Goal: Information Seeking & Learning: Check status

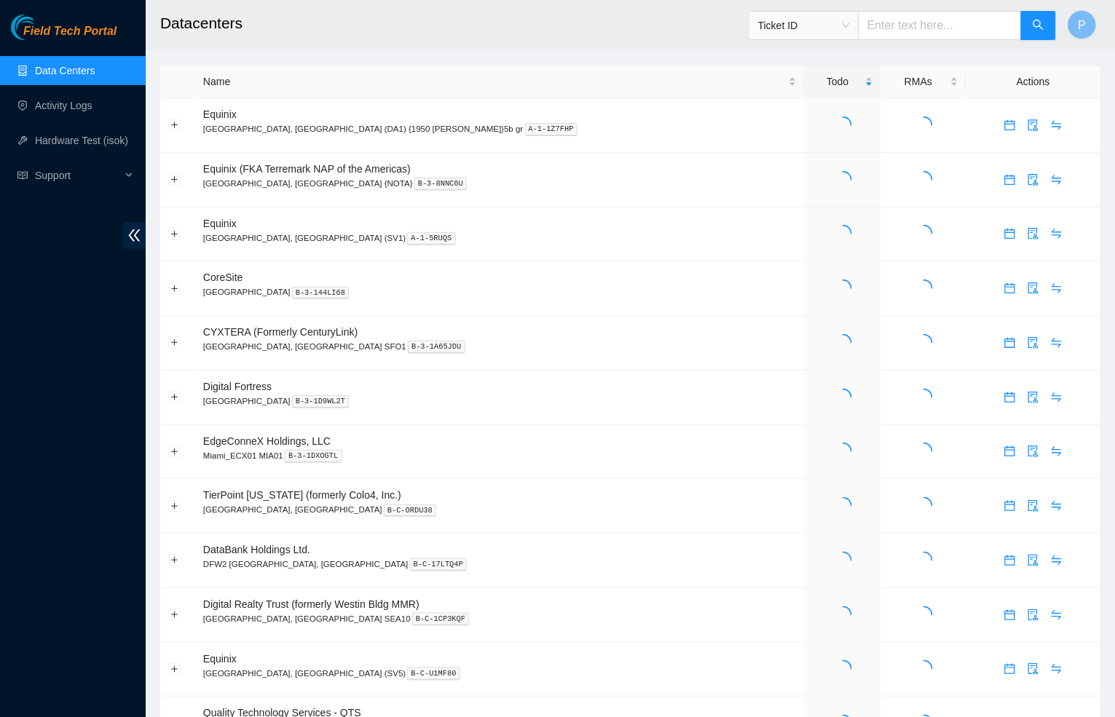
click at [120, 231] on div "Field Tech Portal Data Centers Activity Logs Hardware Test (isok) Support" at bounding box center [73, 366] width 146 height 703
click at [132, 236] on icon "double-left" at bounding box center [134, 235] width 15 height 15
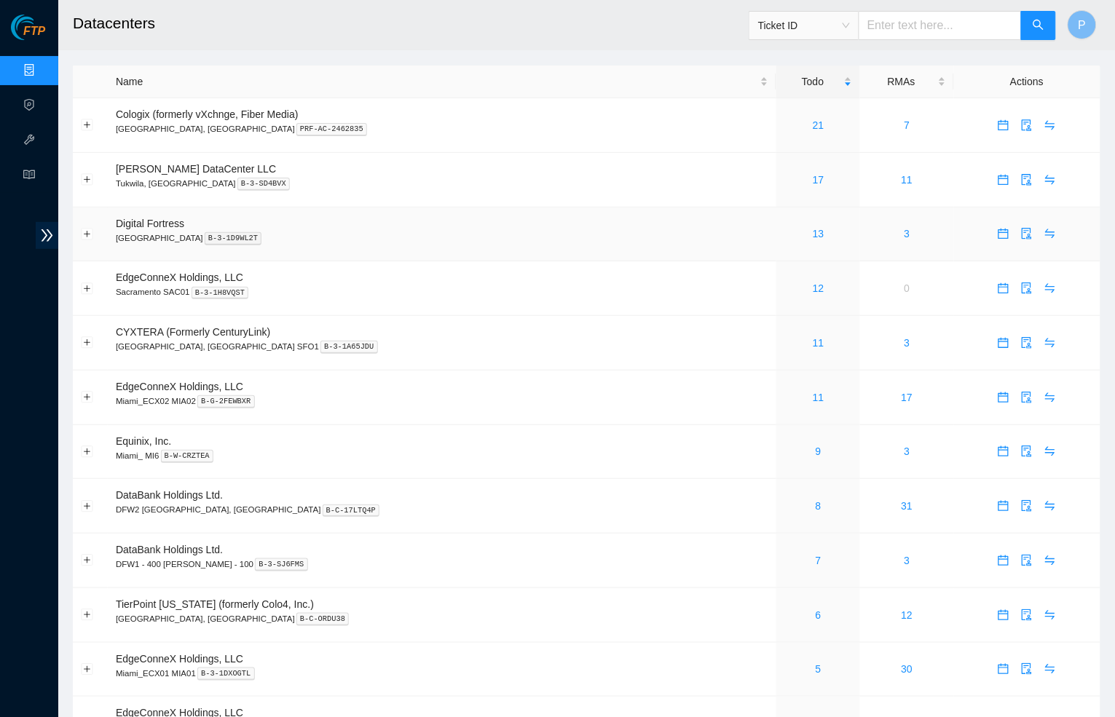
click at [518, 208] on td "Digital Fortress Seattle B-3-1D9WL2T" at bounding box center [442, 235] width 668 height 55
click at [414, 232] on p "Seattle B-3-1D9WL2T" at bounding box center [442, 238] width 652 height 13
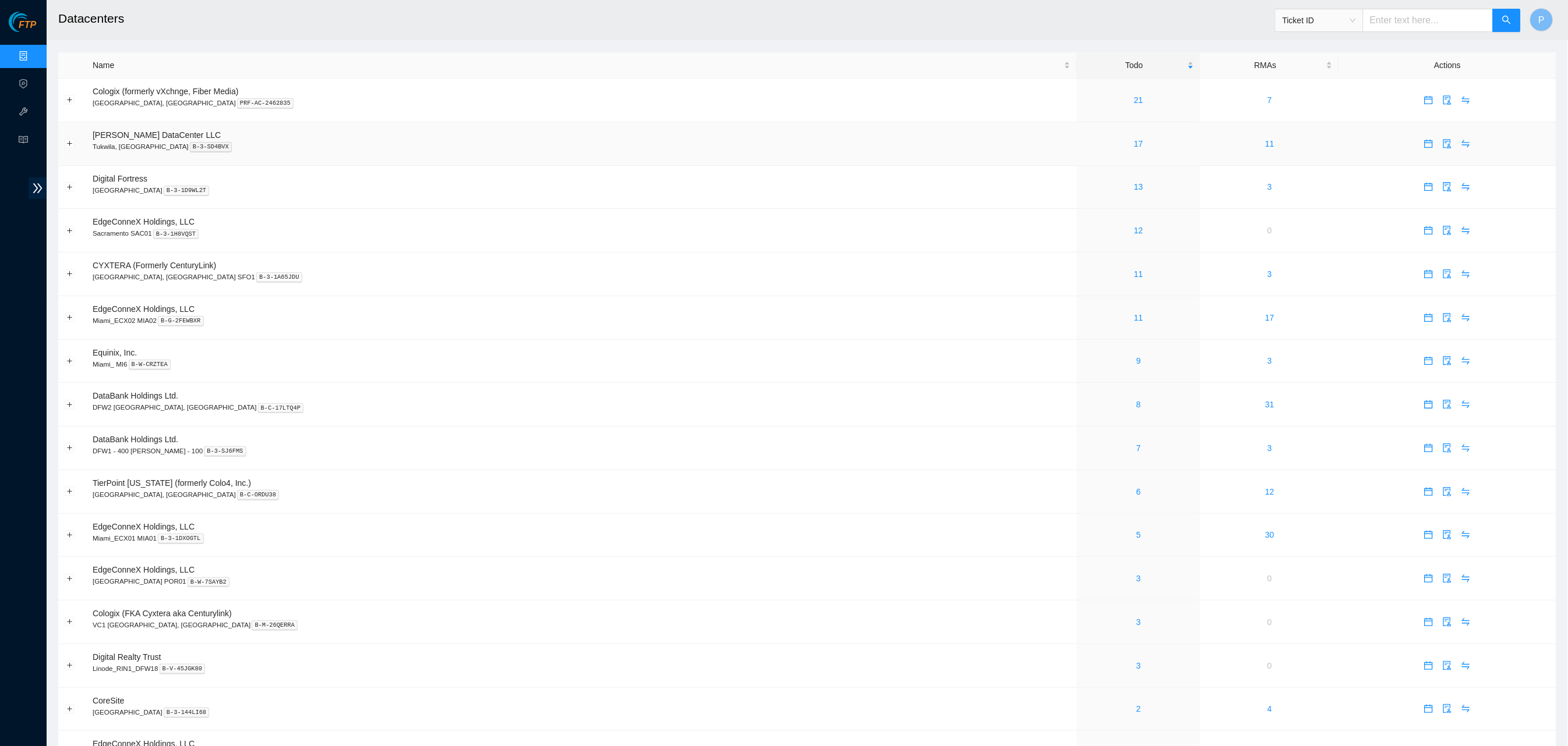
click at [891, 148] on td at bounding box center [1448, 144] width 218 height 44
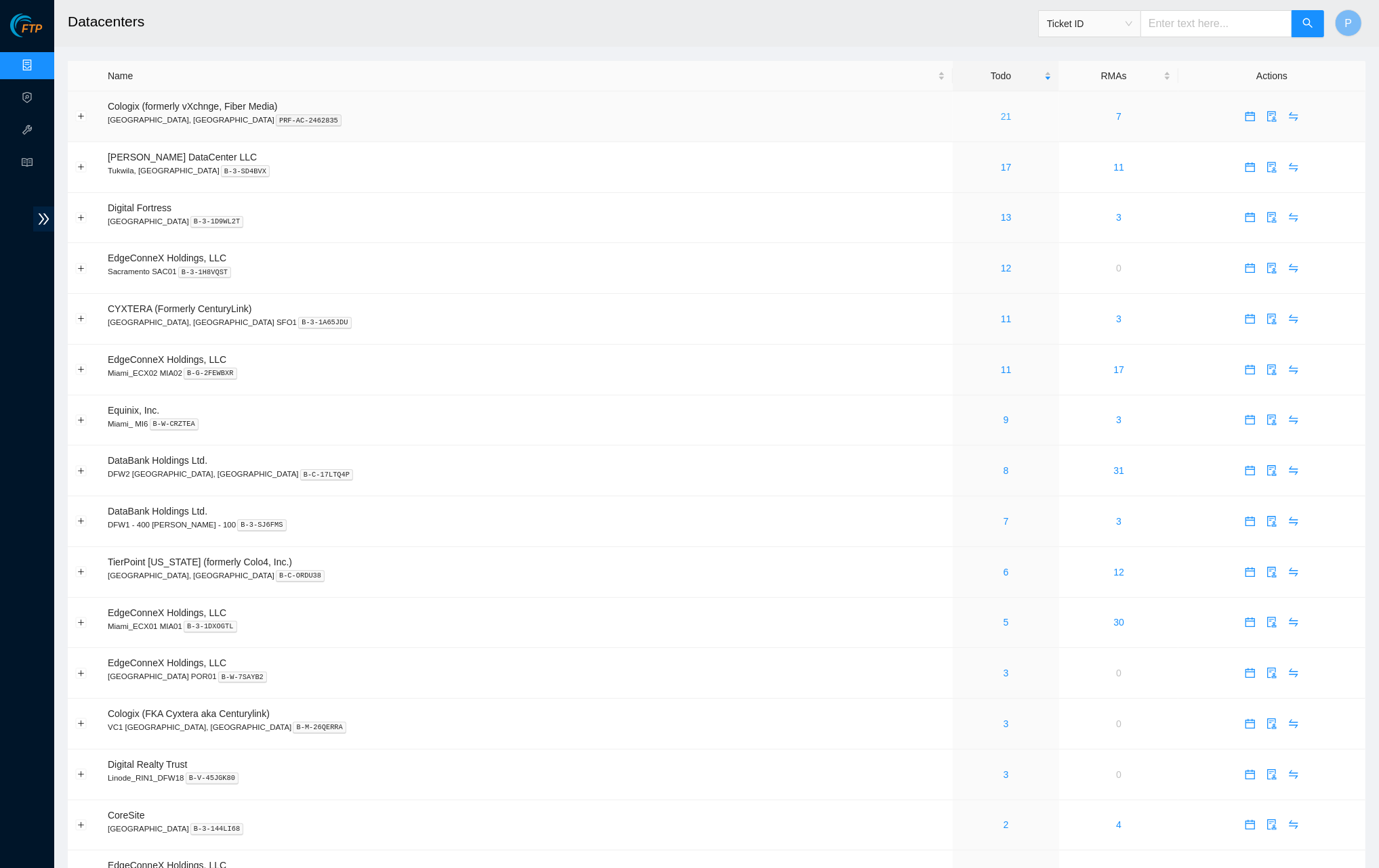
click at [1000, 114] on link "21" at bounding box center [1006, 116] width 11 height 11
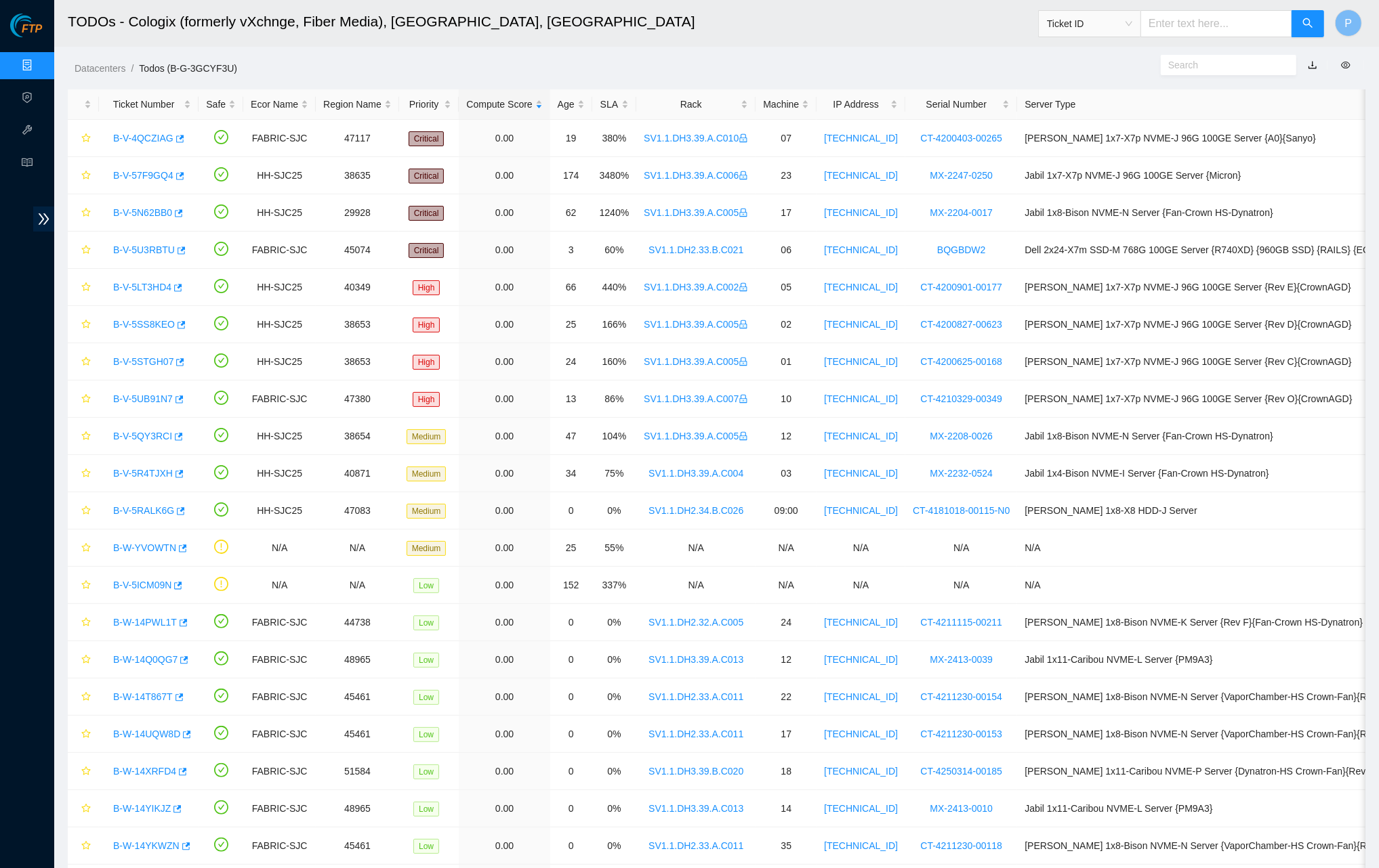
click at [1037, 62] on link "button" at bounding box center [1312, 65] width 9 height 11
click at [39, 61] on link "Data Centers" at bounding box center [67, 66] width 56 height 11
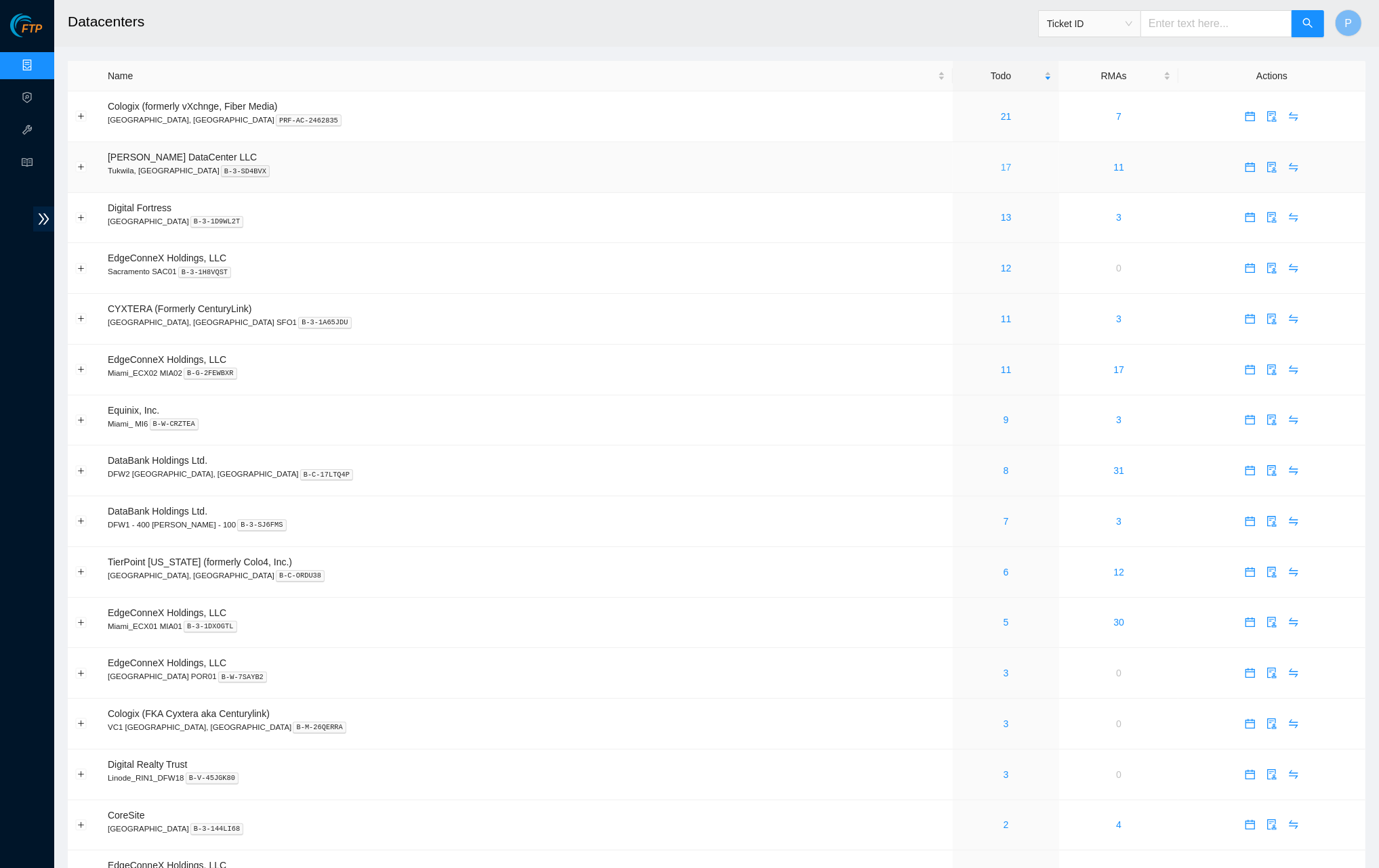
click at [1000, 166] on link "17" at bounding box center [1006, 167] width 11 height 11
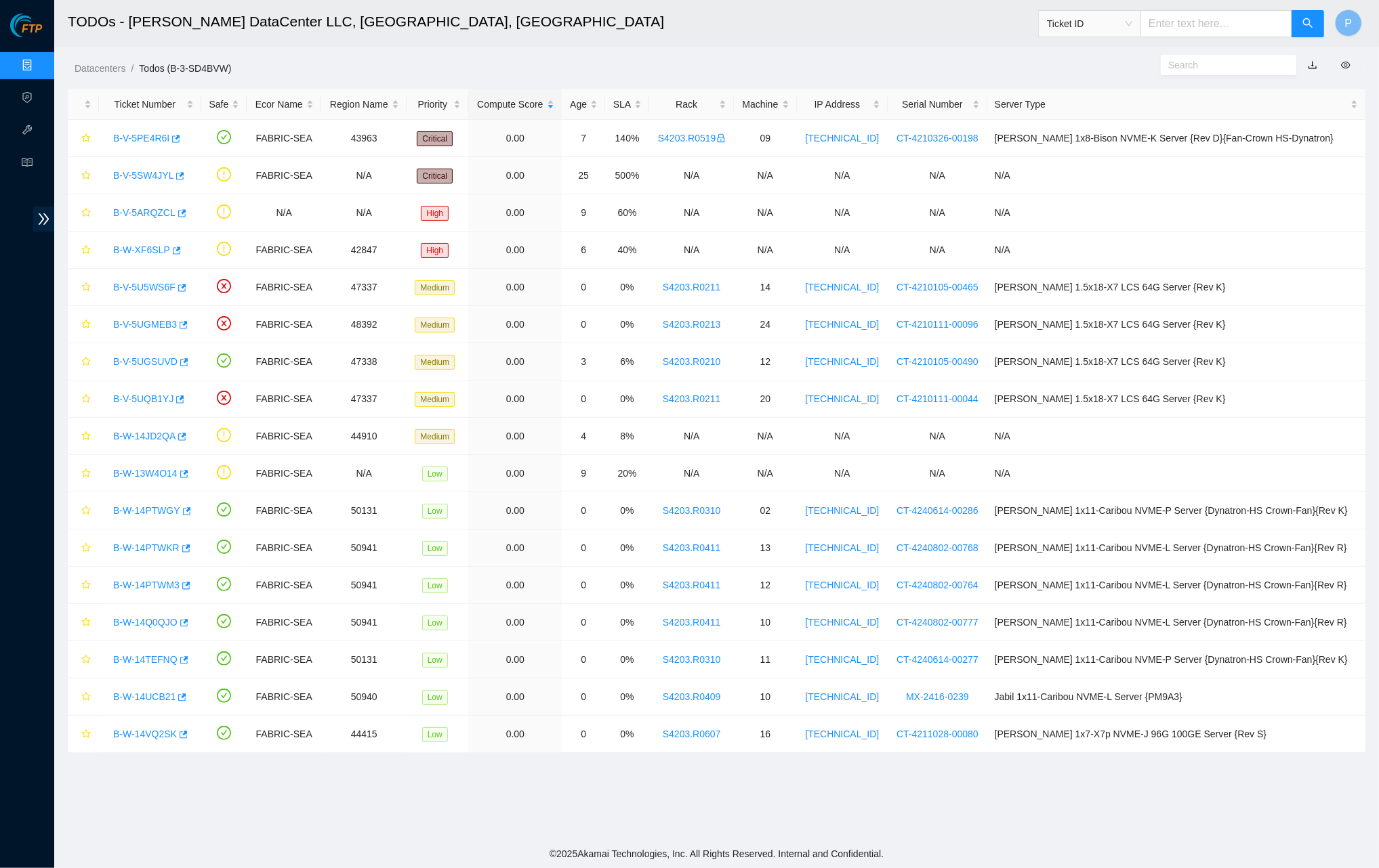
click at [1037, 64] on link "button" at bounding box center [1312, 65] width 9 height 11
click at [39, 61] on link "Data Centers" at bounding box center [67, 66] width 56 height 11
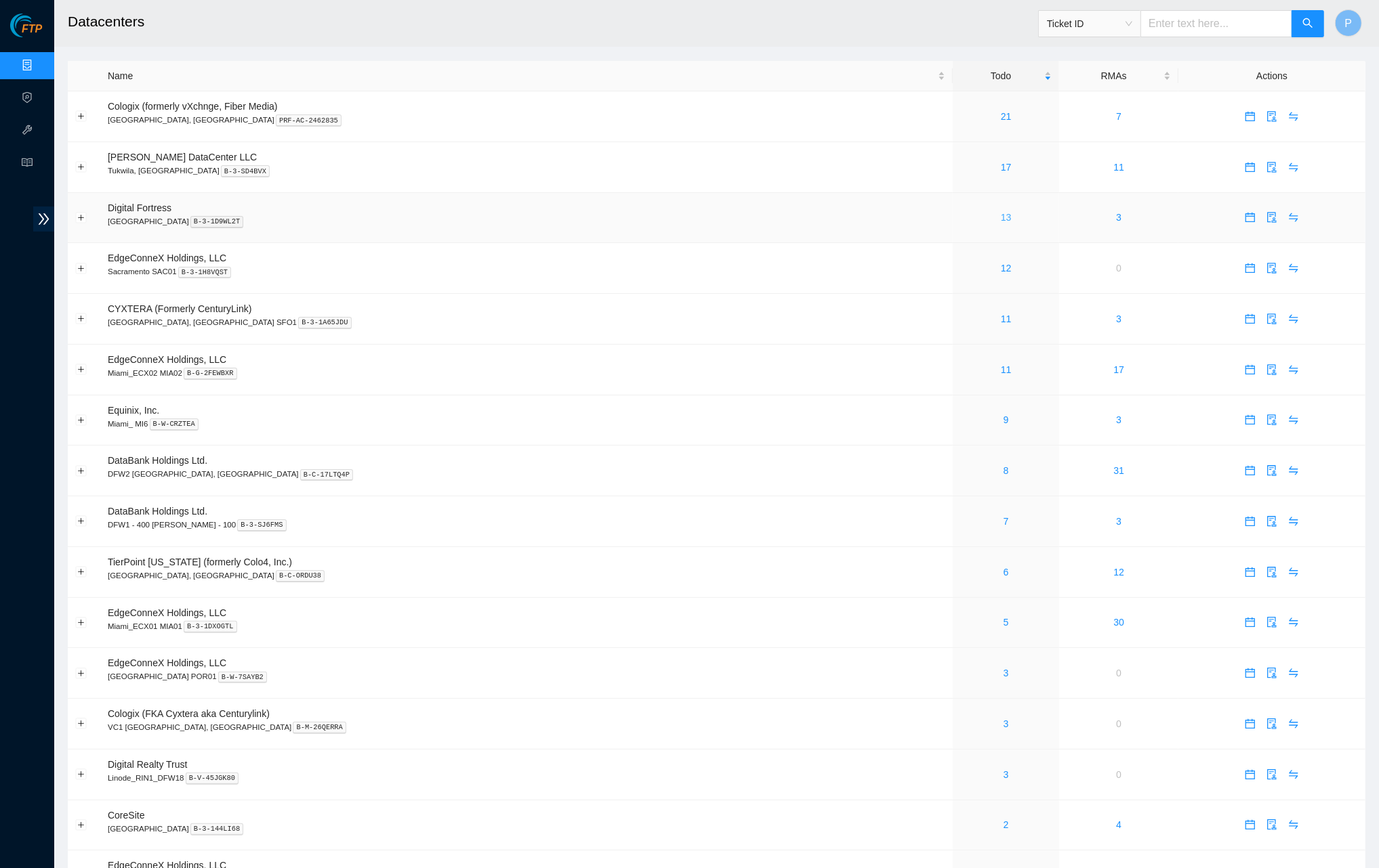
click at [1000, 214] on link "13" at bounding box center [1006, 218] width 11 height 11
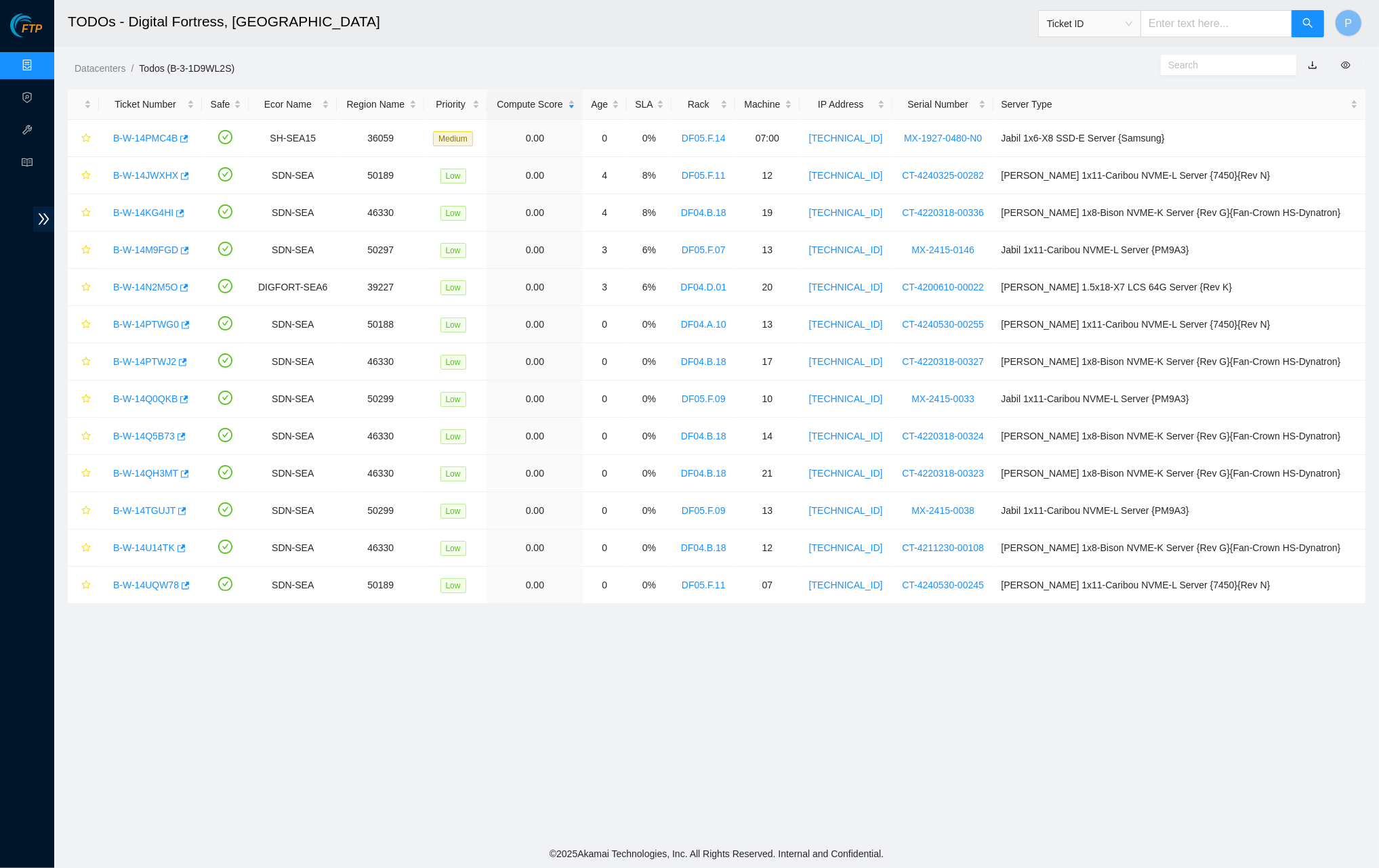
click at [1037, 65] on link "button" at bounding box center [1312, 65] width 9 height 11
click at [39, 63] on link "Data Centers" at bounding box center [67, 66] width 56 height 11
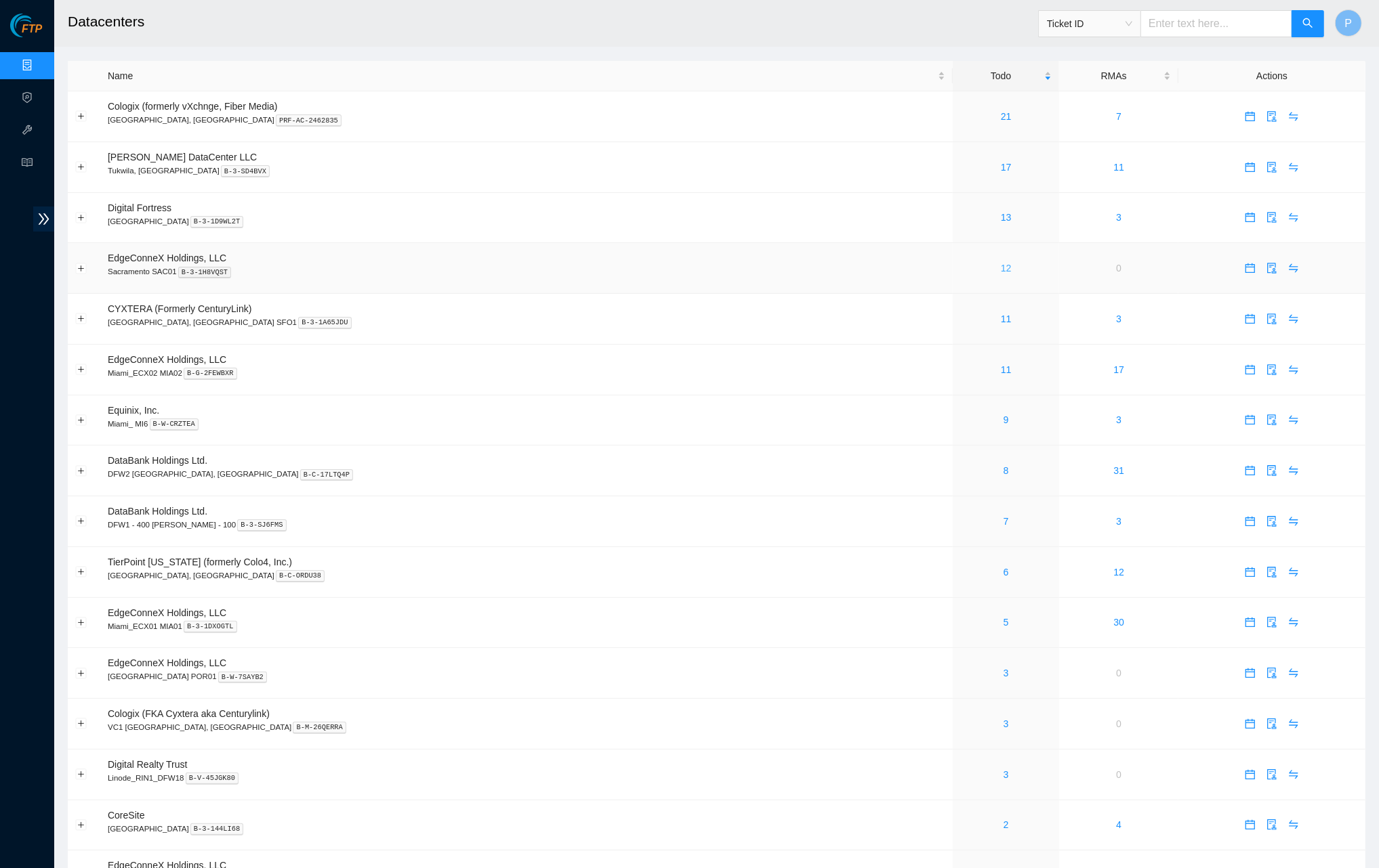
click at [1000, 265] on link "12" at bounding box center [1006, 269] width 11 height 11
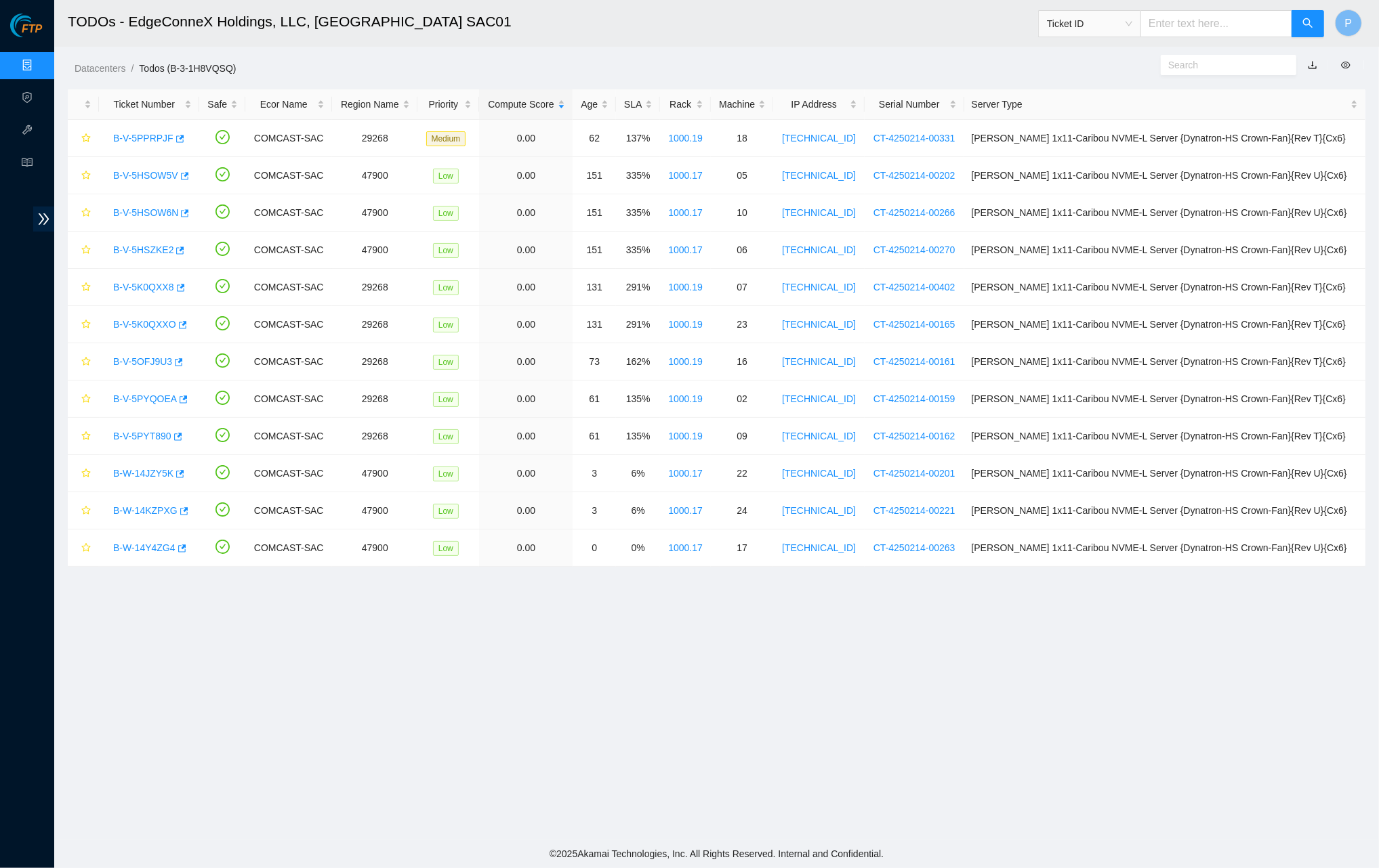
click at [1037, 64] on link "button" at bounding box center [1312, 65] width 9 height 11
click at [39, 60] on link "Data Centers" at bounding box center [67, 66] width 56 height 11
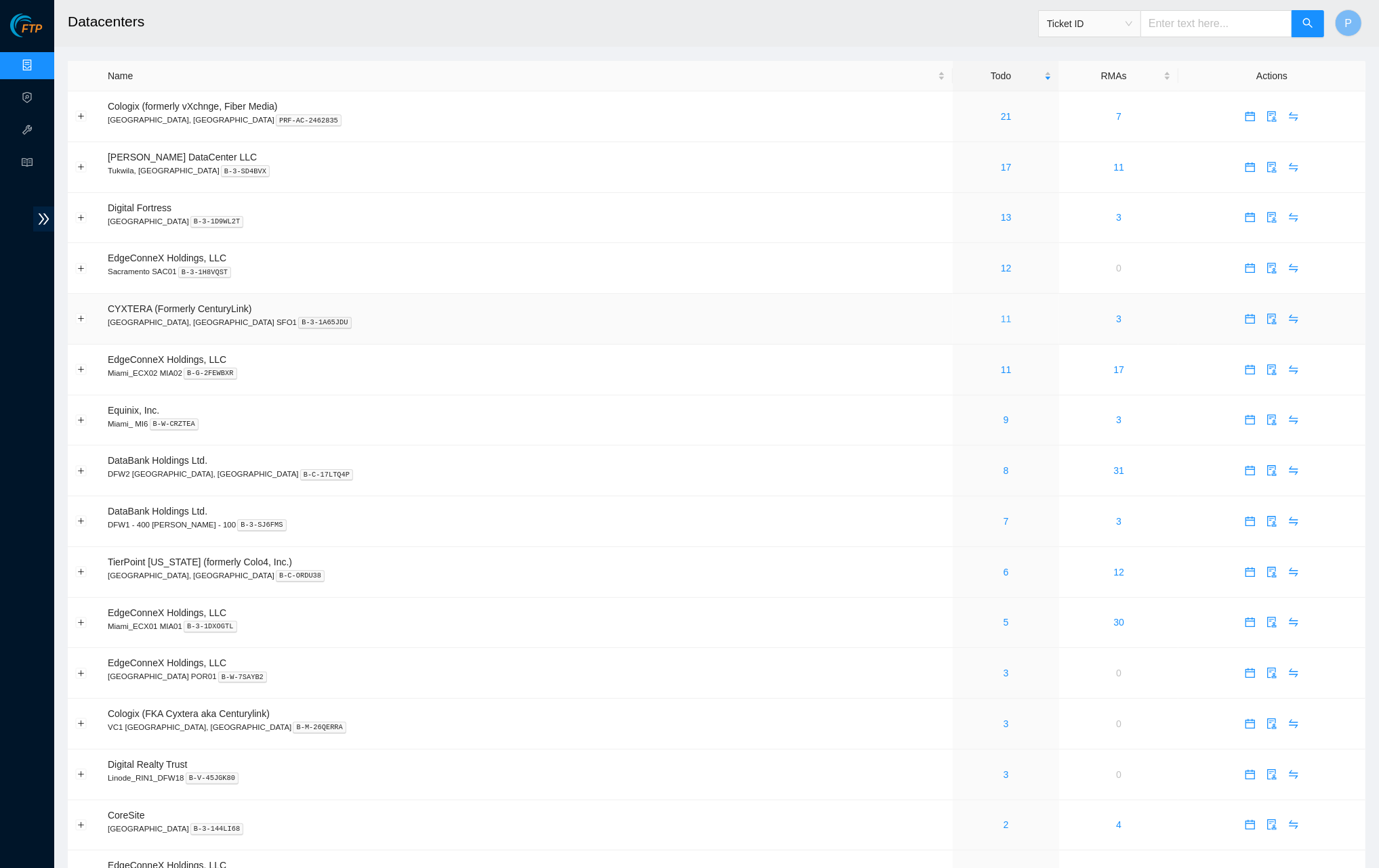
click at [1000, 315] on link "11" at bounding box center [1006, 319] width 11 height 11
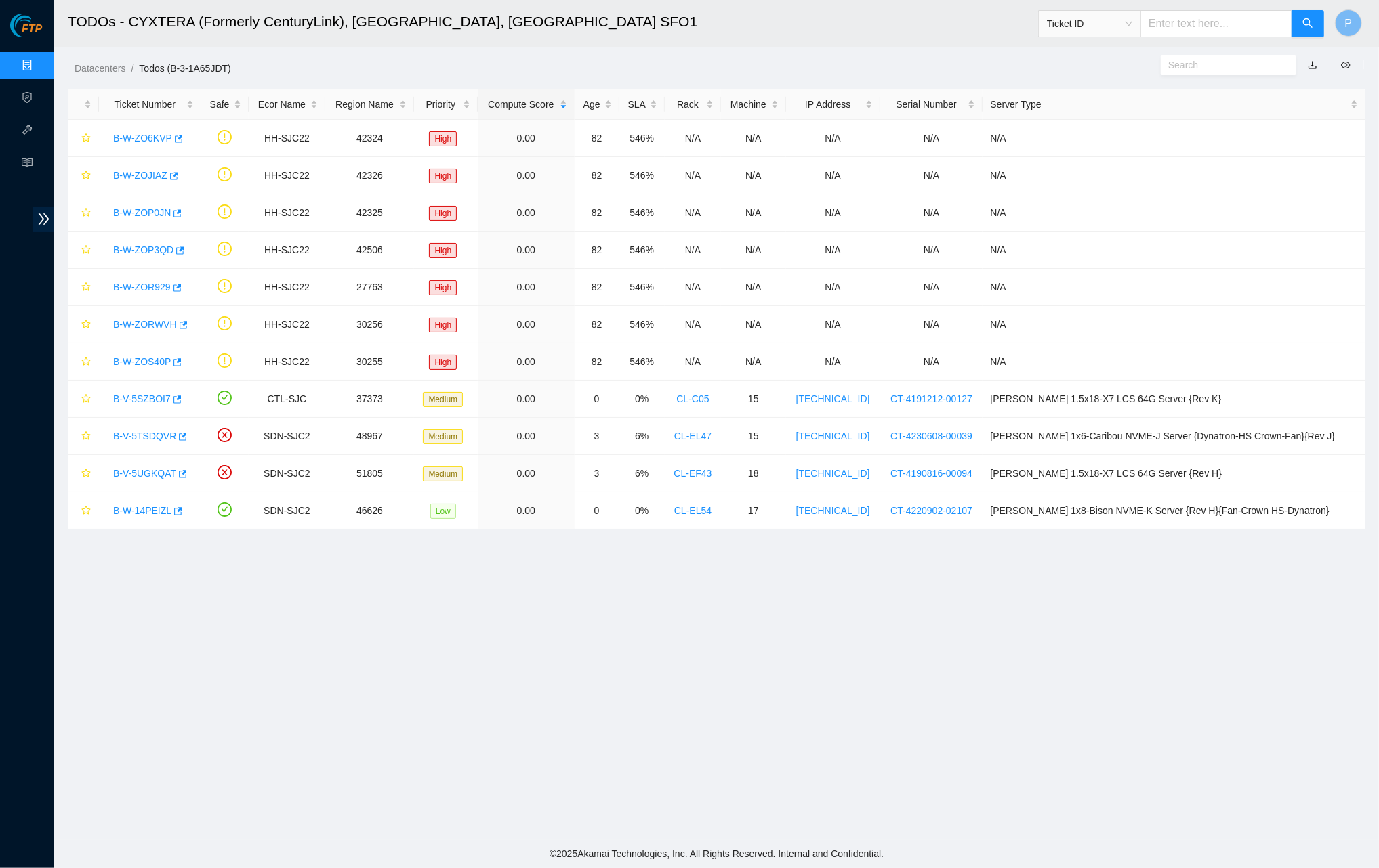
click at [1037, 61] on link "button" at bounding box center [1312, 65] width 9 height 11
click at [39, 71] on link "Data Centers" at bounding box center [67, 66] width 56 height 11
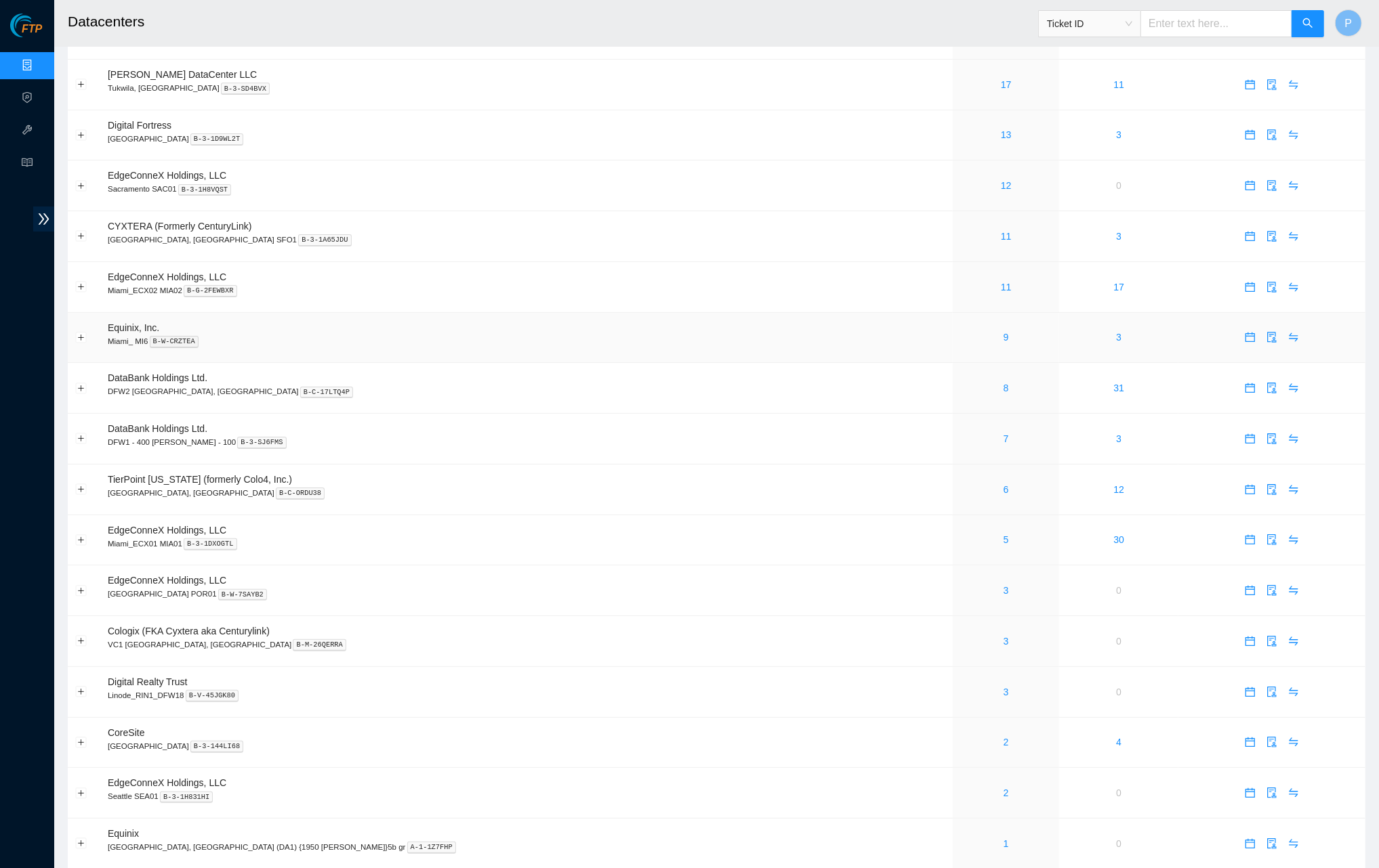
scroll to position [87, 0]
click at [1003, 379] on link "8" at bounding box center [1006, 384] width 6 height 11
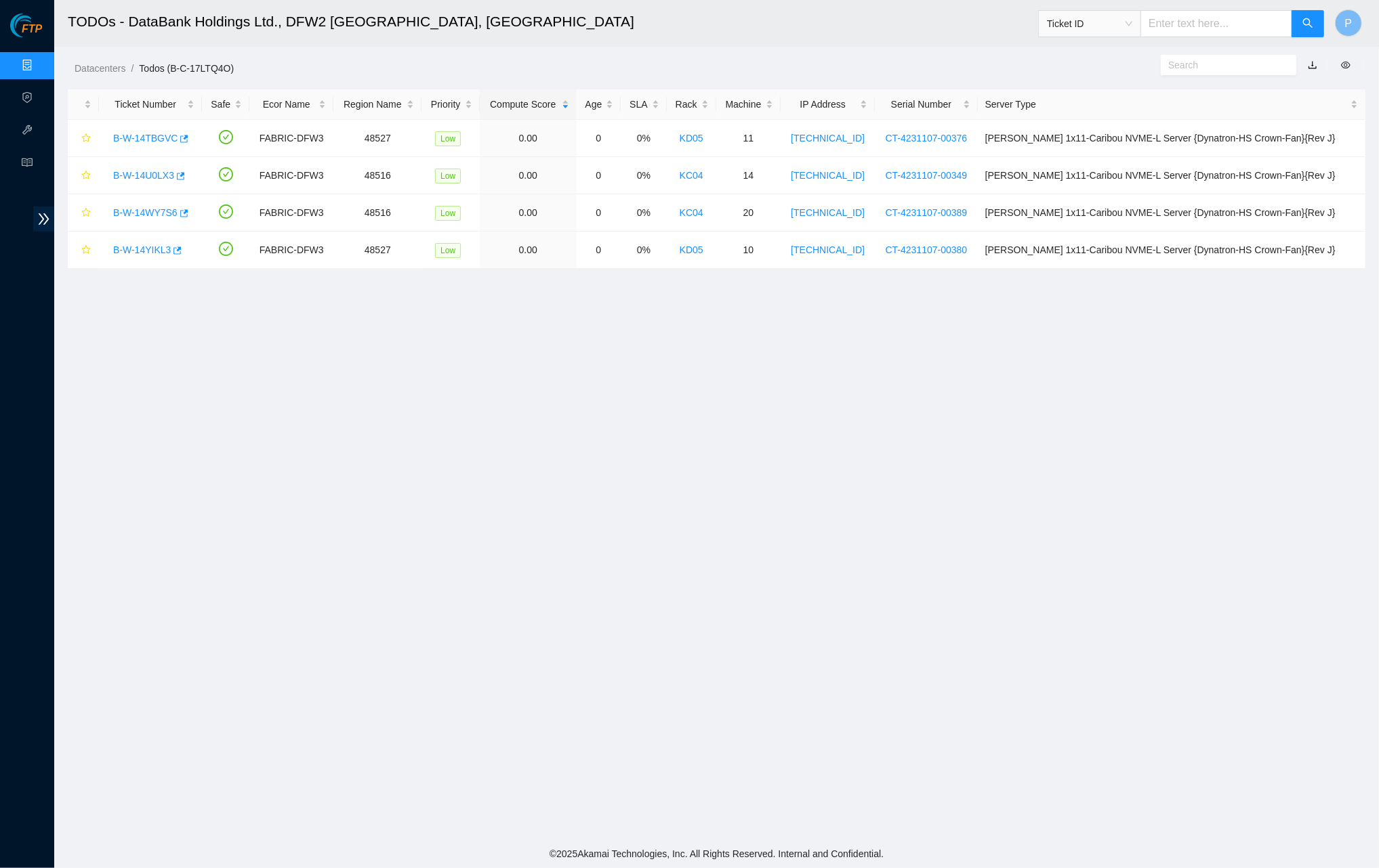
click at [1037, 64] on link "button" at bounding box center [1312, 65] width 9 height 11
click at [39, 60] on link "Data Centers" at bounding box center [67, 66] width 56 height 11
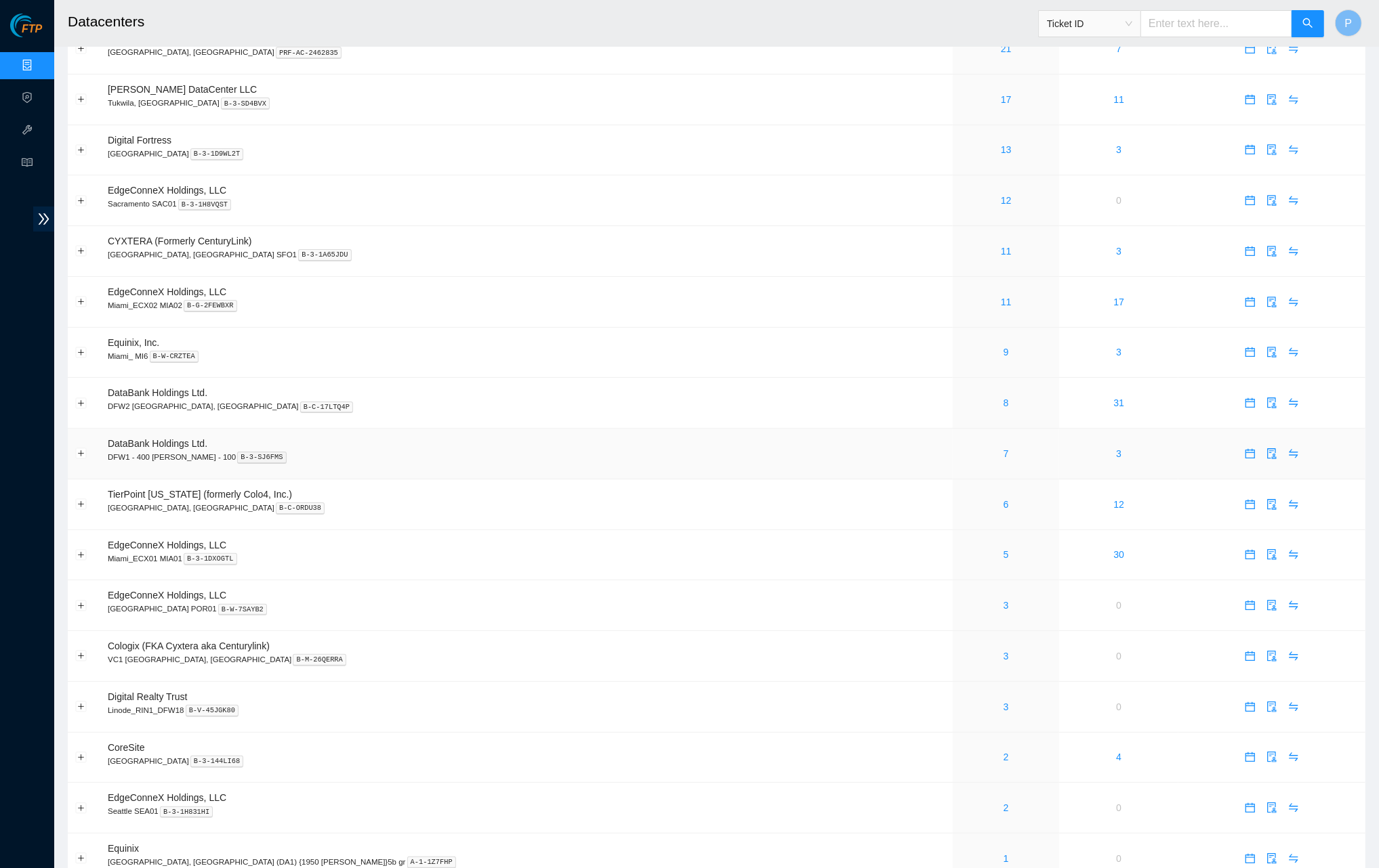
scroll to position [101, 0]
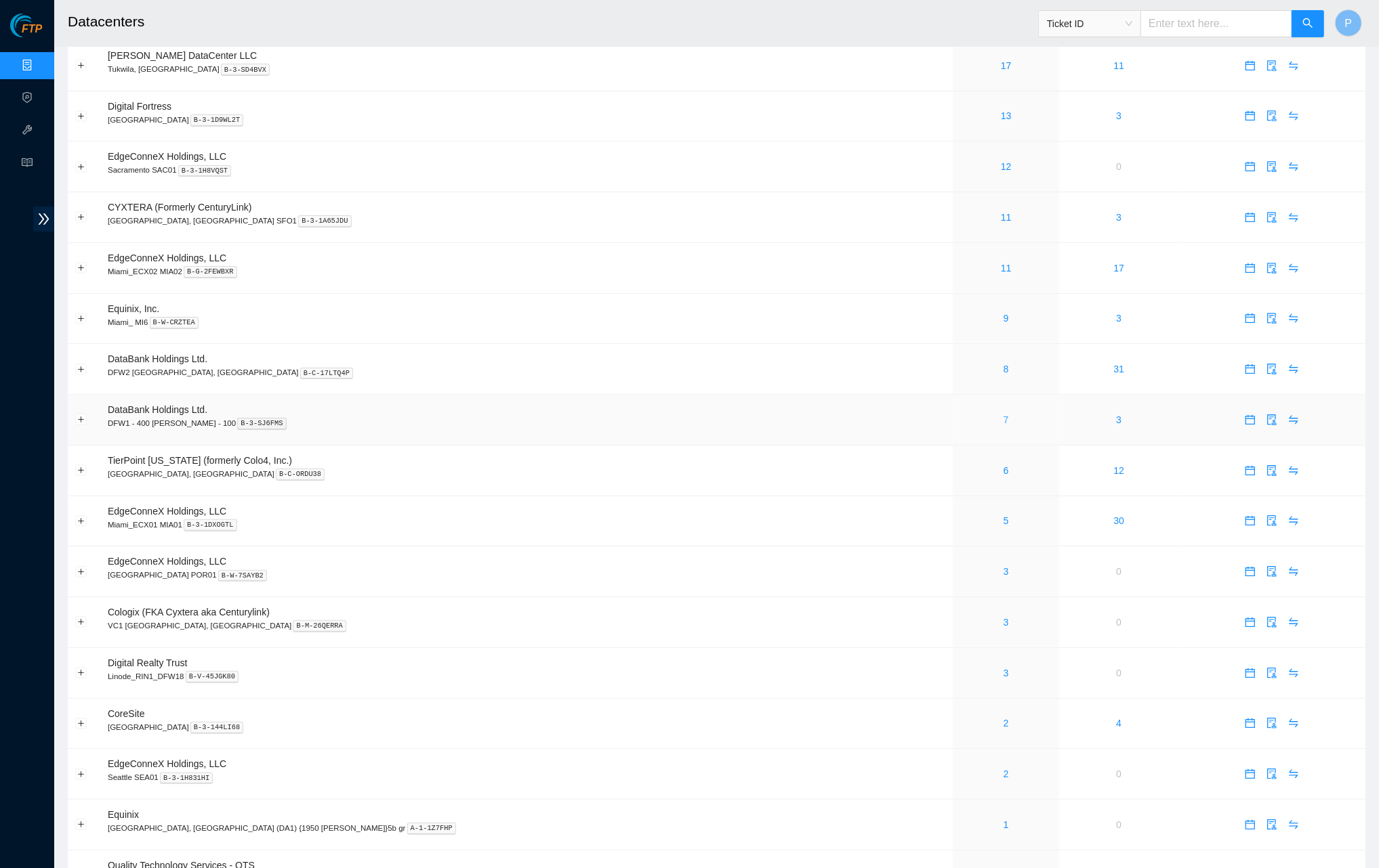
click at [1003, 415] on link "7" at bounding box center [1006, 421] width 6 height 11
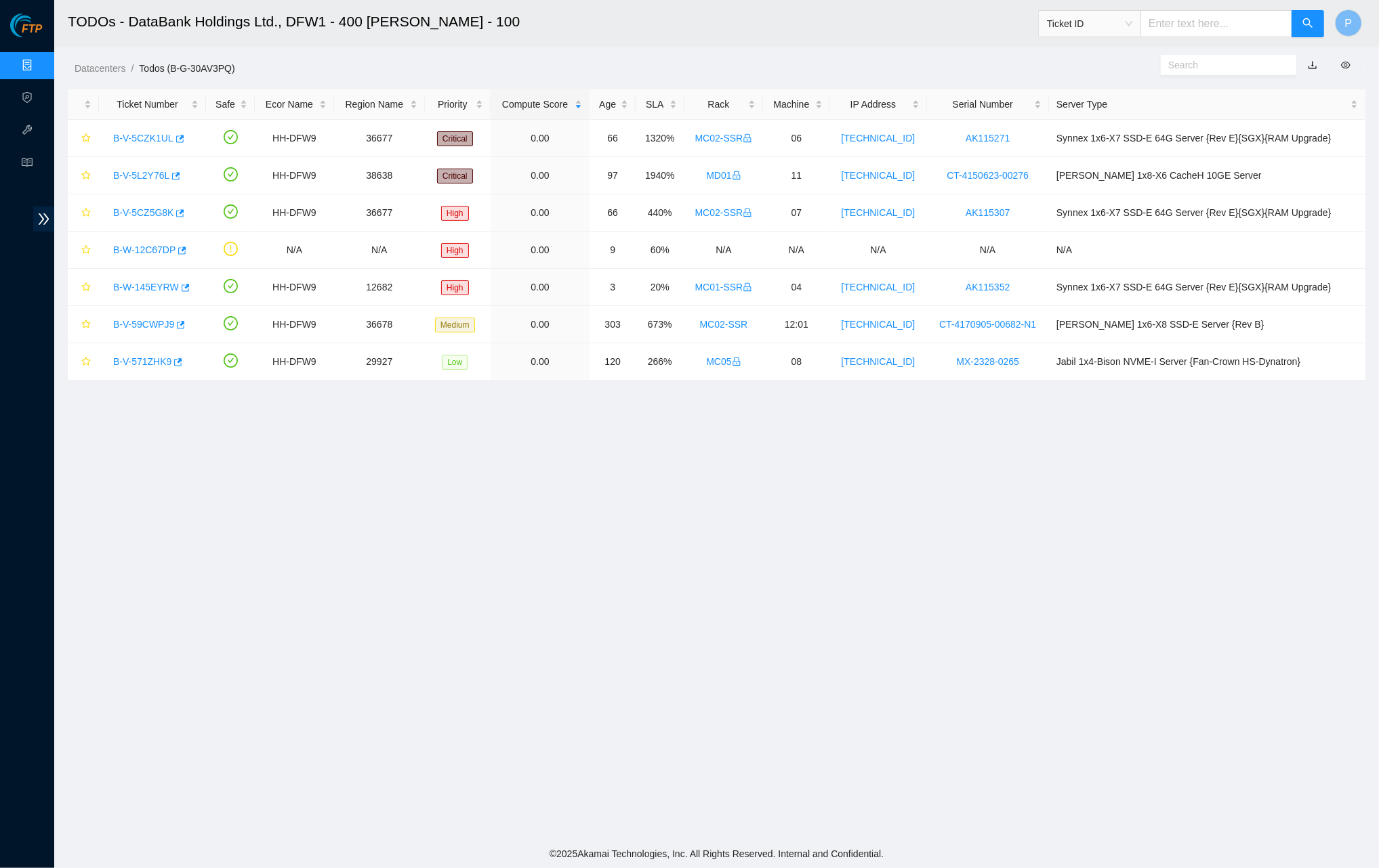
click at [1037, 62] on link "button" at bounding box center [1312, 65] width 9 height 11
click at [39, 69] on link "Data Centers" at bounding box center [67, 66] width 56 height 11
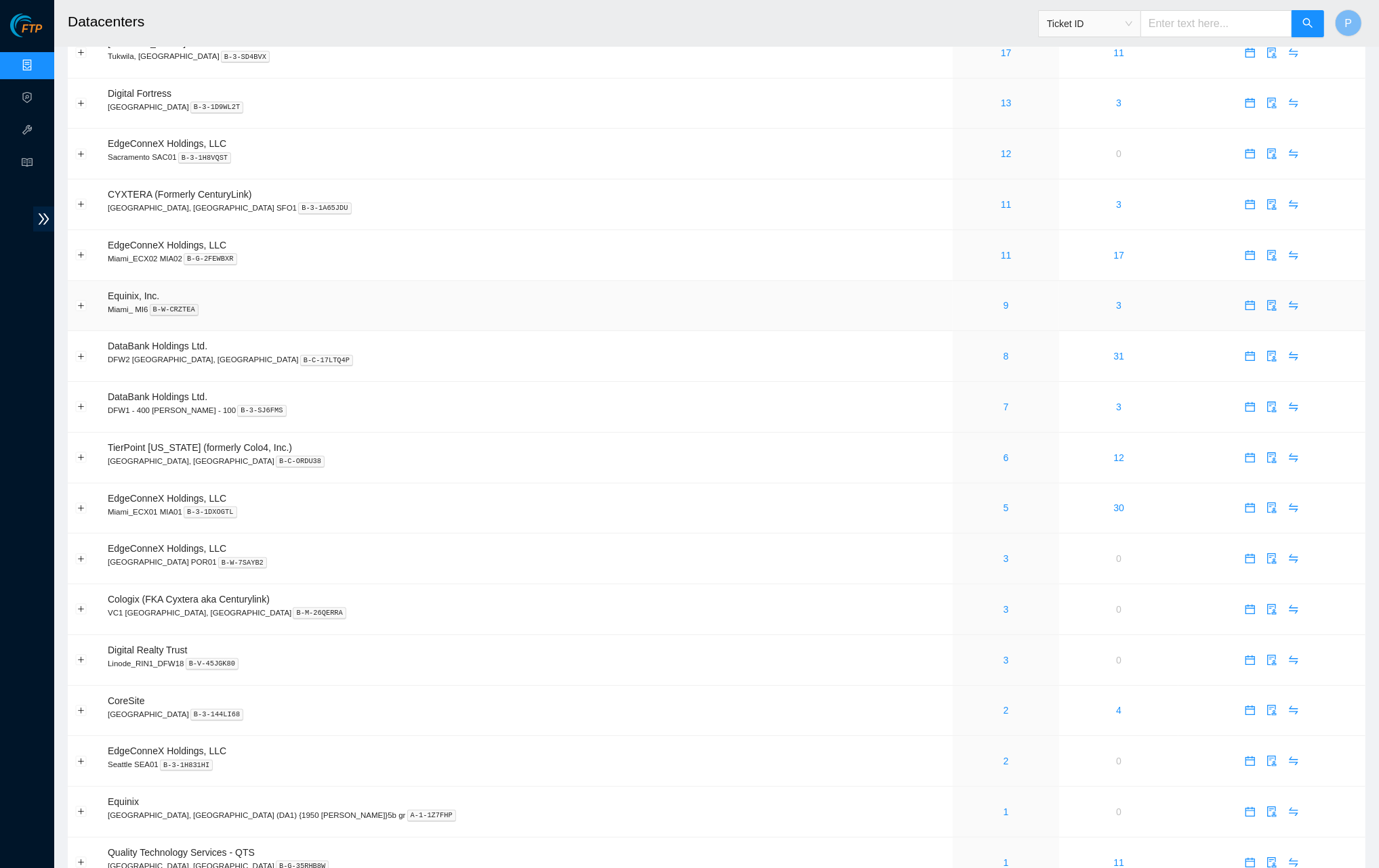
scroll to position [120, 0]
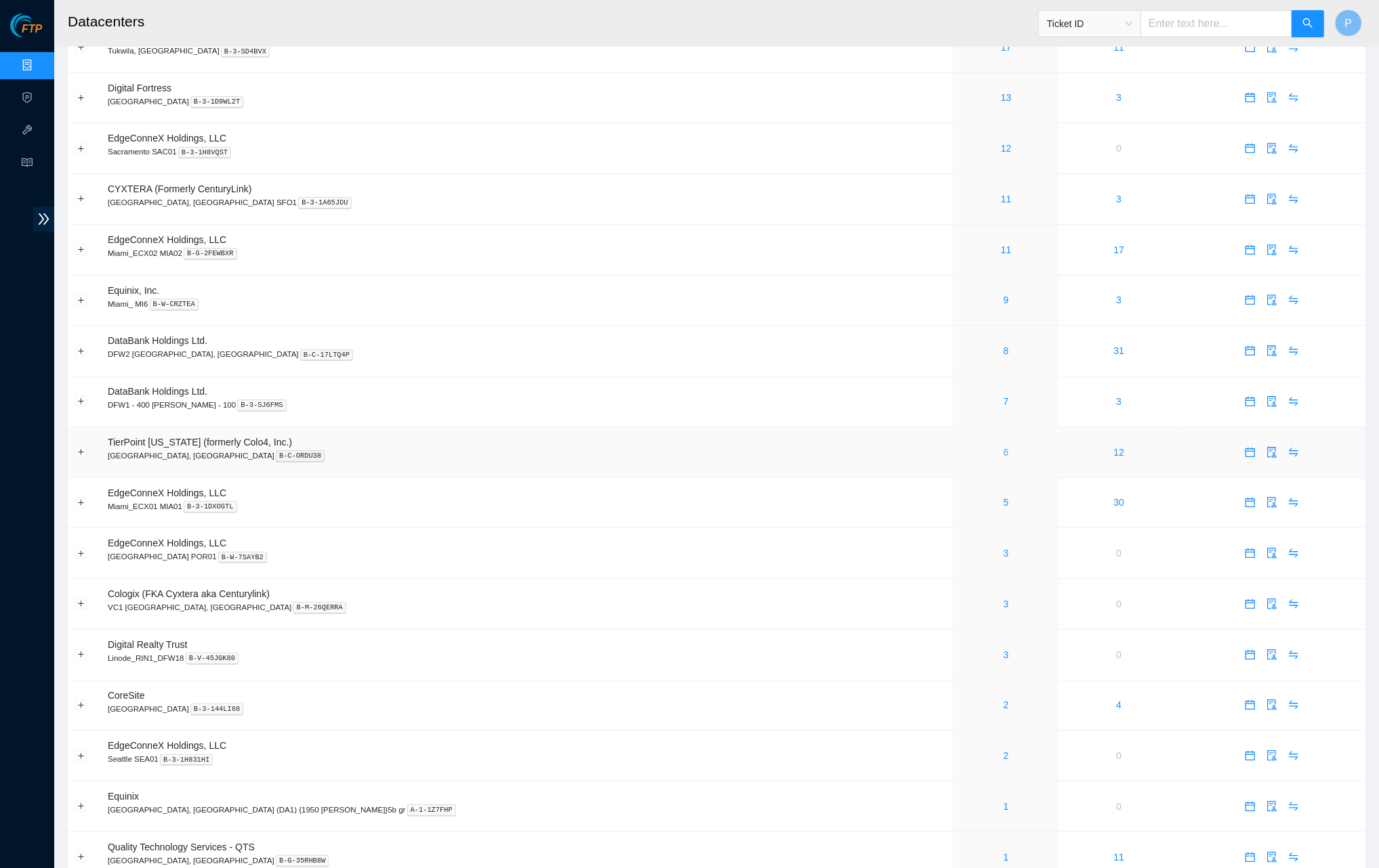
click at [1003, 447] on link "6" at bounding box center [1006, 453] width 6 height 11
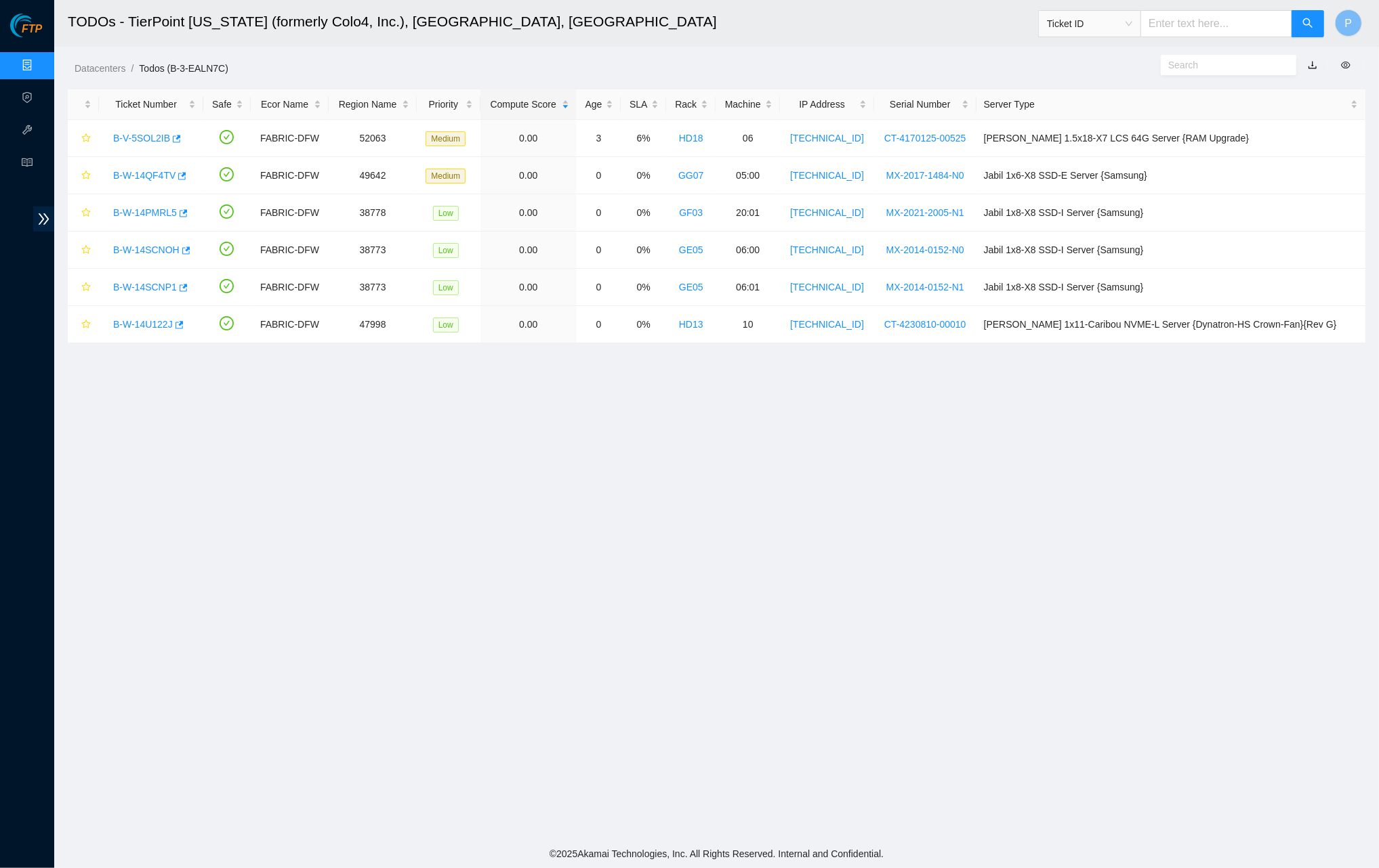
click at [1037, 63] on link "button" at bounding box center [1312, 65] width 9 height 11
click at [39, 61] on link "Data Centers" at bounding box center [67, 66] width 56 height 11
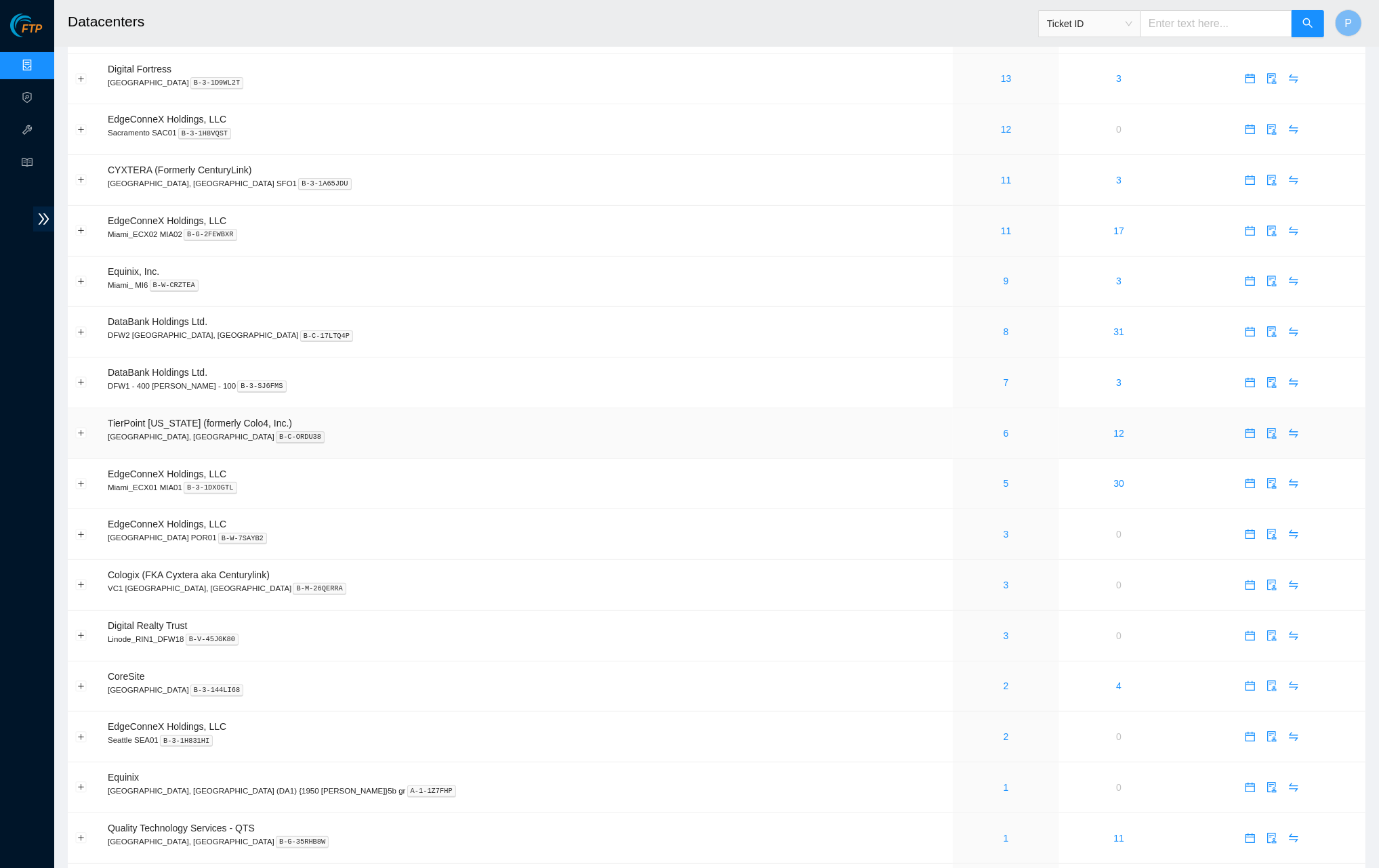
scroll to position [169, 0]
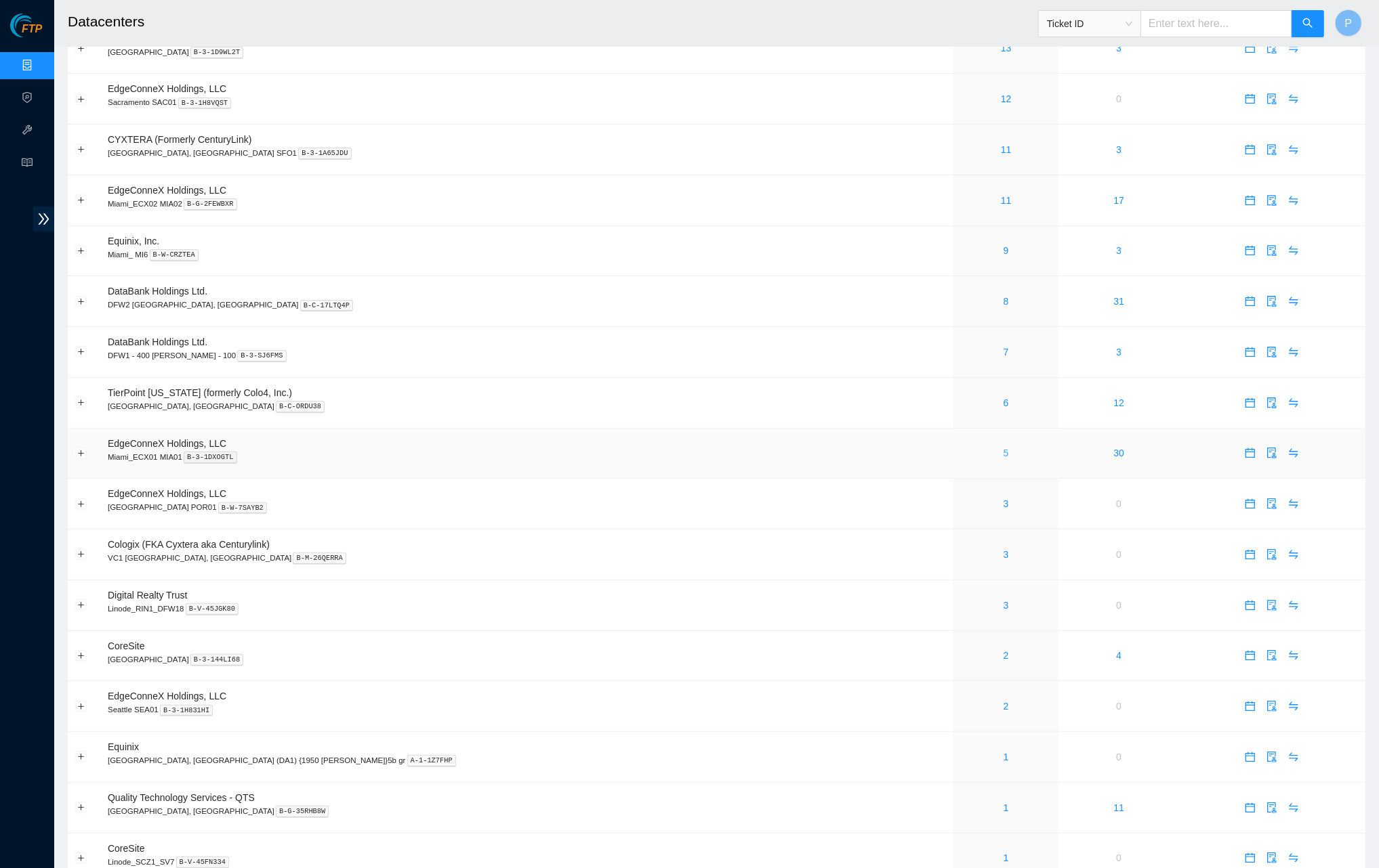
click at [1003, 447] on link "5" at bounding box center [1006, 453] width 6 height 11
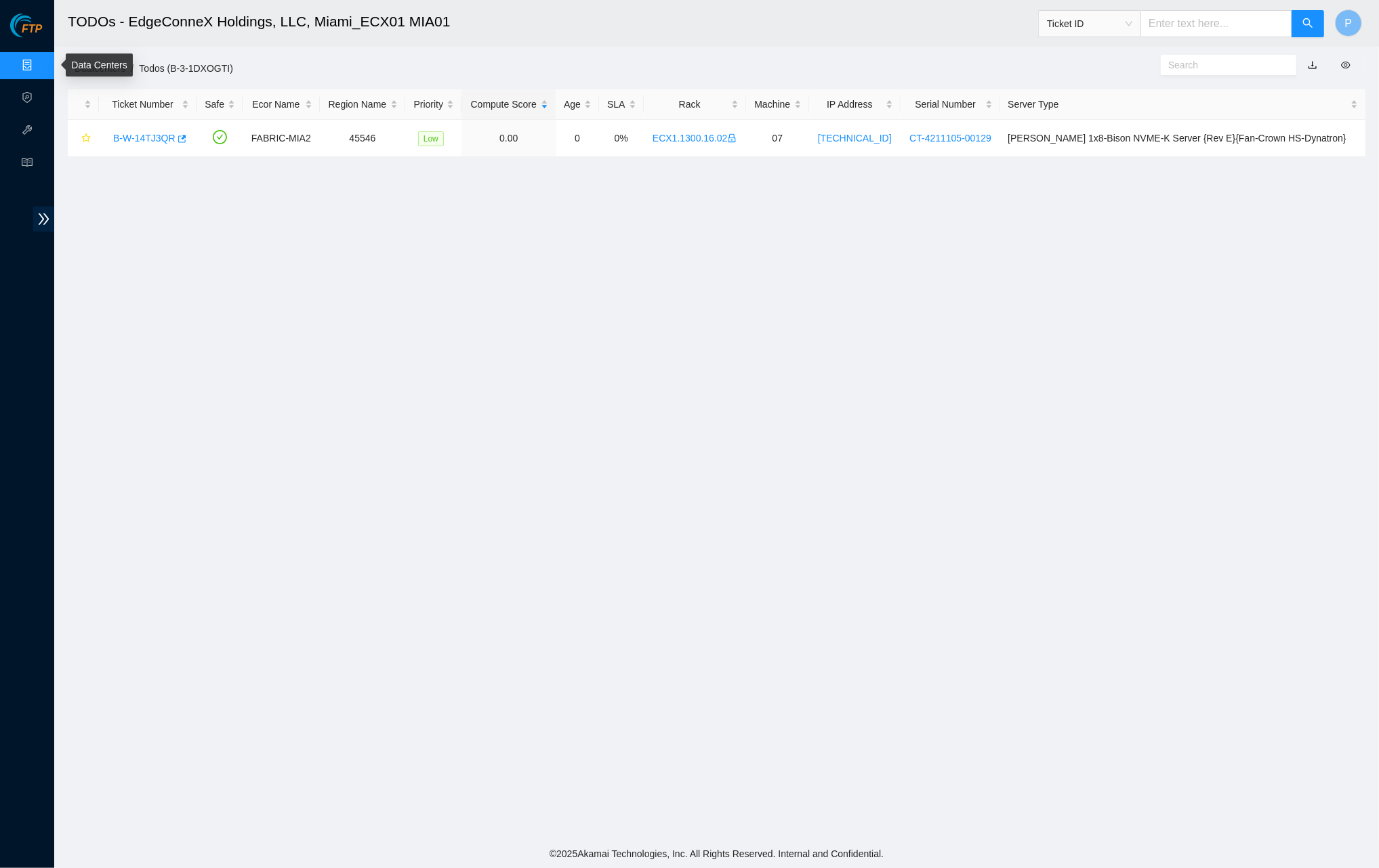
click at [39, 60] on link "Data Centers" at bounding box center [67, 66] width 56 height 11
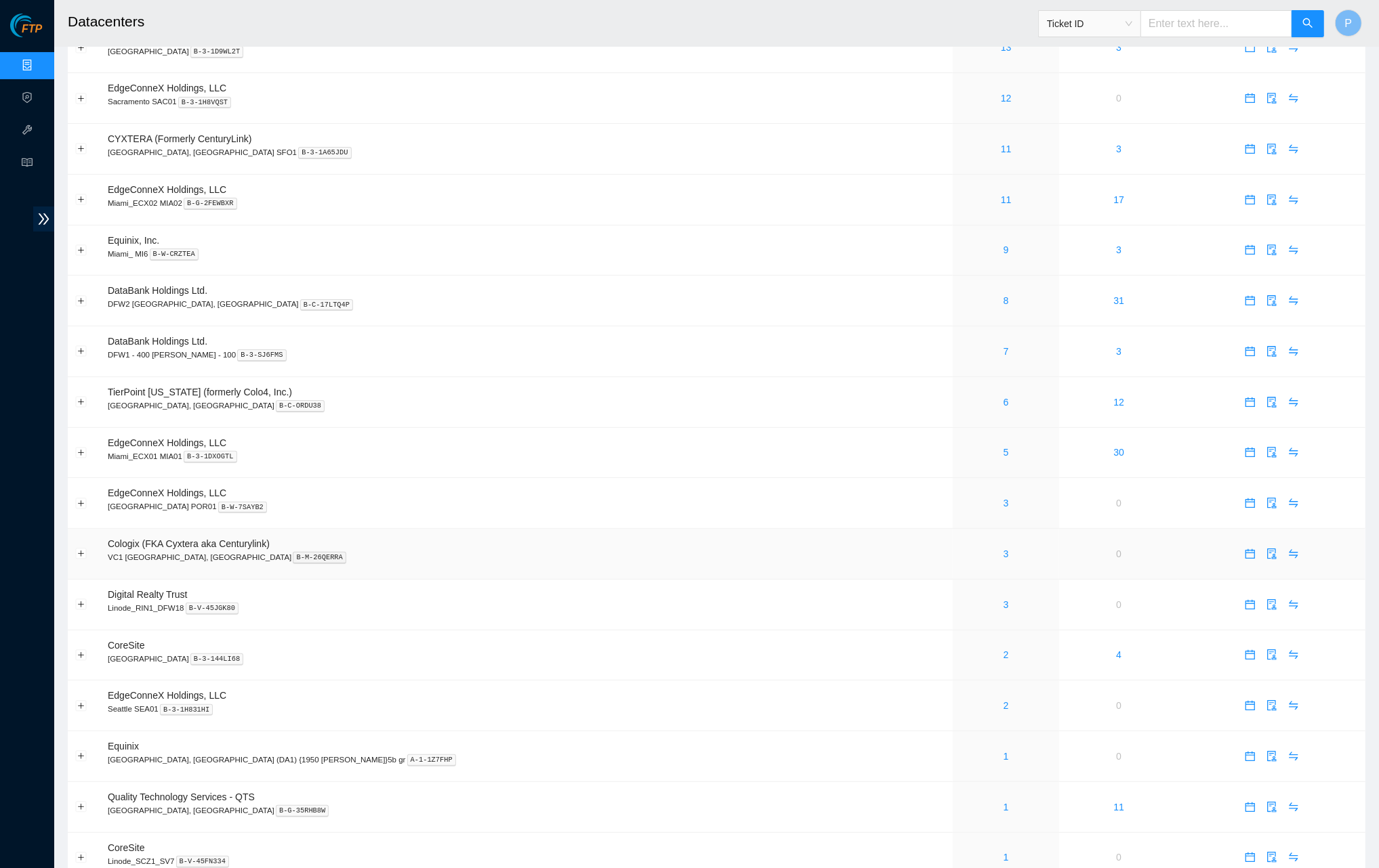
scroll to position [176, 0]
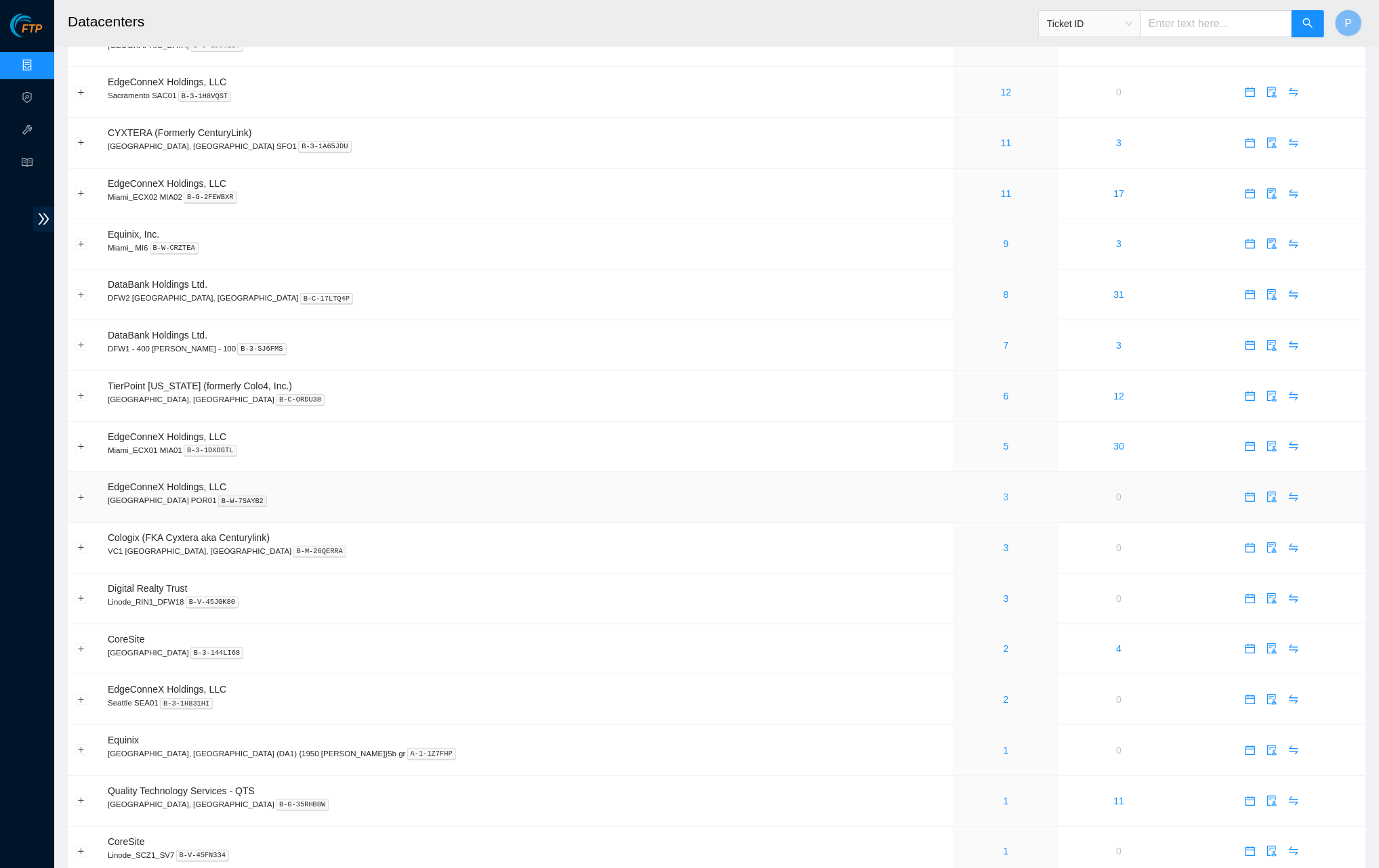
click at [1003, 492] on link "3" at bounding box center [1006, 498] width 6 height 11
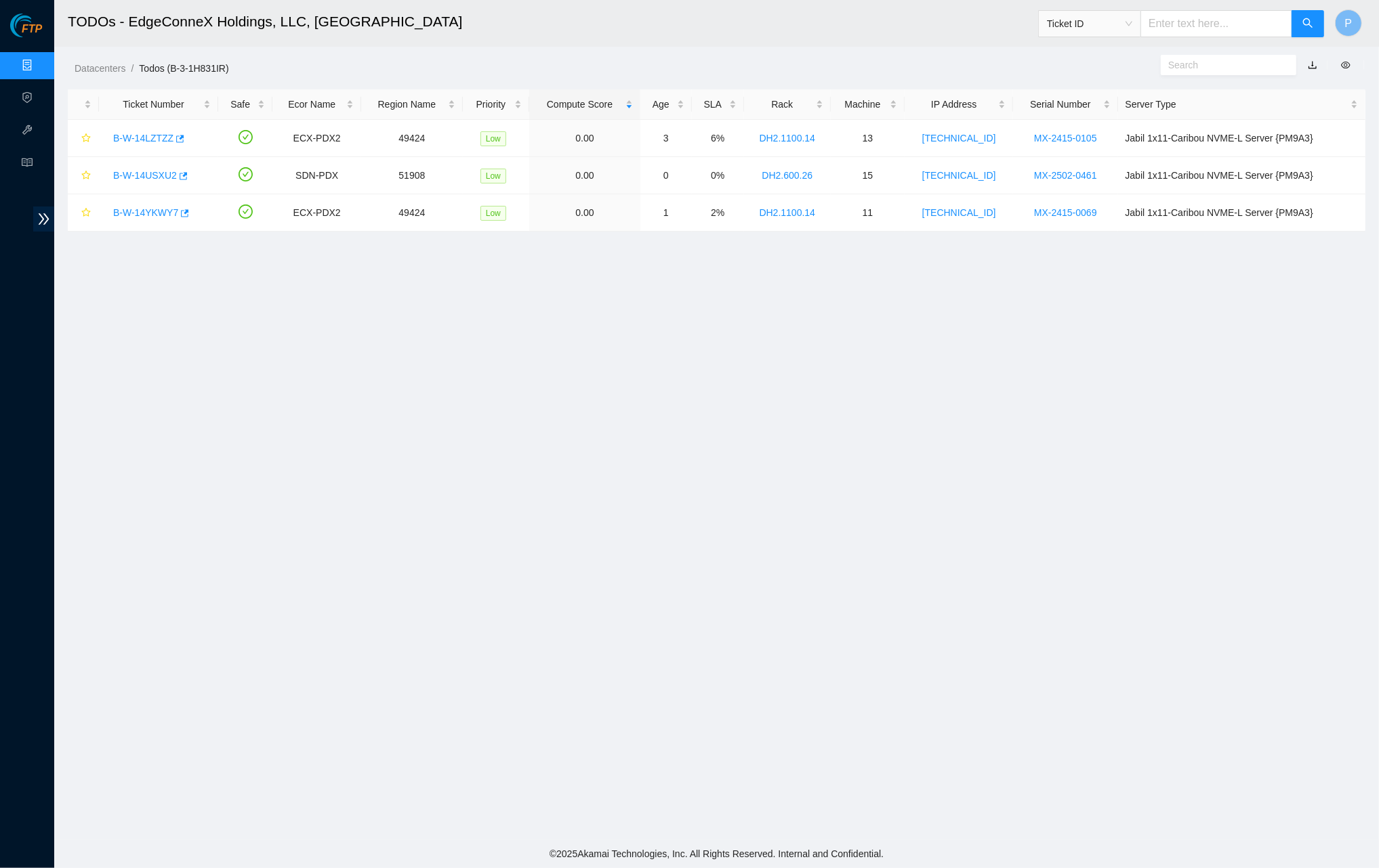
click at [1037, 64] on link "button" at bounding box center [1312, 65] width 9 height 11
click at [39, 60] on link "Data Centers" at bounding box center [67, 66] width 56 height 11
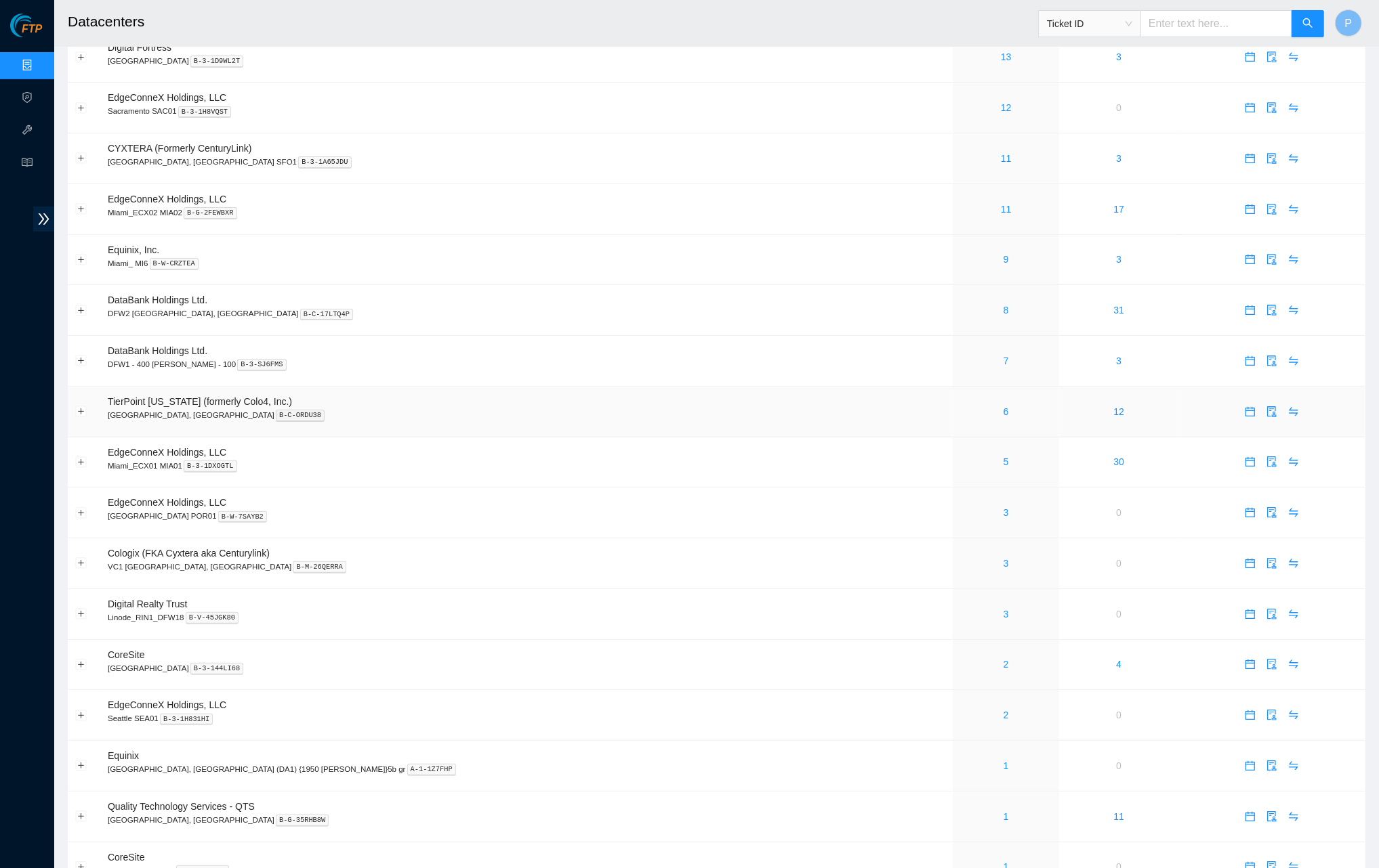
scroll to position [170, 0]
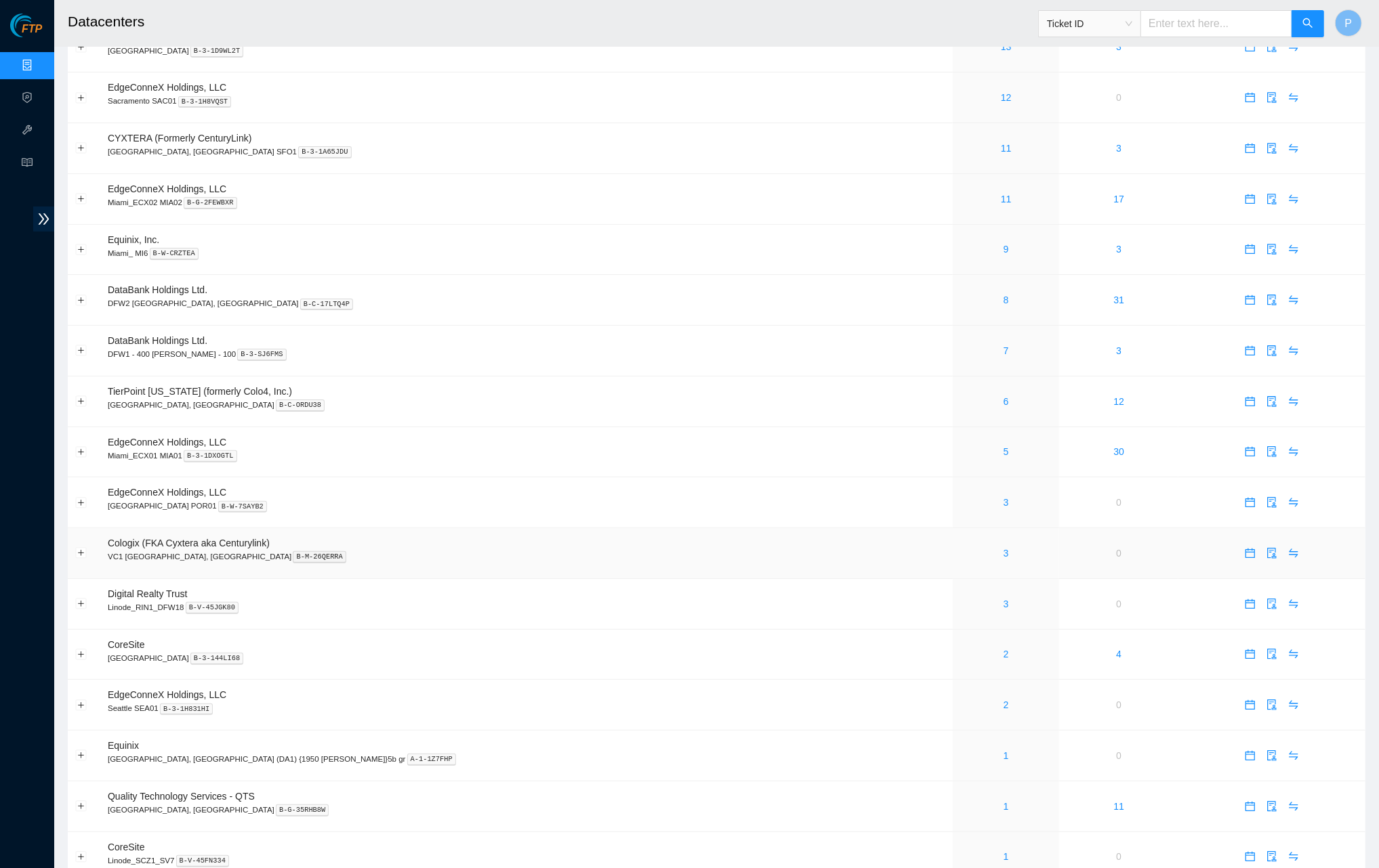
click at [960, 546] on div "3" at bounding box center [1006, 554] width 92 height 15
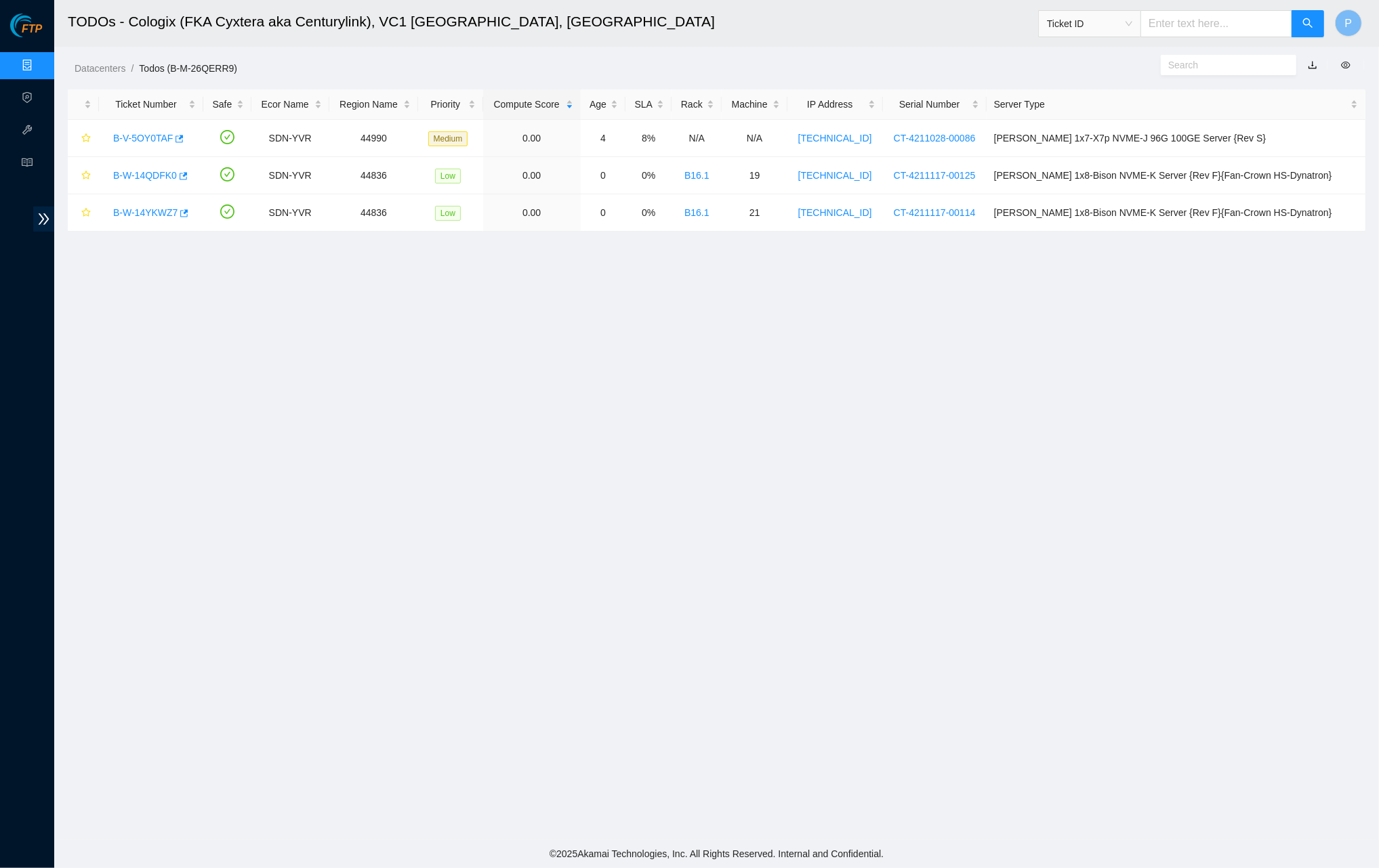
click at [1037, 60] on link "button" at bounding box center [1312, 65] width 9 height 11
click at [39, 62] on link "Data Centers" at bounding box center [67, 66] width 56 height 11
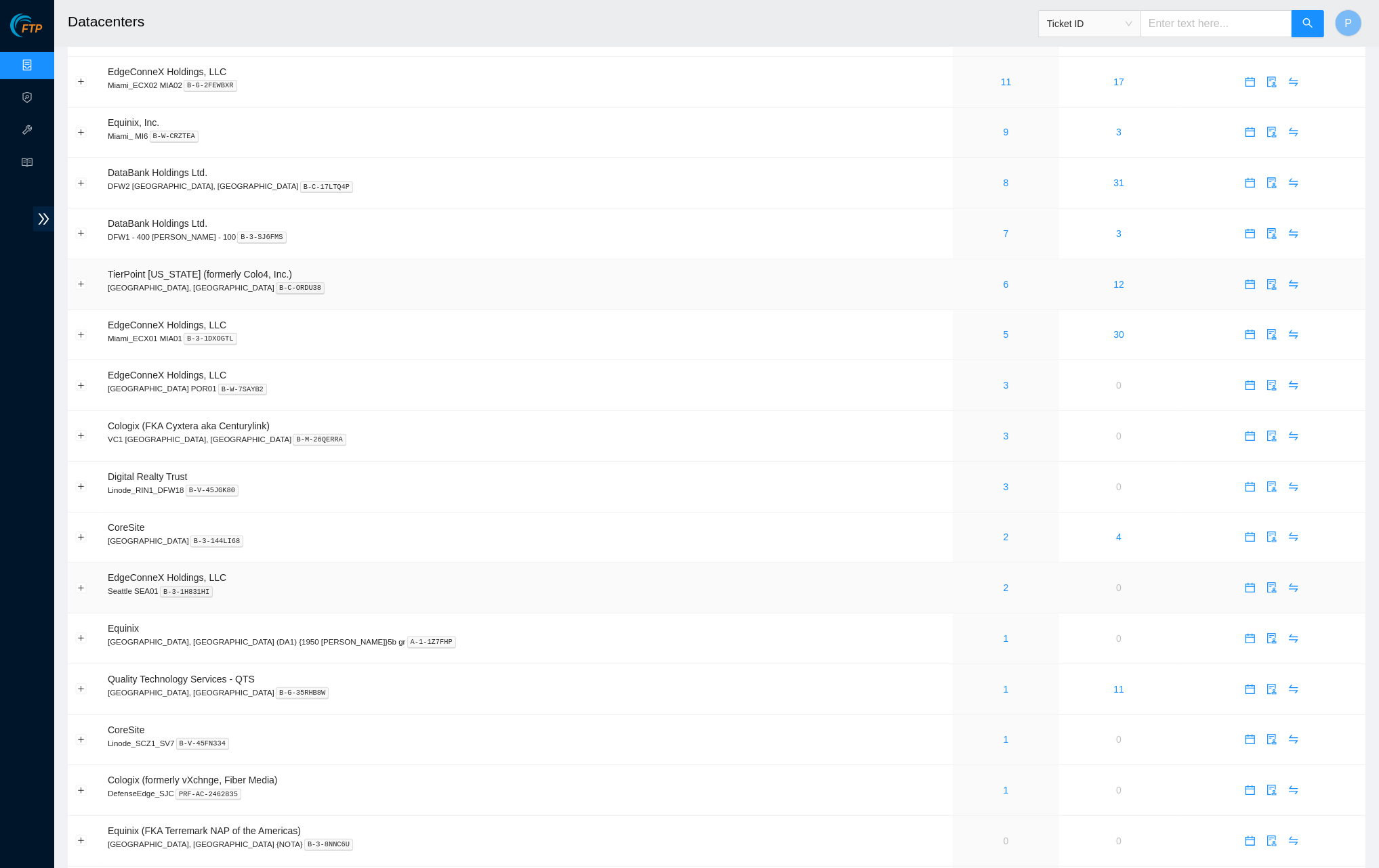
scroll to position [296, 0]
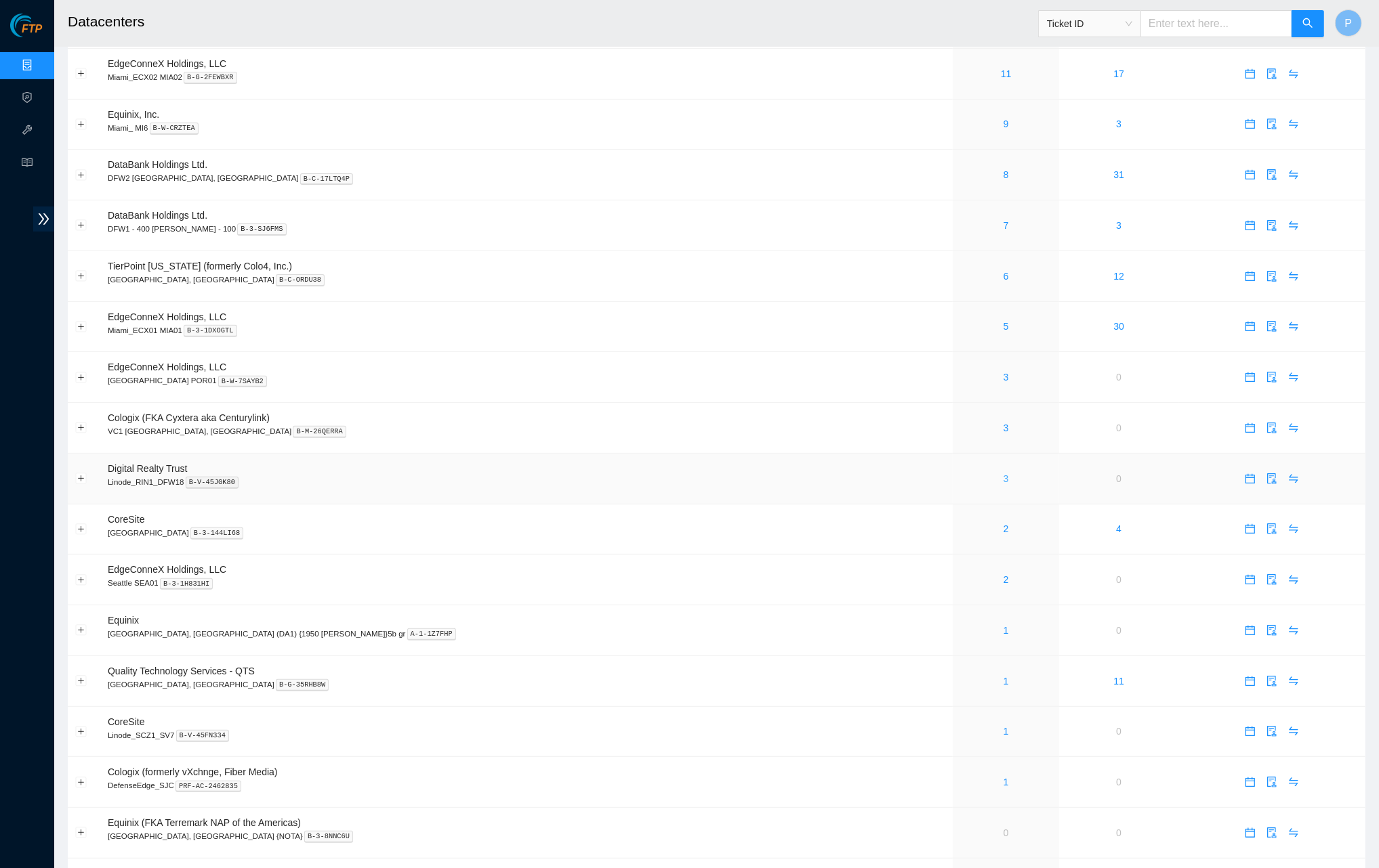
click at [1003, 474] on link "3" at bounding box center [1006, 479] width 6 height 11
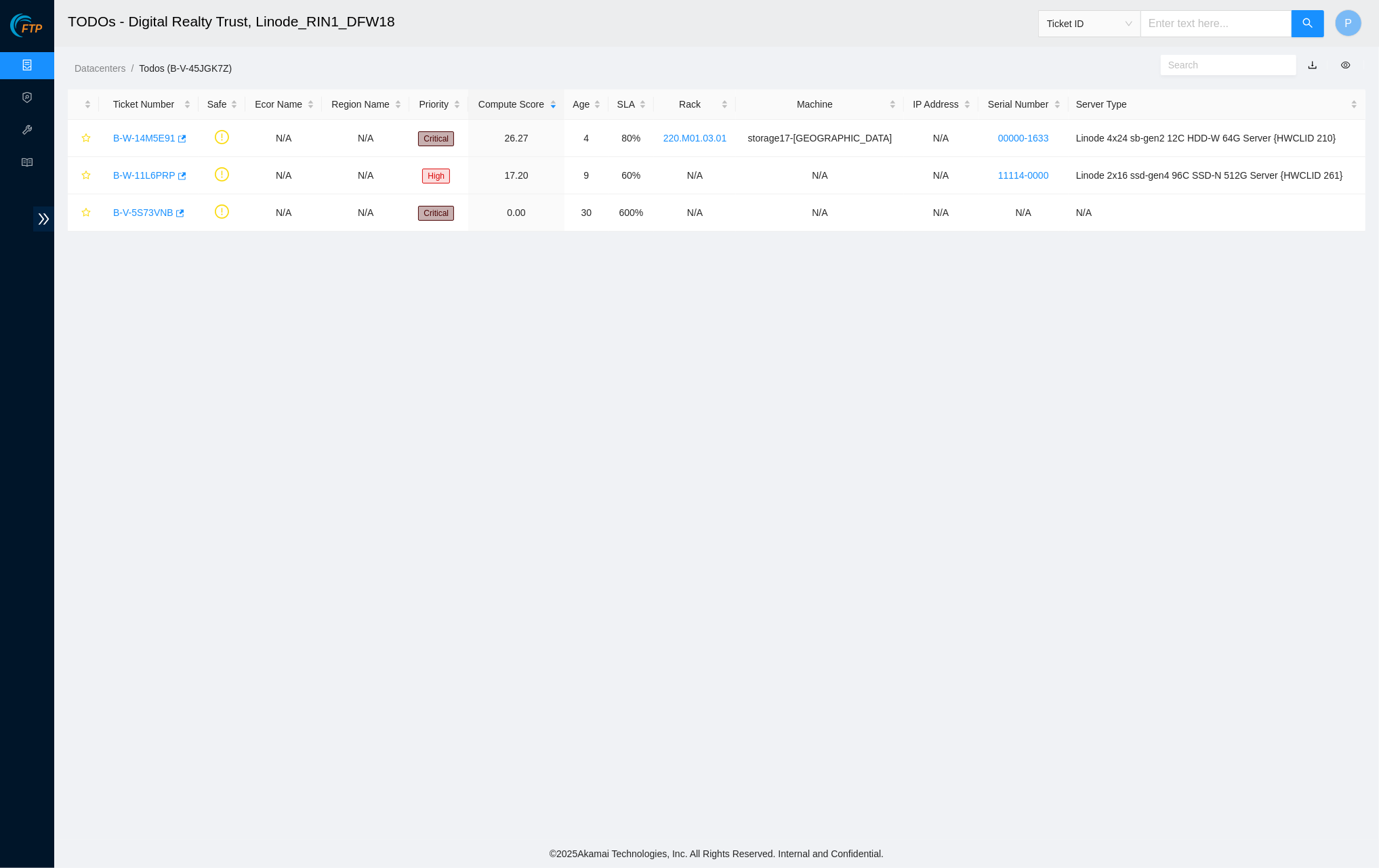
click at [1037, 61] on link "button" at bounding box center [1312, 65] width 9 height 11
click at [39, 66] on link "Data Centers" at bounding box center [67, 66] width 56 height 11
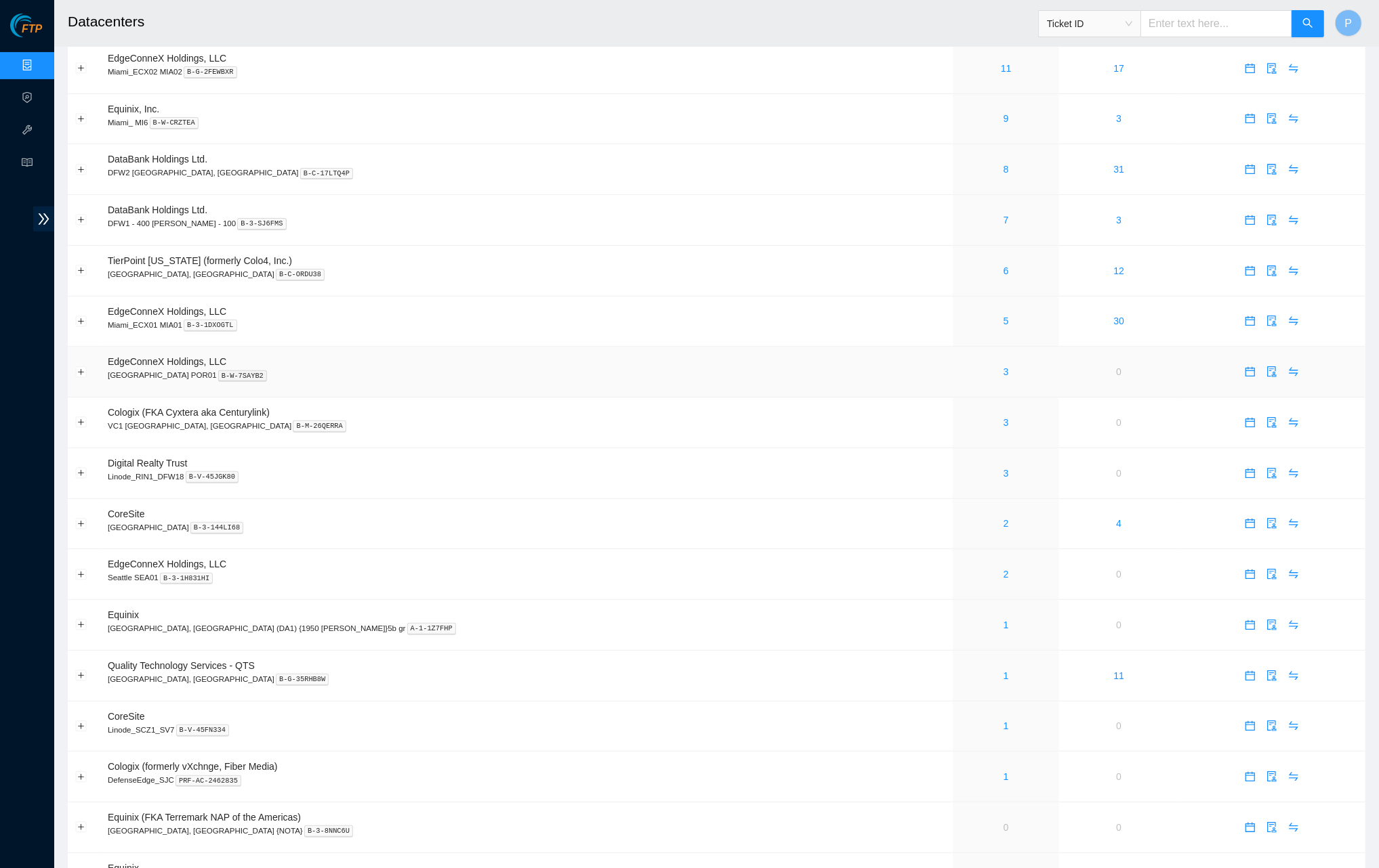
scroll to position [327, 0]
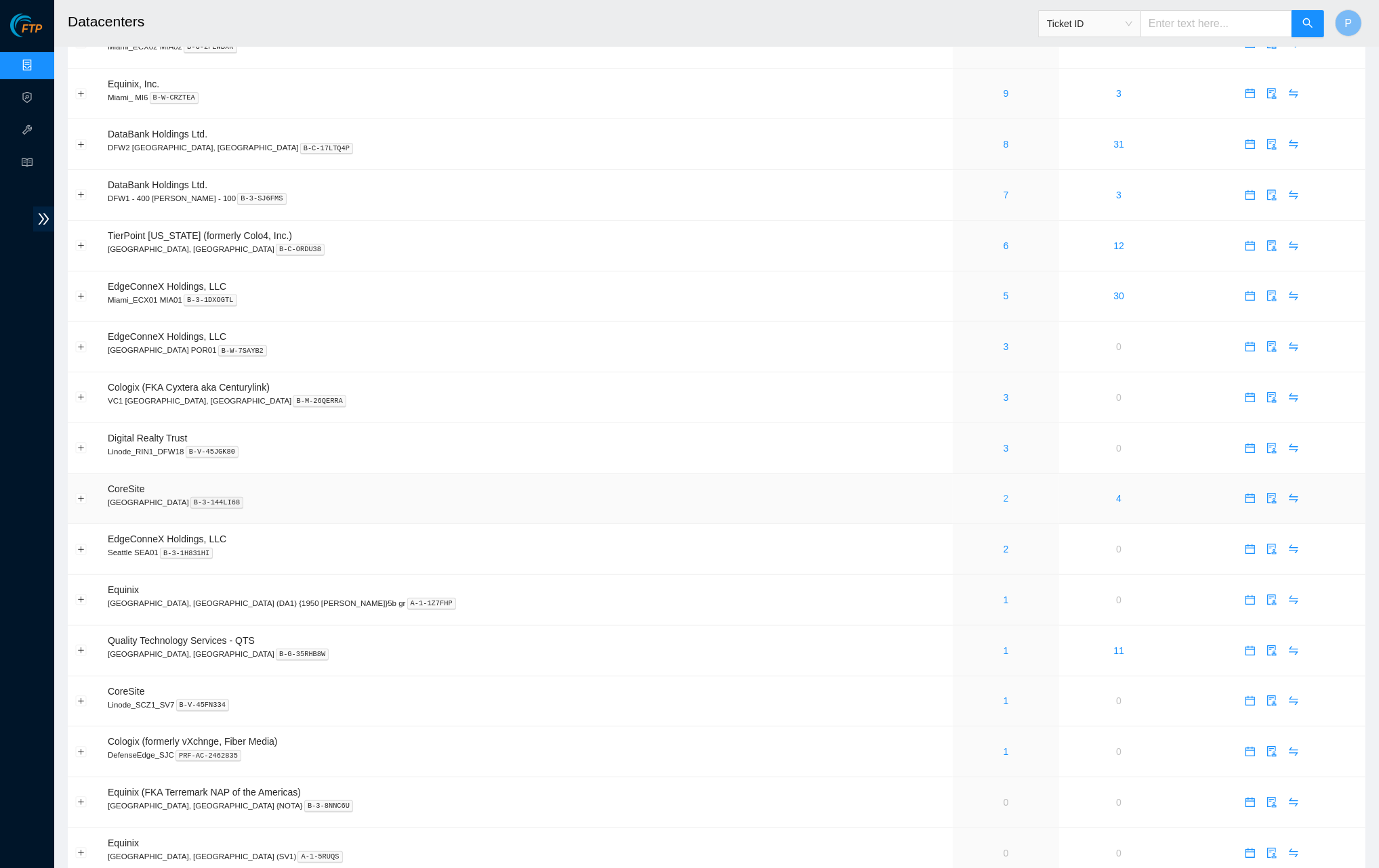
click at [1003, 493] on link "2" at bounding box center [1006, 499] width 6 height 11
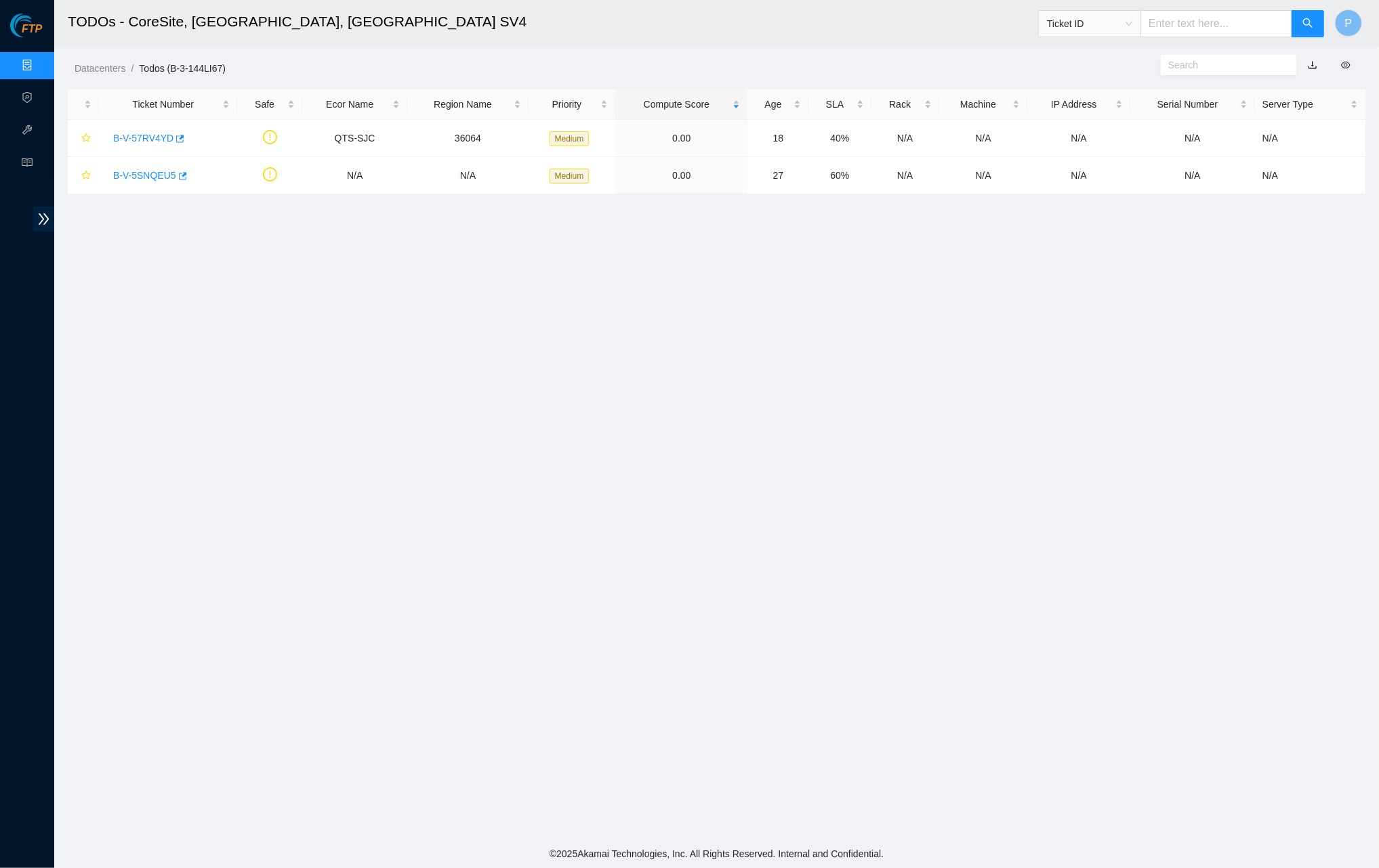
click at [1037, 63] on link "button" at bounding box center [1312, 65] width 9 height 11
click at [39, 65] on link "Data Centers" at bounding box center [67, 66] width 56 height 11
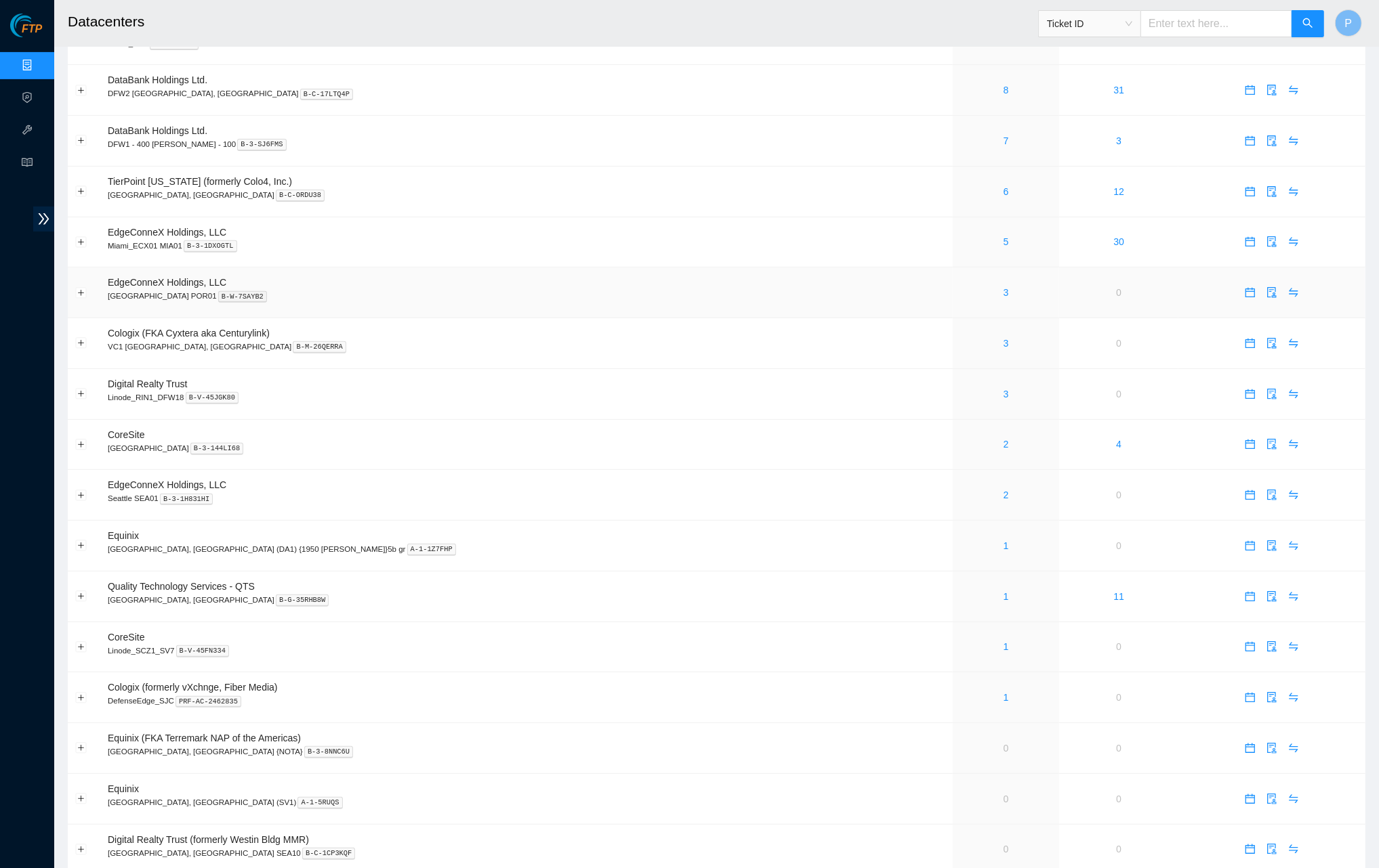
scroll to position [404, 0]
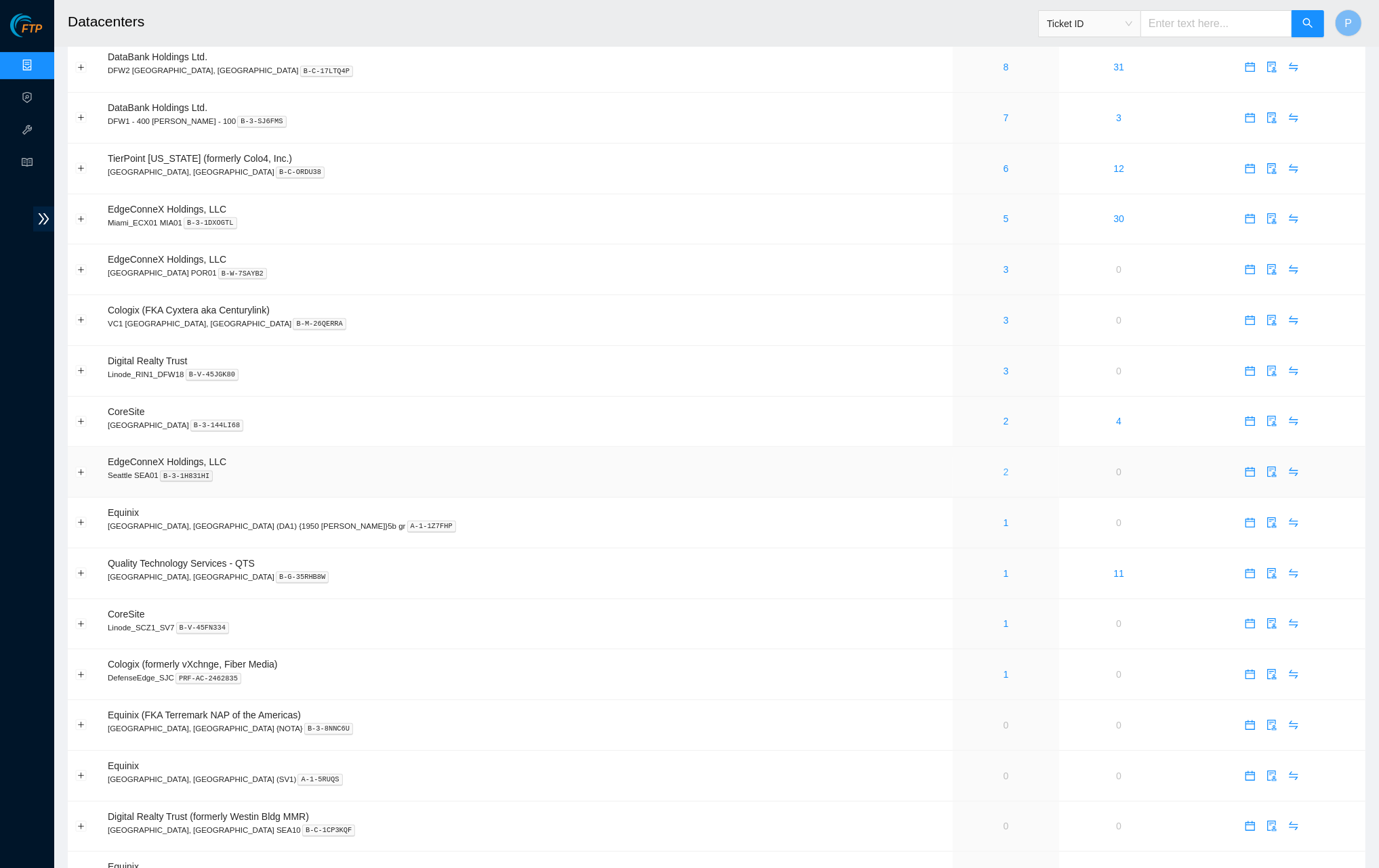
click at [1003, 467] on link "2" at bounding box center [1006, 473] width 6 height 11
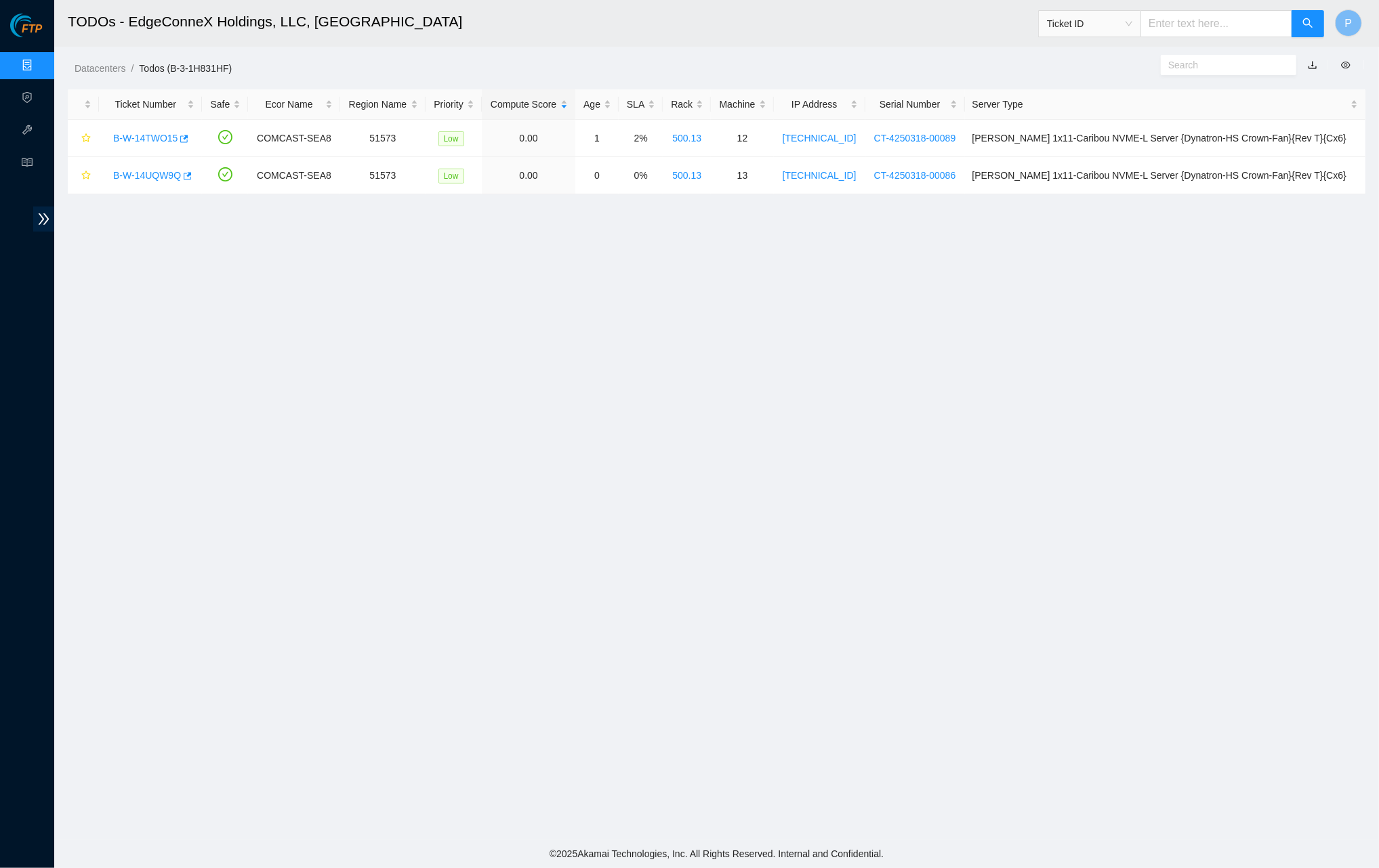
click at [1037, 66] on link "button" at bounding box center [1312, 65] width 9 height 11
click at [39, 69] on link "Data Centers" at bounding box center [67, 66] width 56 height 11
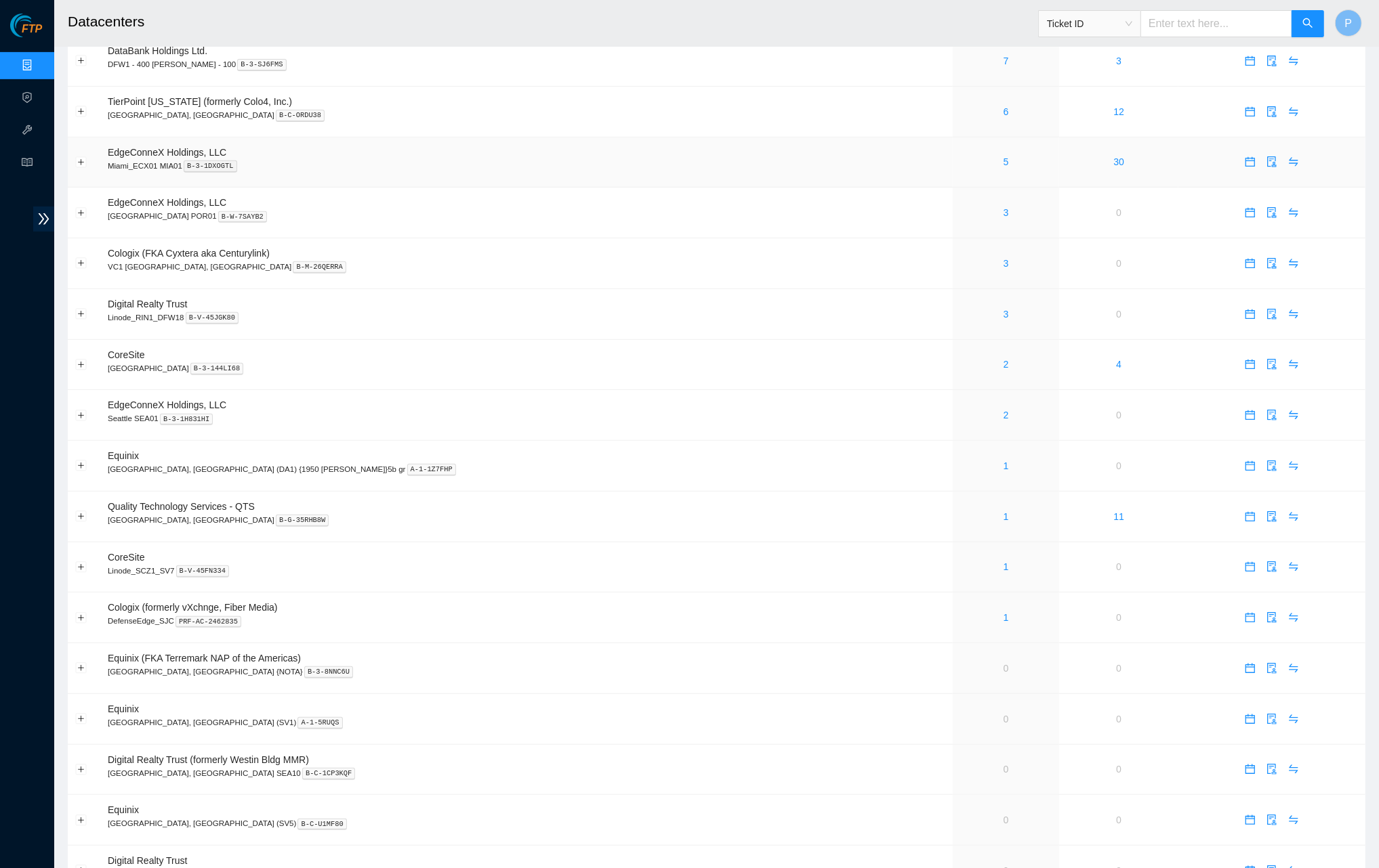
scroll to position [502, 0]
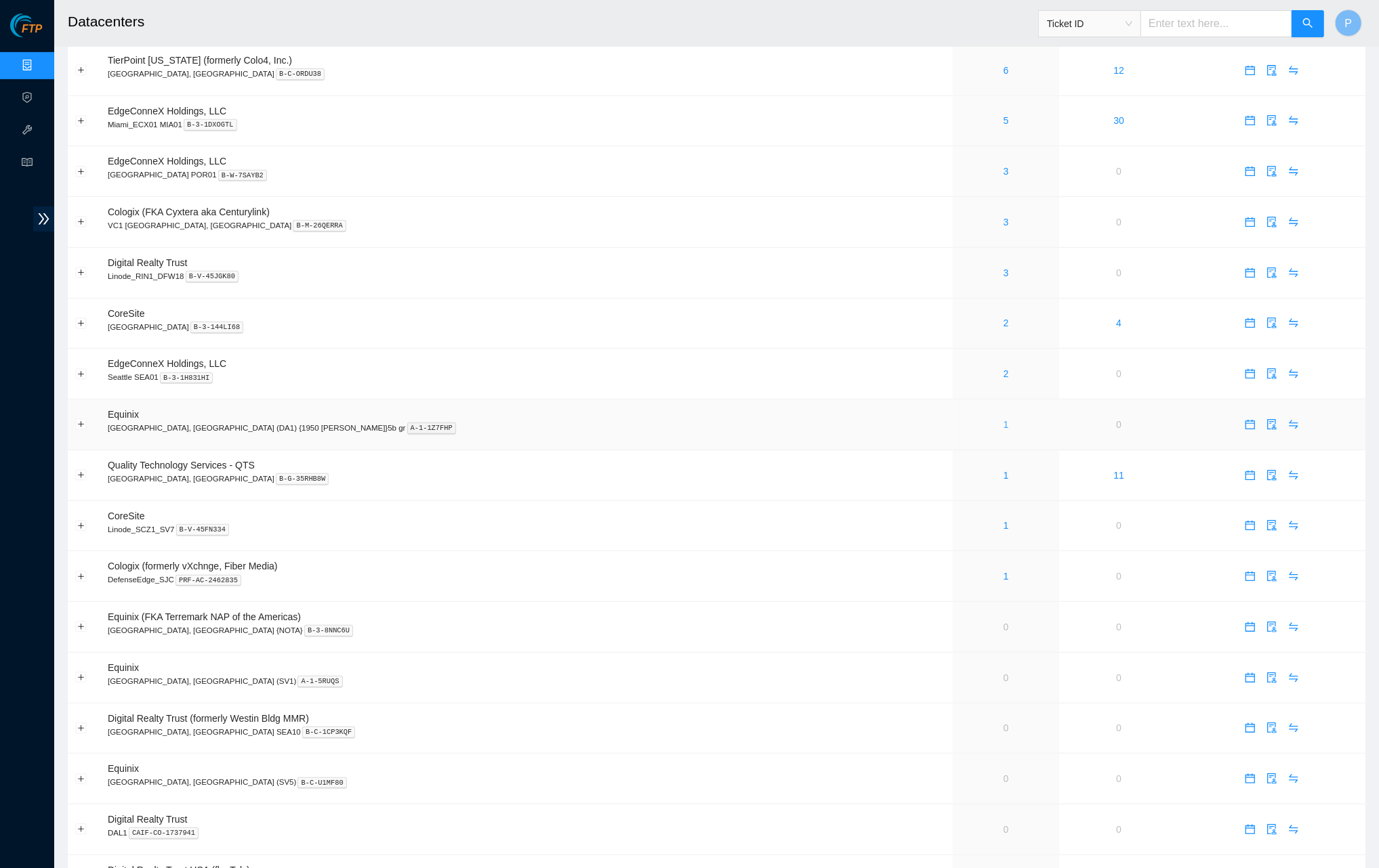
click at [1003, 420] on link "1" at bounding box center [1006, 425] width 6 height 11
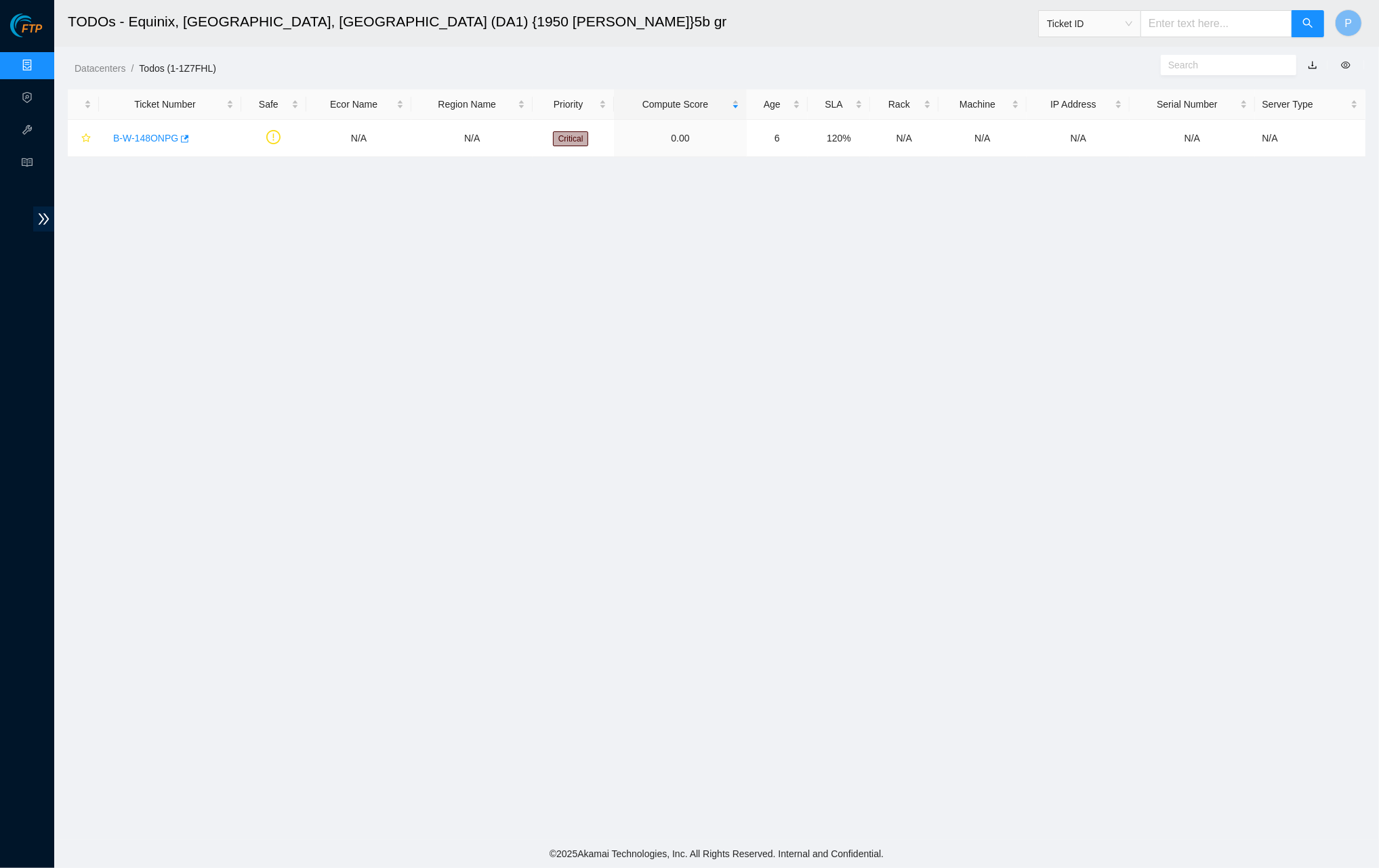
click at [1037, 62] on link "button" at bounding box center [1312, 65] width 9 height 11
click at [39, 60] on link "Data Centers" at bounding box center [67, 66] width 56 height 11
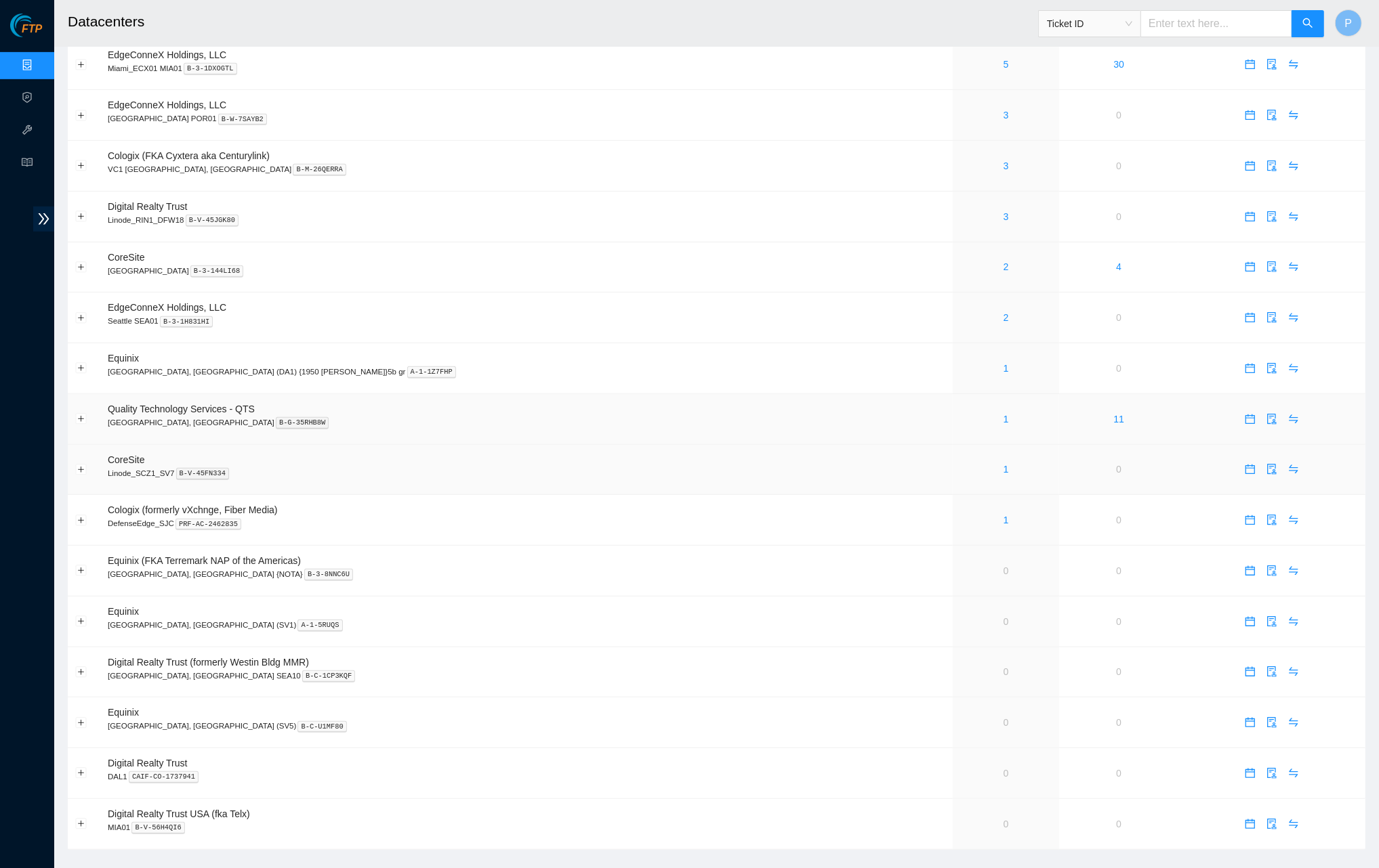
scroll to position [557, 0]
click at [1003, 415] on link "1" at bounding box center [1006, 421] width 6 height 11
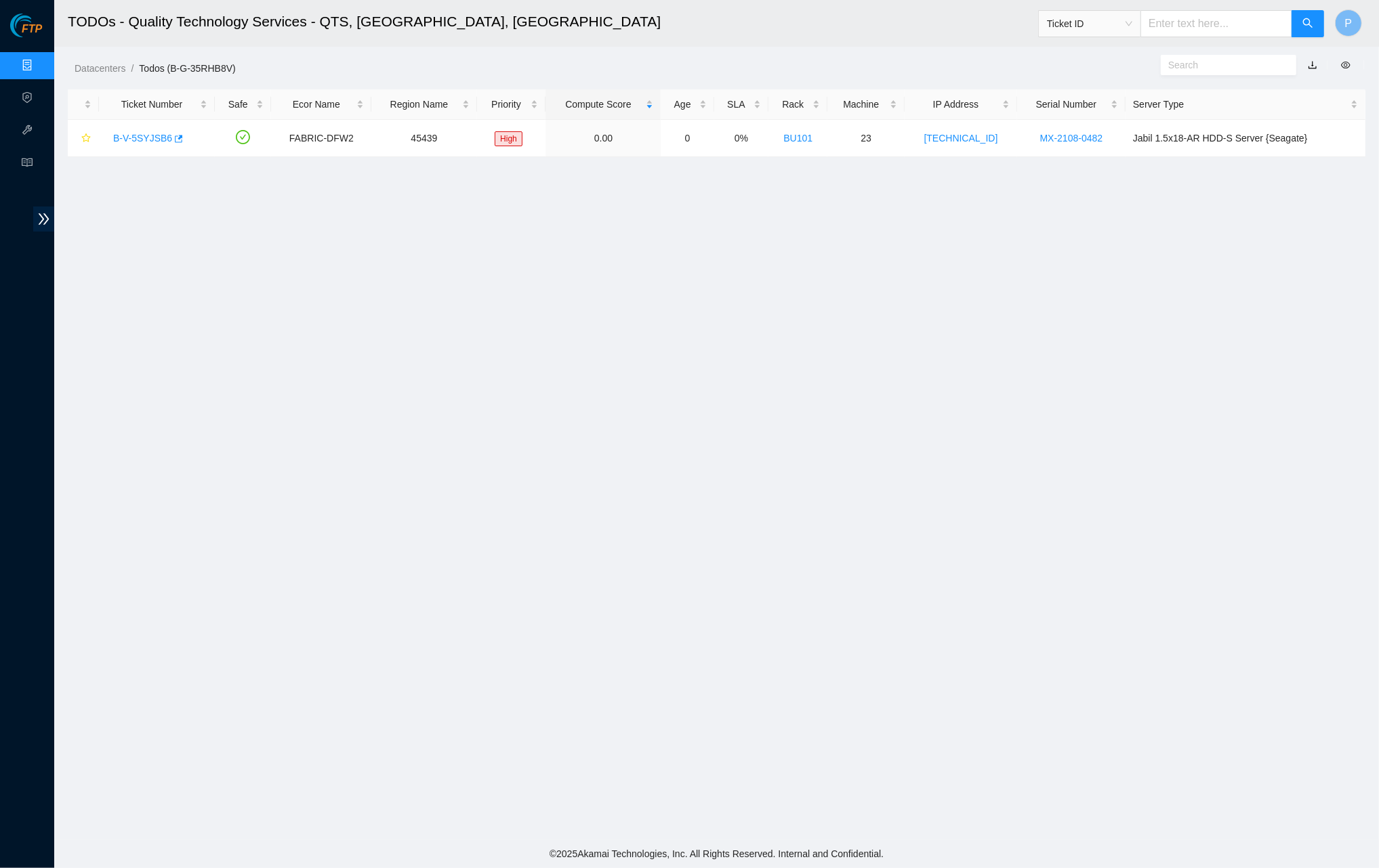
click at [1037, 61] on link "button" at bounding box center [1312, 65] width 9 height 11
click at [39, 60] on link "Data Centers" at bounding box center [67, 66] width 56 height 11
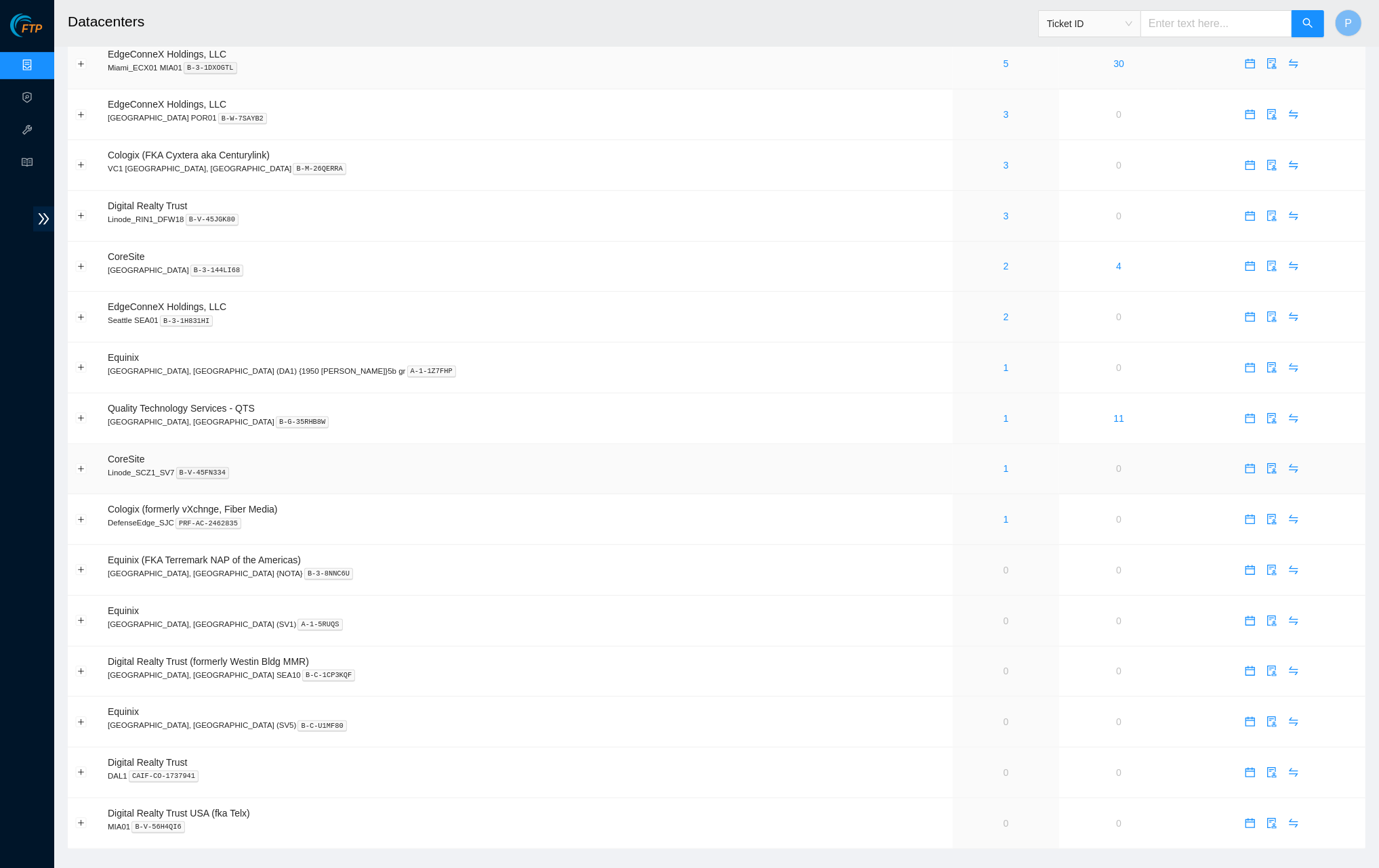
scroll to position [557, 0]
click at [1003, 464] on link "1" at bounding box center [1006, 470] width 6 height 11
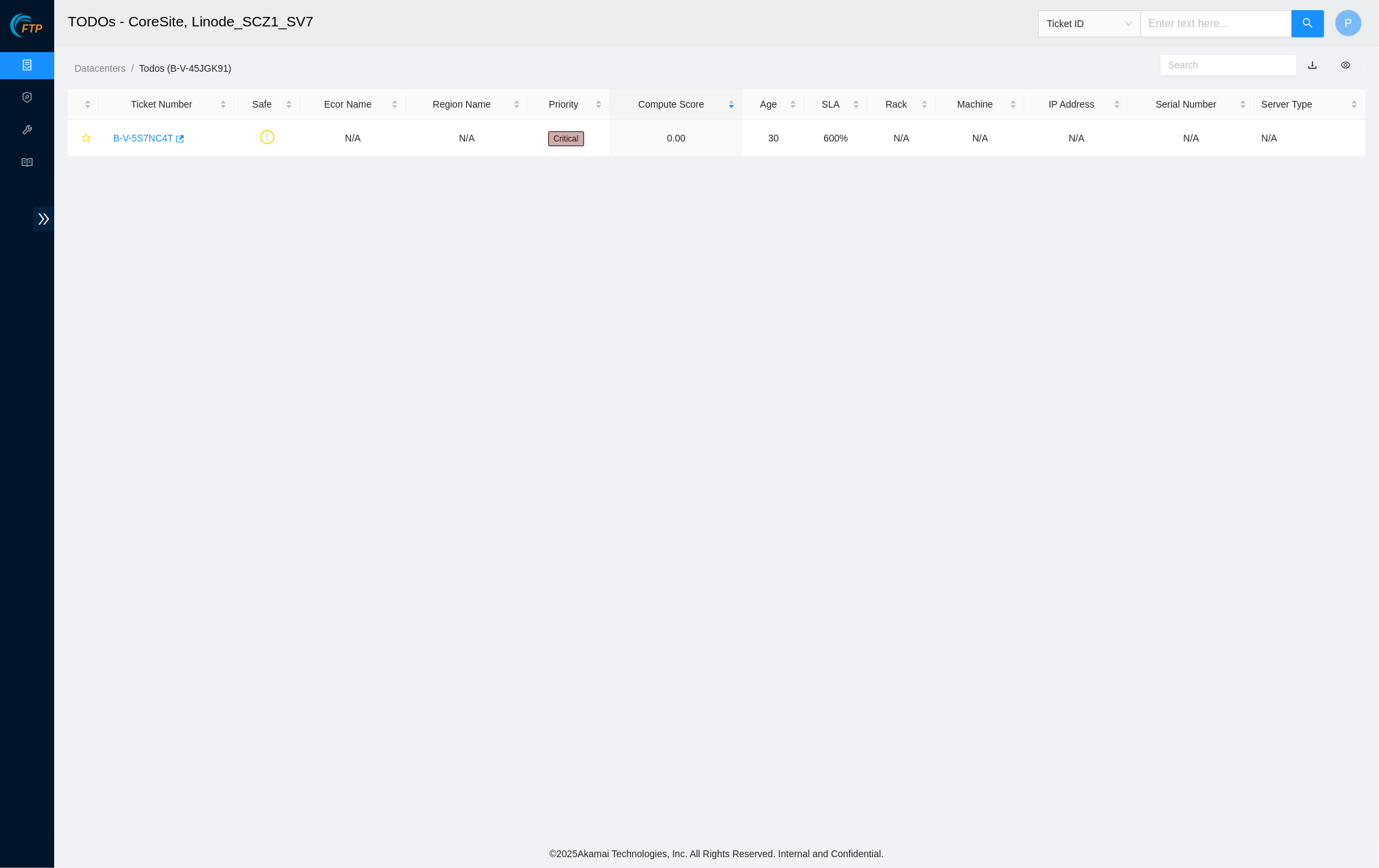
click at [1037, 61] on link "button" at bounding box center [1312, 65] width 9 height 11
click at [39, 60] on link "Data Centers" at bounding box center [67, 66] width 56 height 11
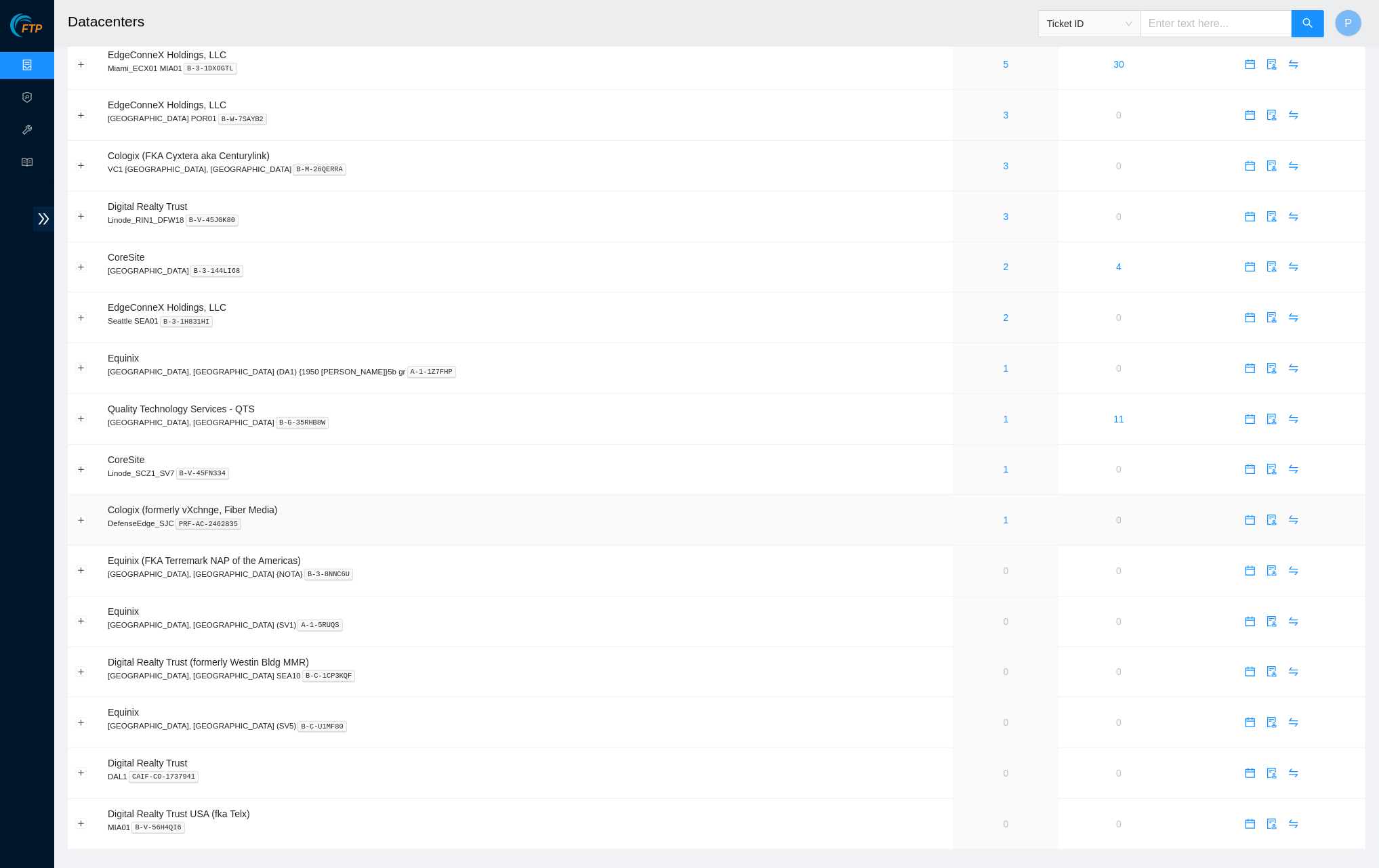
scroll to position [557, 0]
click at [1003, 515] on link "1" at bounding box center [1006, 521] width 6 height 11
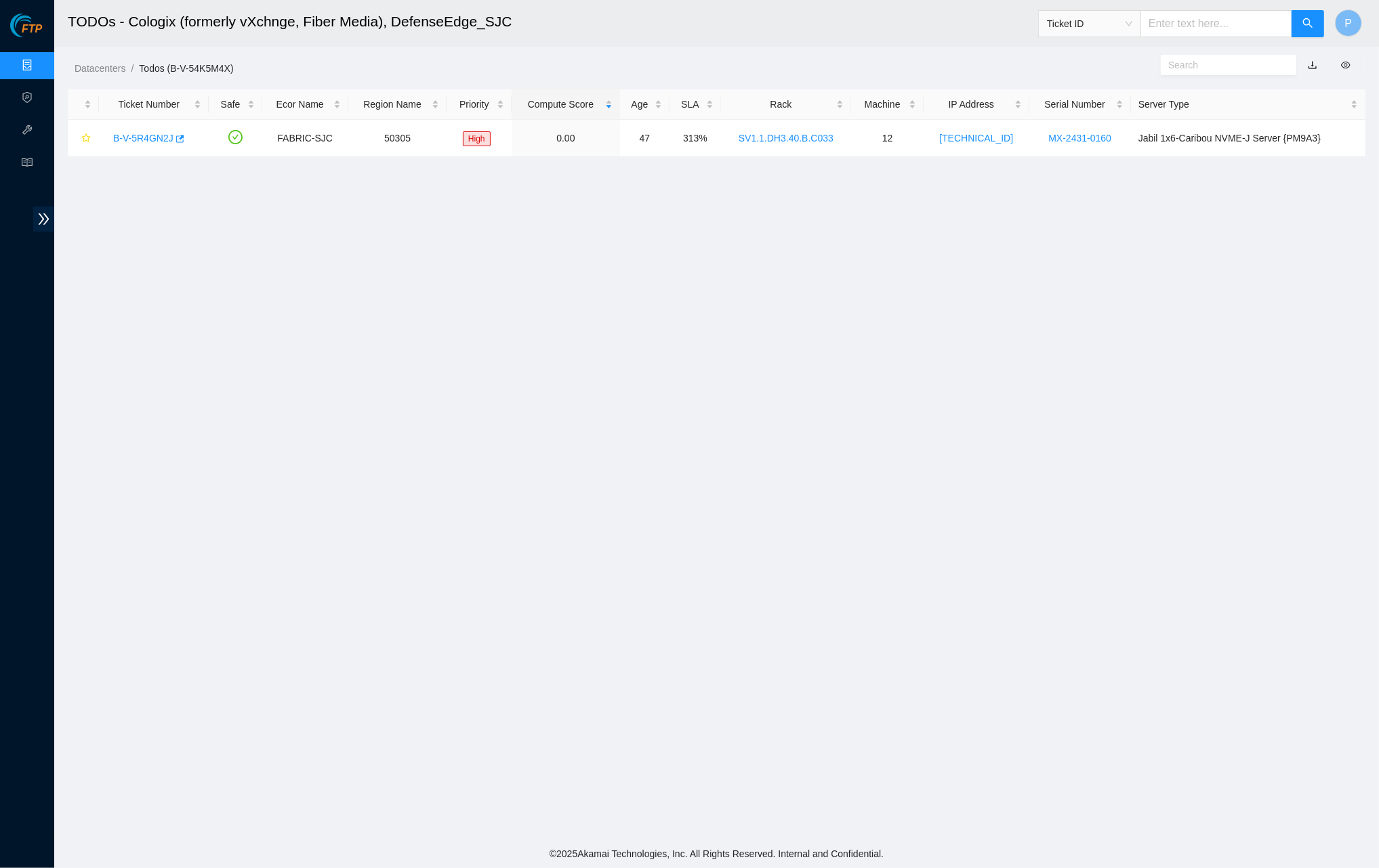
click at [1037, 62] on link "button" at bounding box center [1312, 65] width 9 height 11
click at [39, 67] on link "Data Centers" at bounding box center [67, 66] width 56 height 11
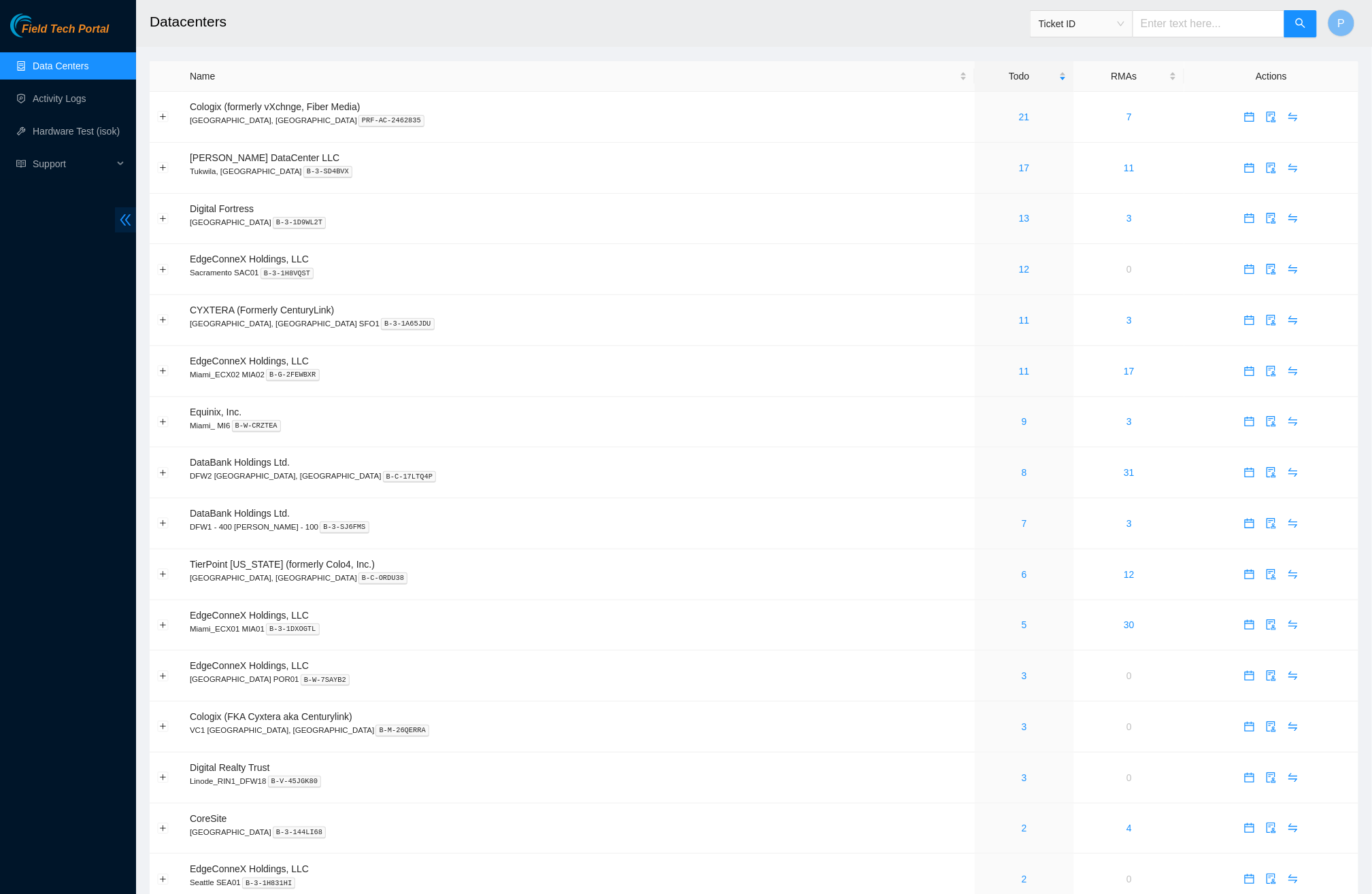
click at [117, 221] on span "double-left" at bounding box center [125, 220] width 21 height 25
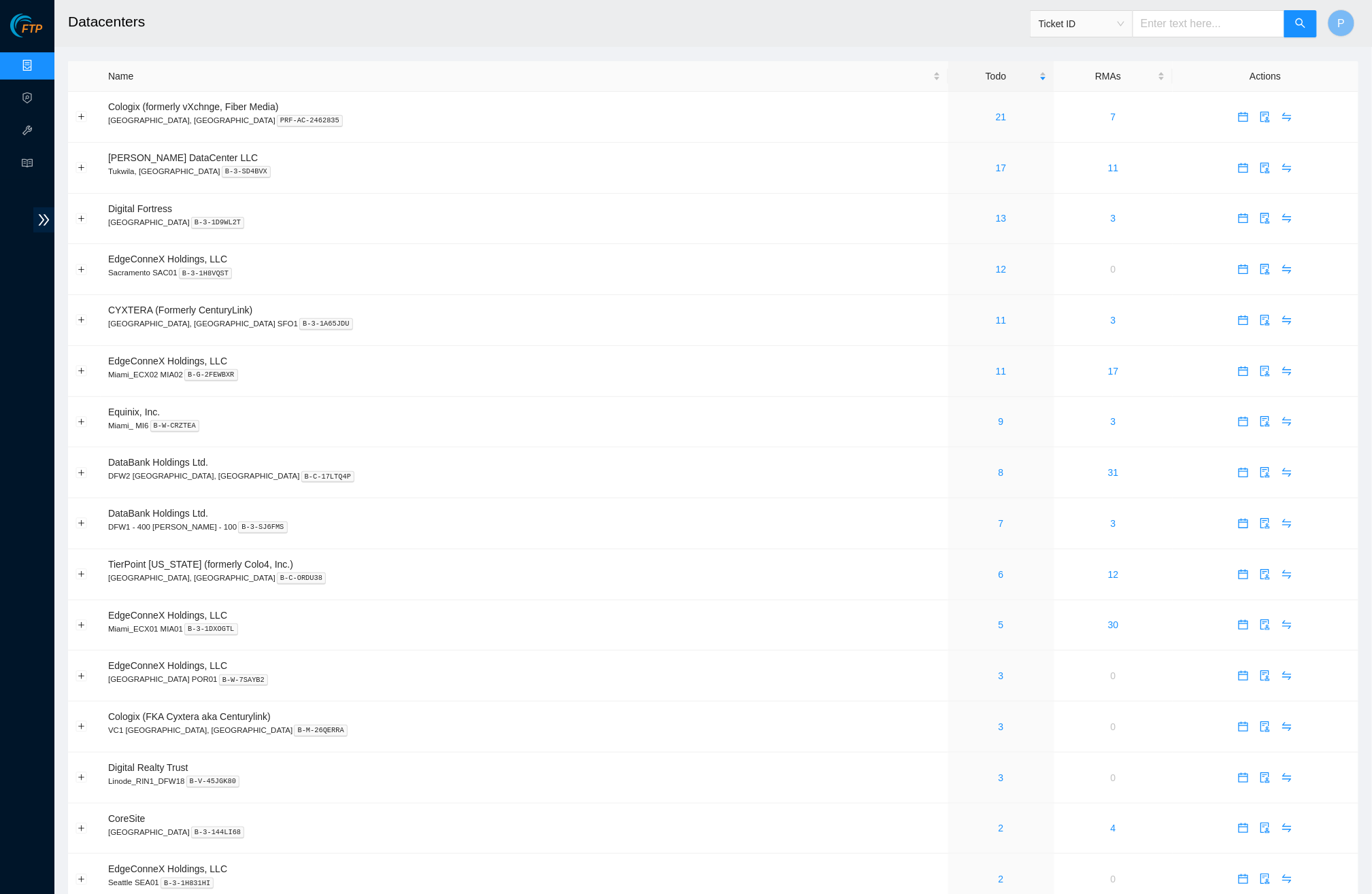
click at [1209, 23] on input "text" at bounding box center [1208, 23] width 152 height 27
paste input "B-V-5UNFR6Z"
type input "B-V-5UNFR6Z"
click at [1296, 29] on span "search" at bounding box center [1300, 24] width 11 height 13
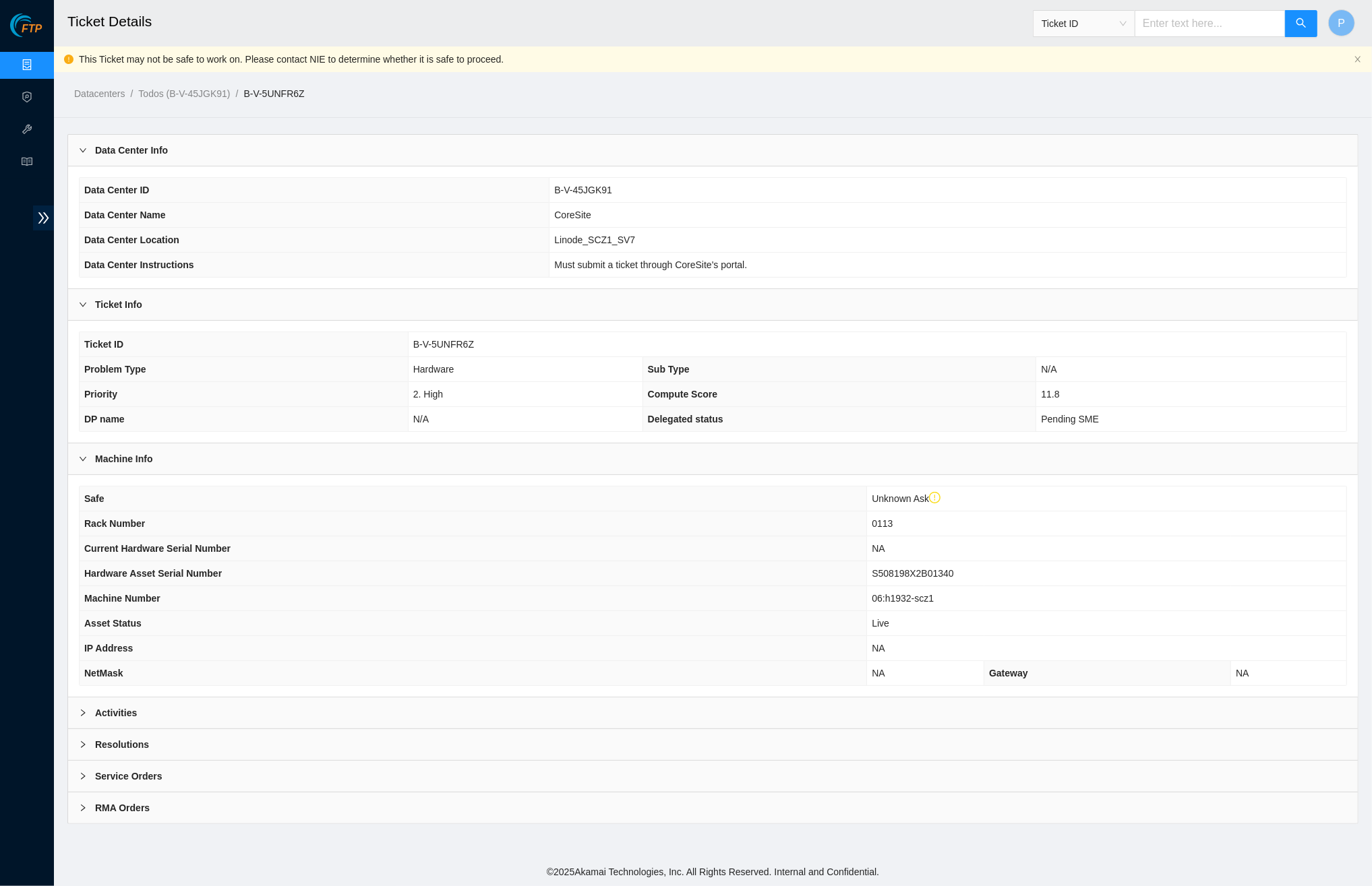
click at [496, 708] on div "Activities" at bounding box center [713, 713] width 1290 height 31
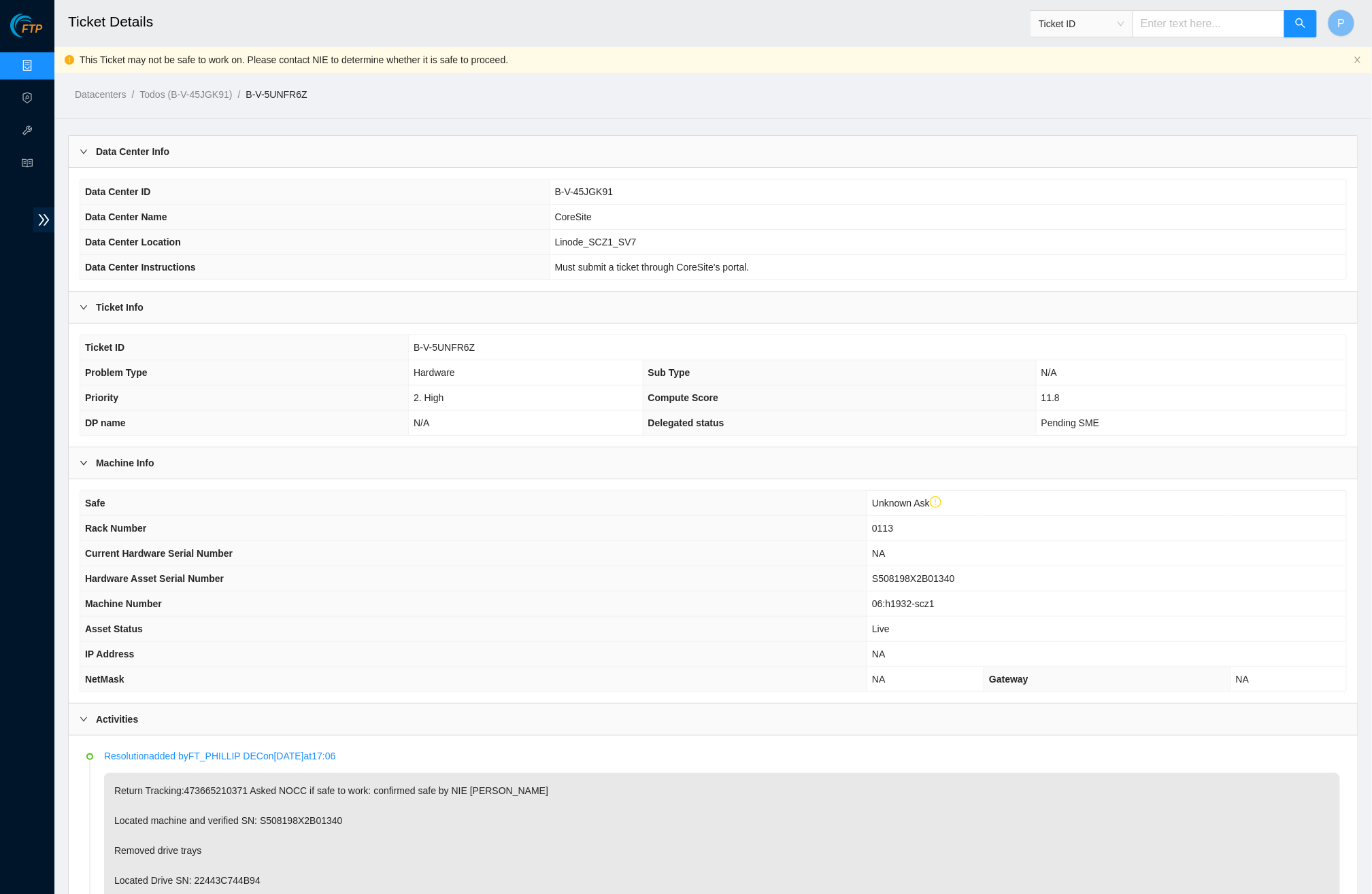
scroll to position [87, 0]
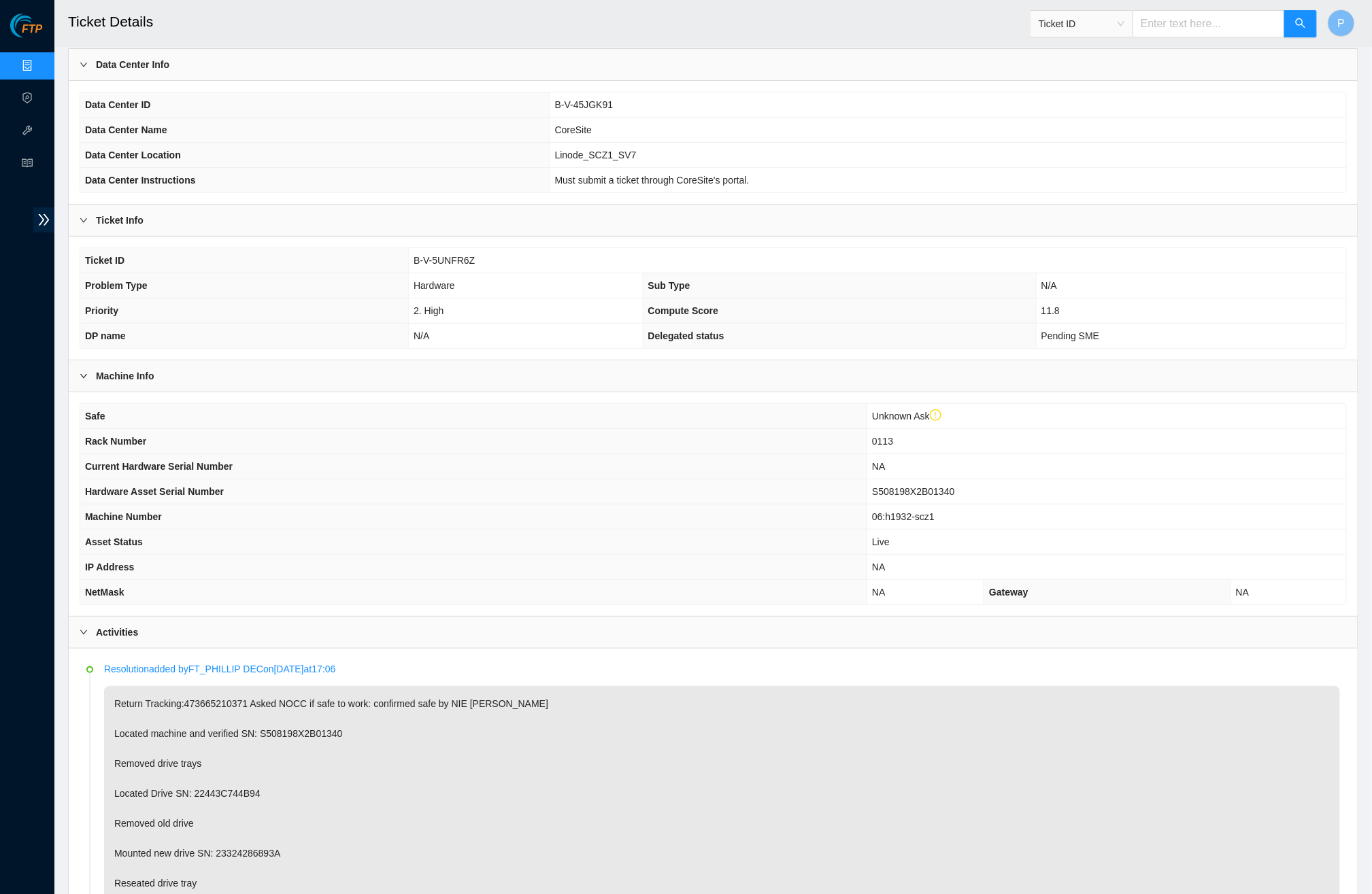
click at [366, 206] on div "Ticket Info" at bounding box center [714, 220] width 1289 height 31
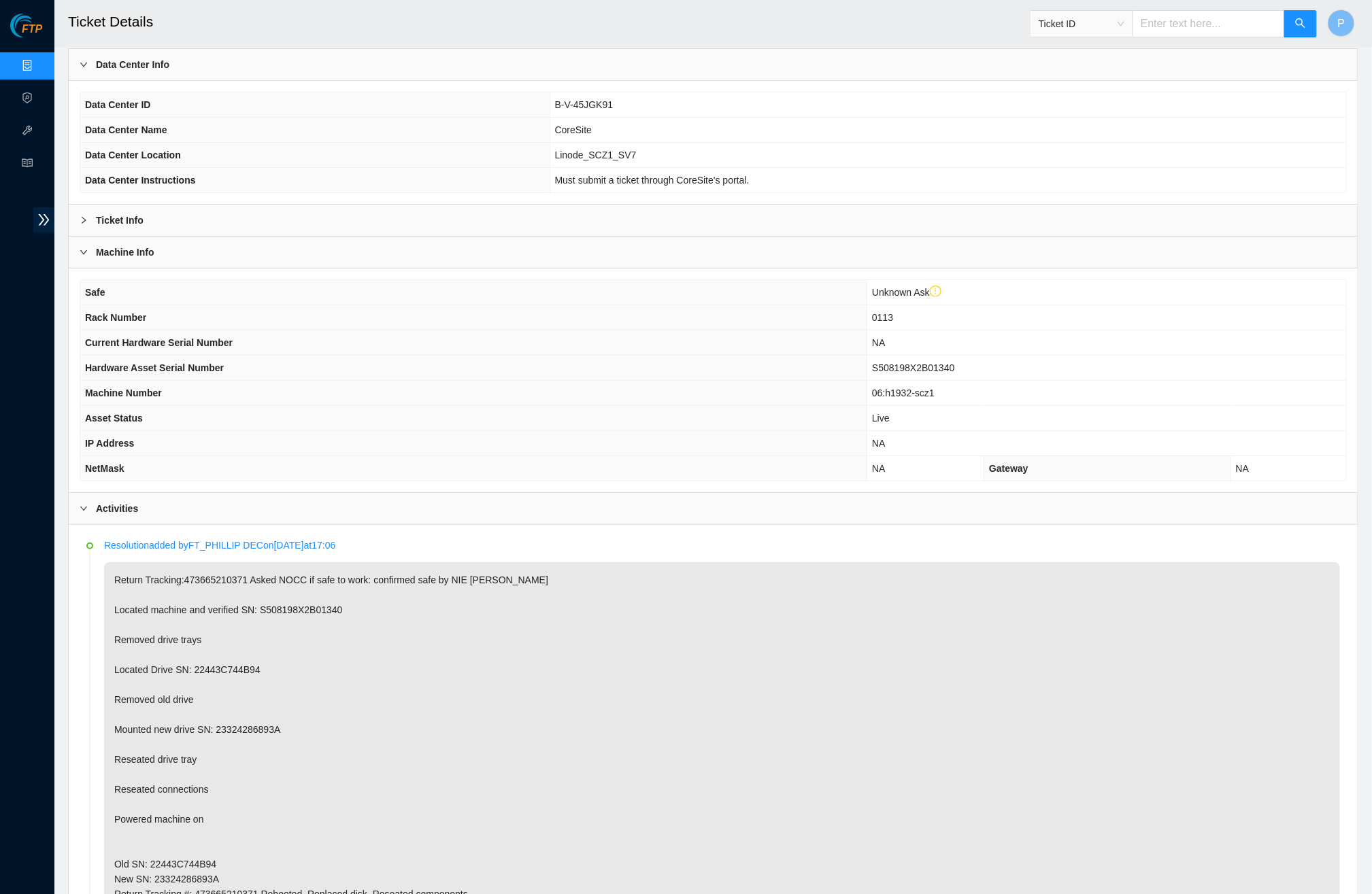
click at [361, 187] on th "Data Center Instructions" at bounding box center [315, 180] width 469 height 25
click at [369, 214] on div "Ticket Info" at bounding box center [714, 220] width 1289 height 31
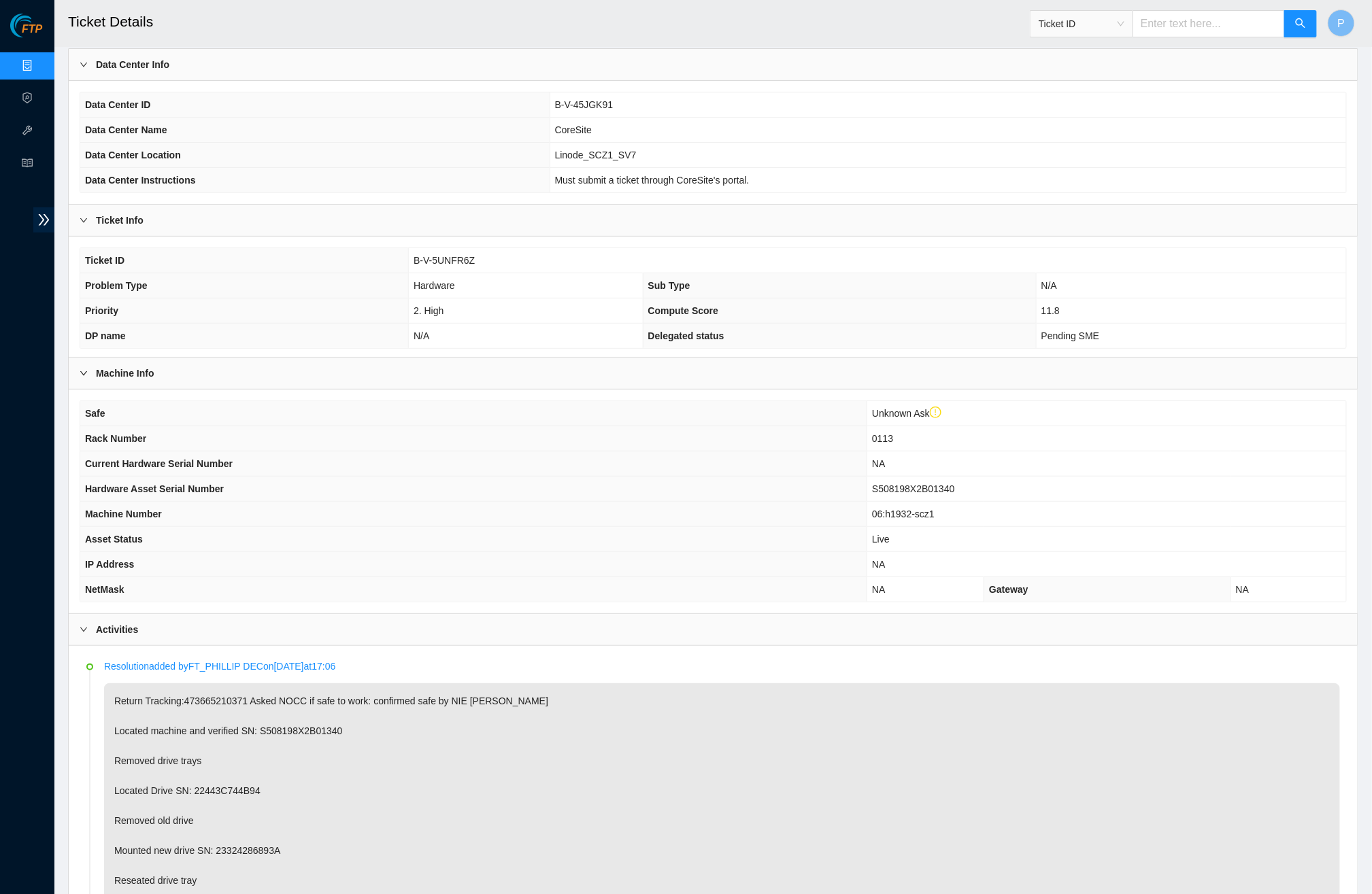
scroll to position [0, 0]
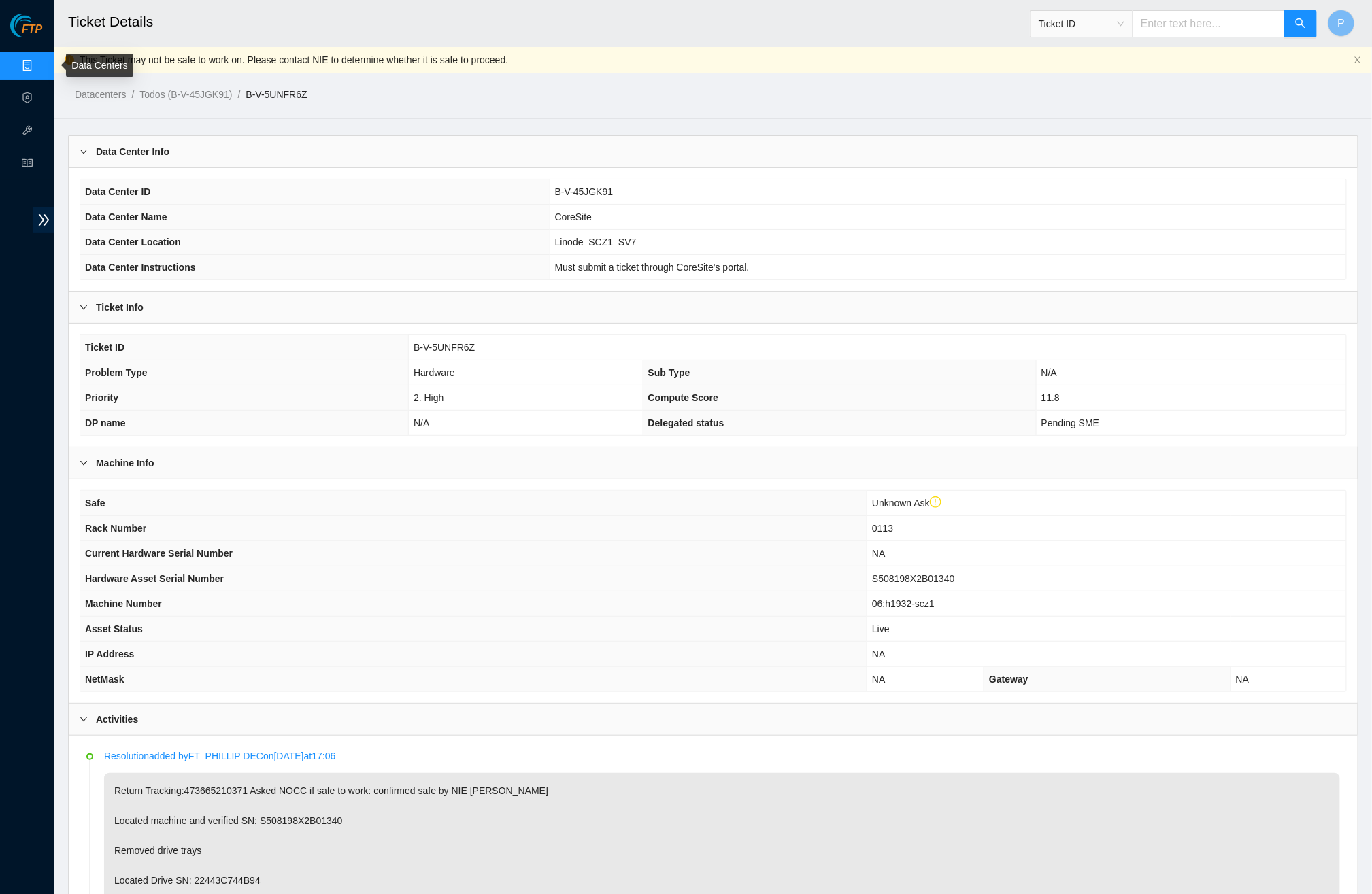
click at [39, 61] on link "Data Centers" at bounding box center [67, 66] width 56 height 11
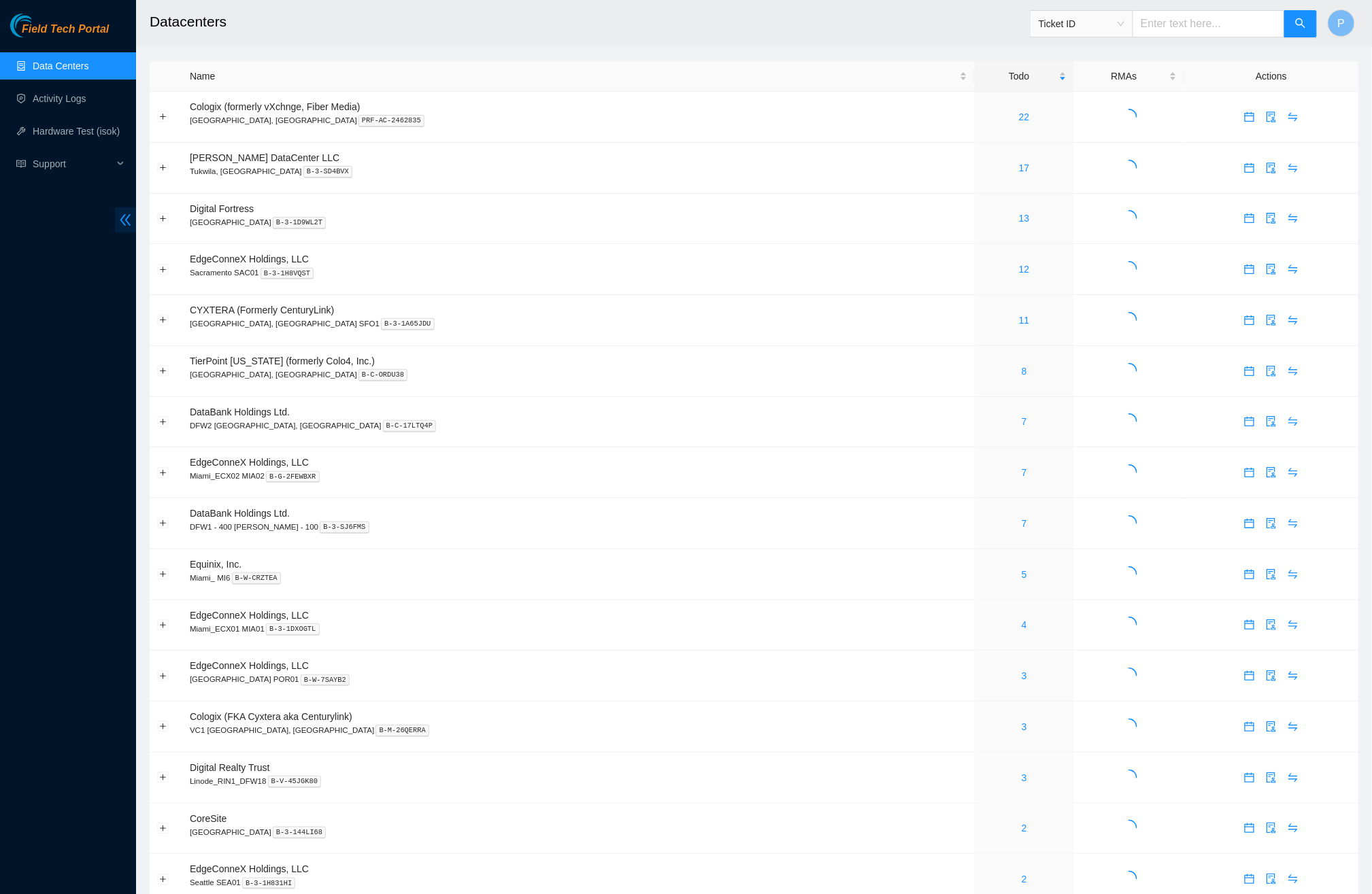
click at [133, 228] on span "double-left" at bounding box center [125, 220] width 21 height 25
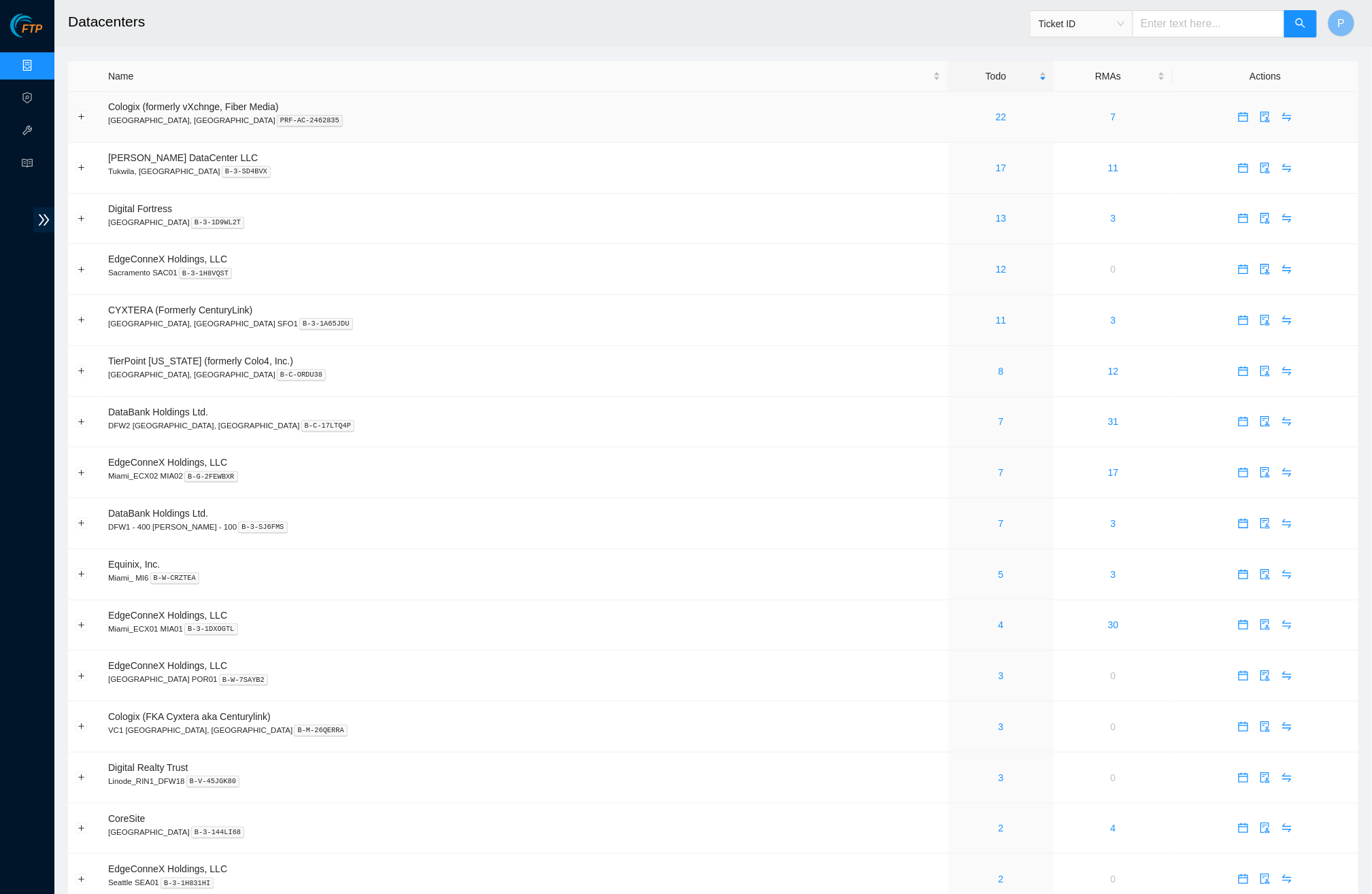
click at [955, 110] on div "22" at bounding box center [1001, 117] width 92 height 15
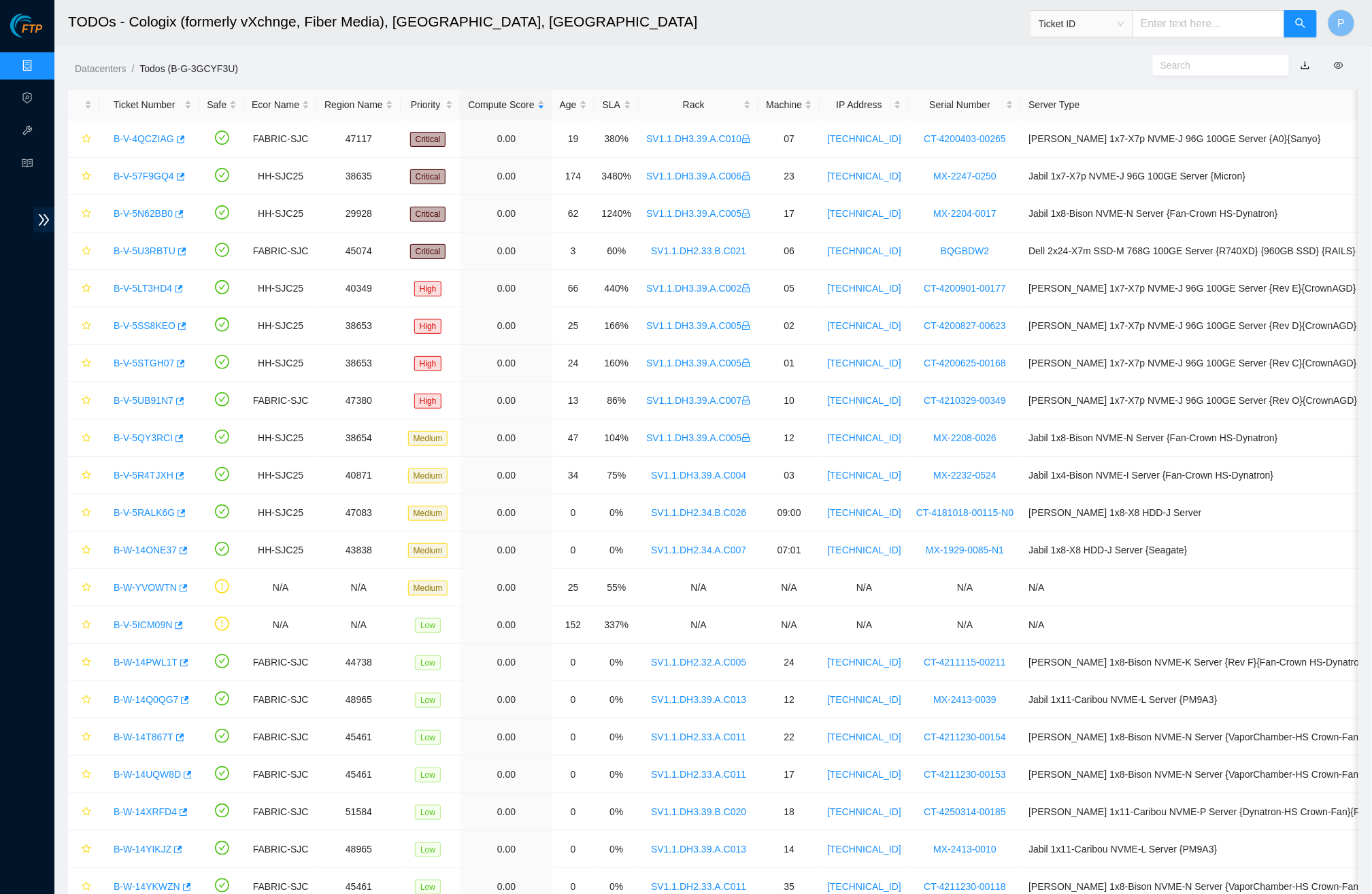
click at [1304, 64] on link "button" at bounding box center [1305, 65] width 9 height 11
click at [751, 101] on div "Rack" at bounding box center [699, 105] width 105 height 15
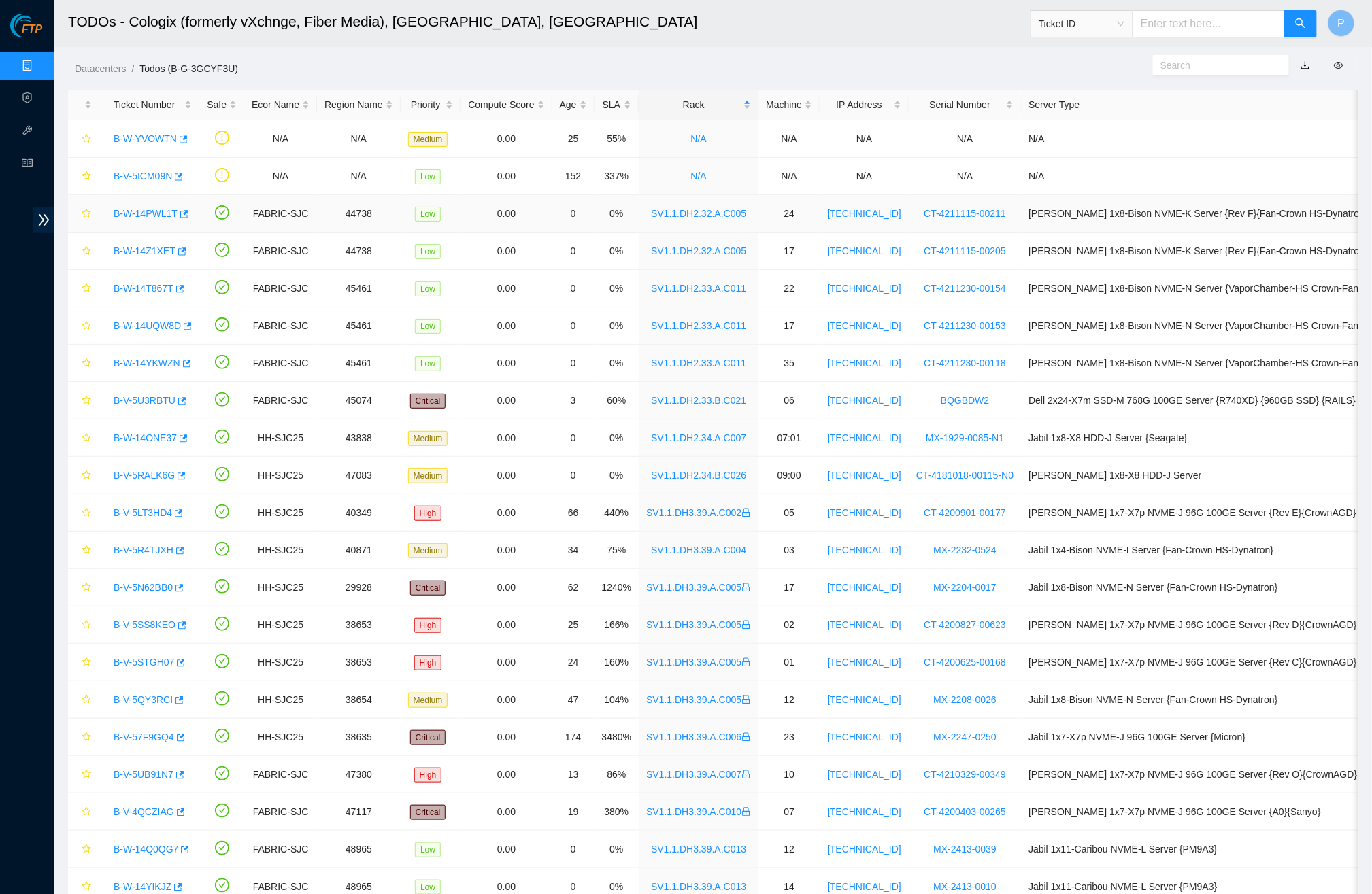
click at [149, 211] on link "B-W-14PWL1T" at bounding box center [146, 214] width 64 height 11
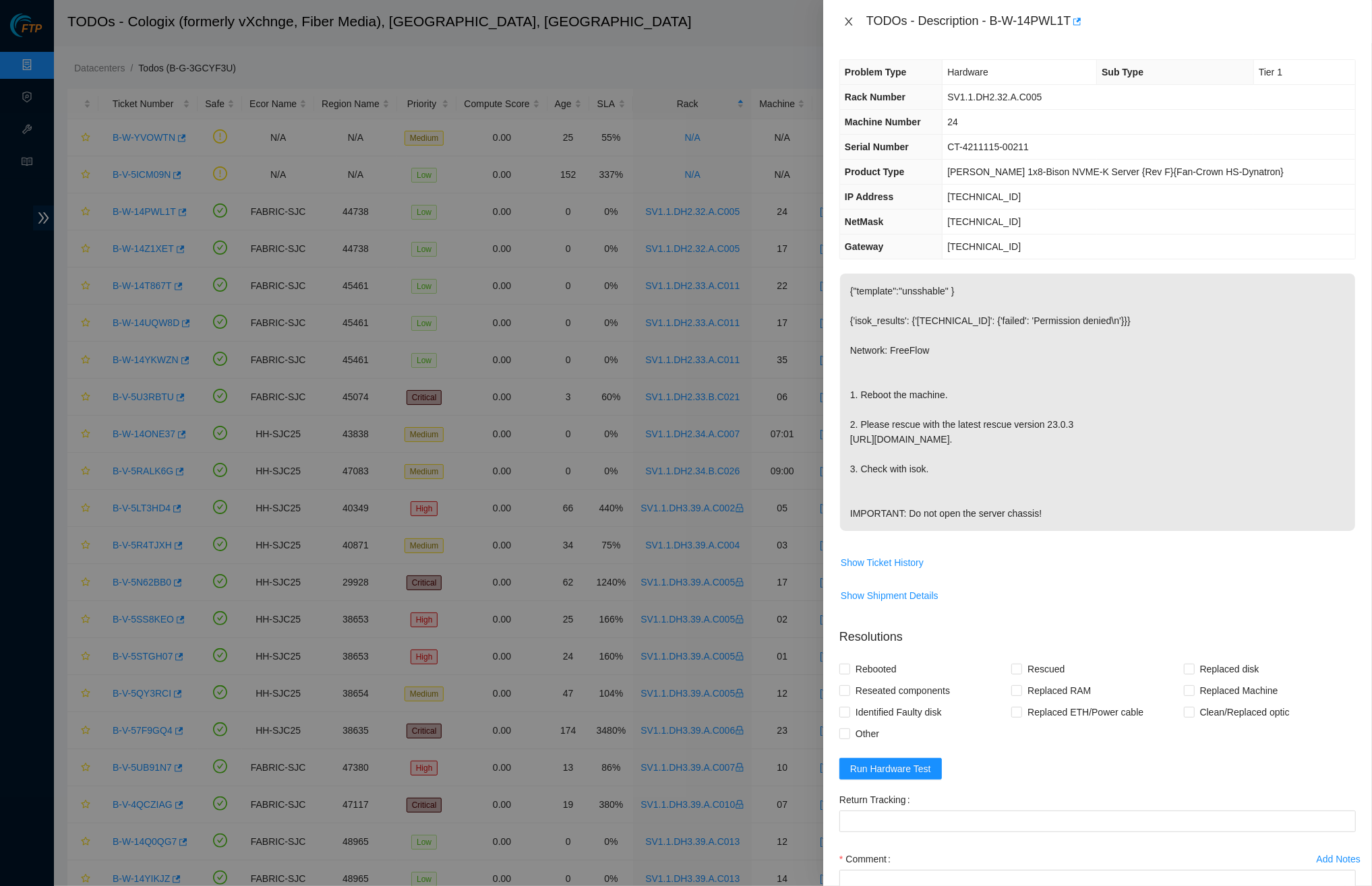
click at [851, 21] on icon "close" at bounding box center [849, 21] width 11 height 11
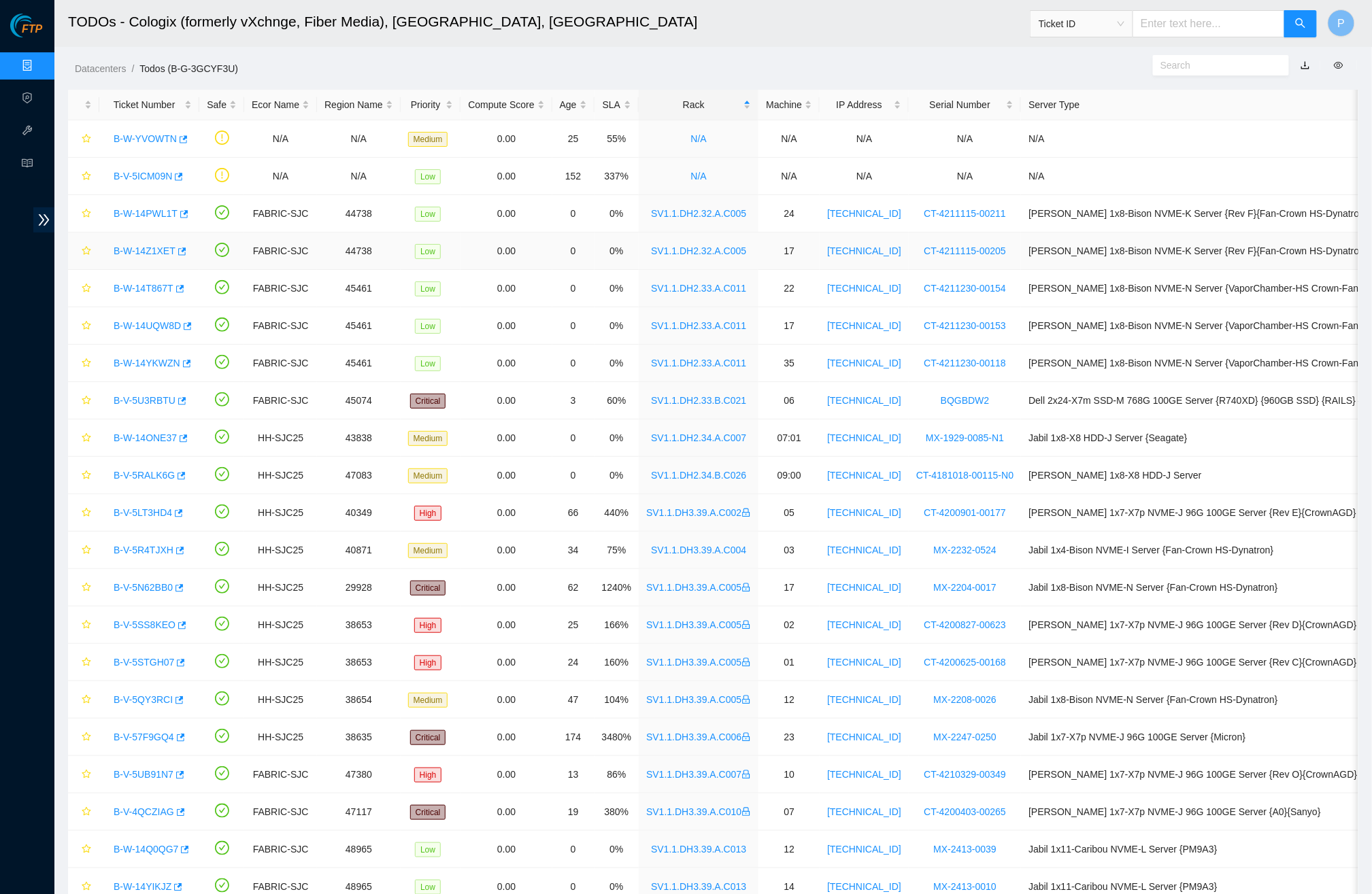
click at [159, 248] on link "B-W-14Z1XET" at bounding box center [145, 251] width 62 height 11
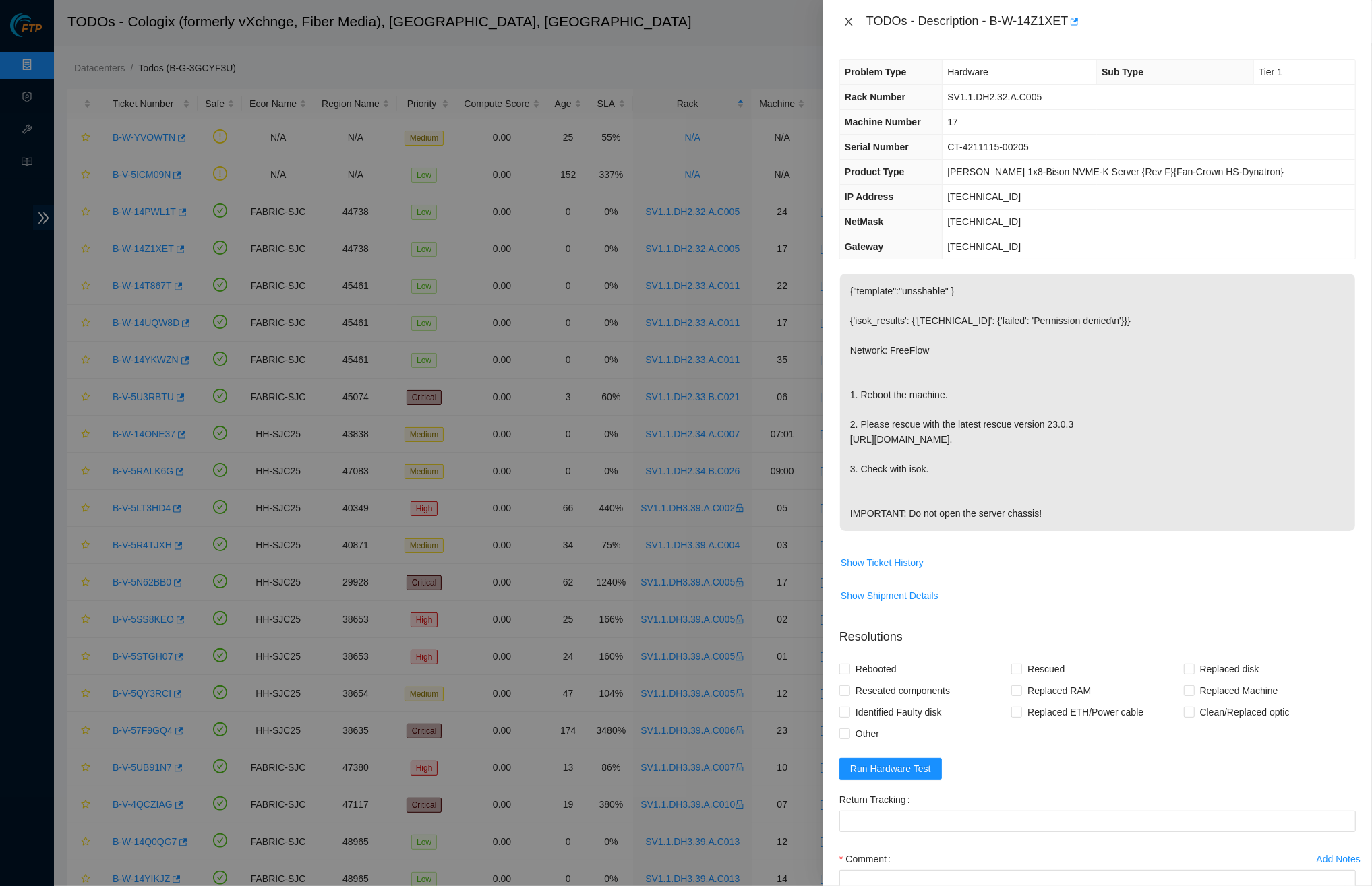
click at [846, 21] on icon "close" at bounding box center [849, 21] width 11 height 11
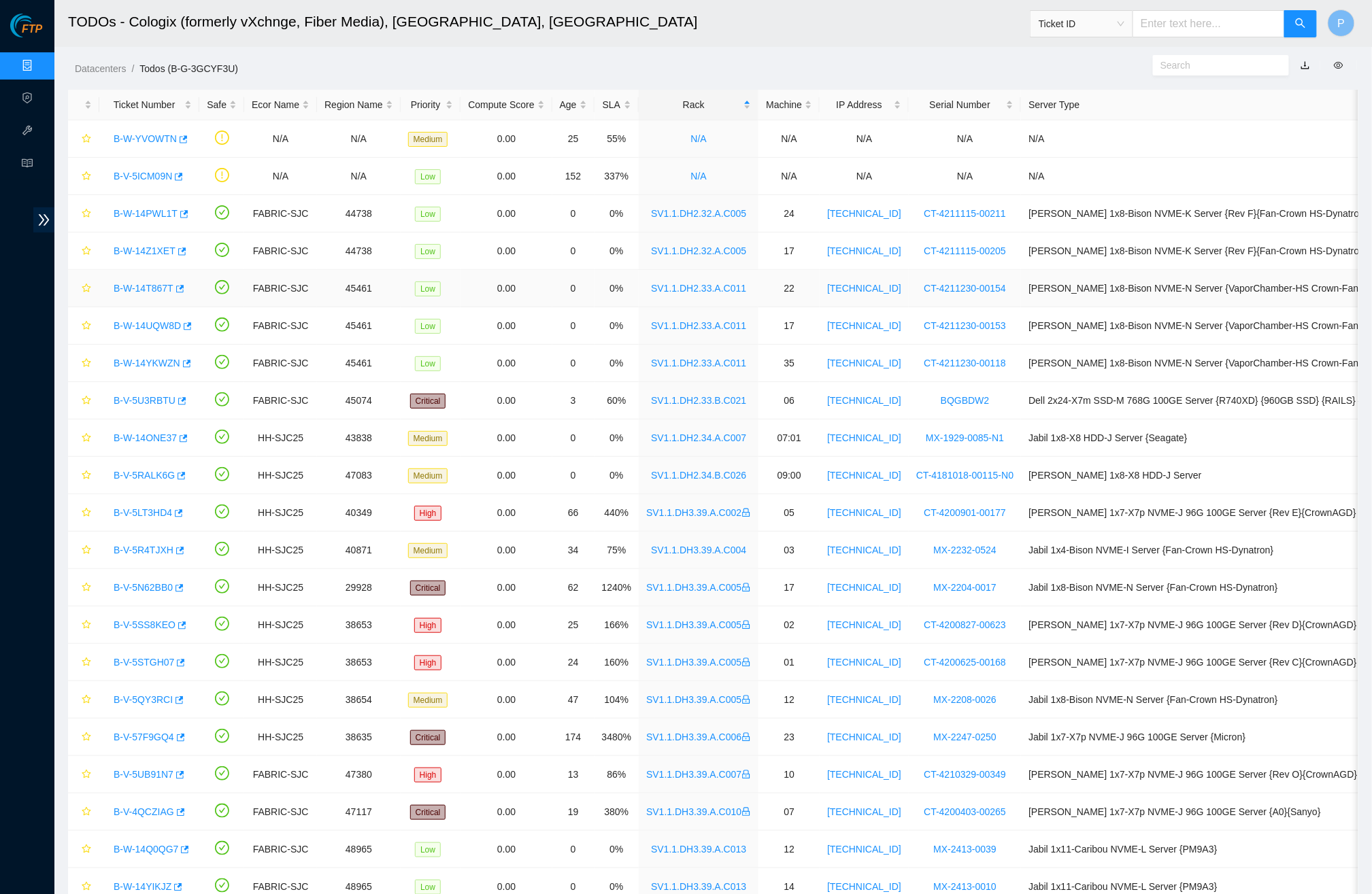
click at [134, 287] on link "B-W-14T867T" at bounding box center [144, 289] width 60 height 11
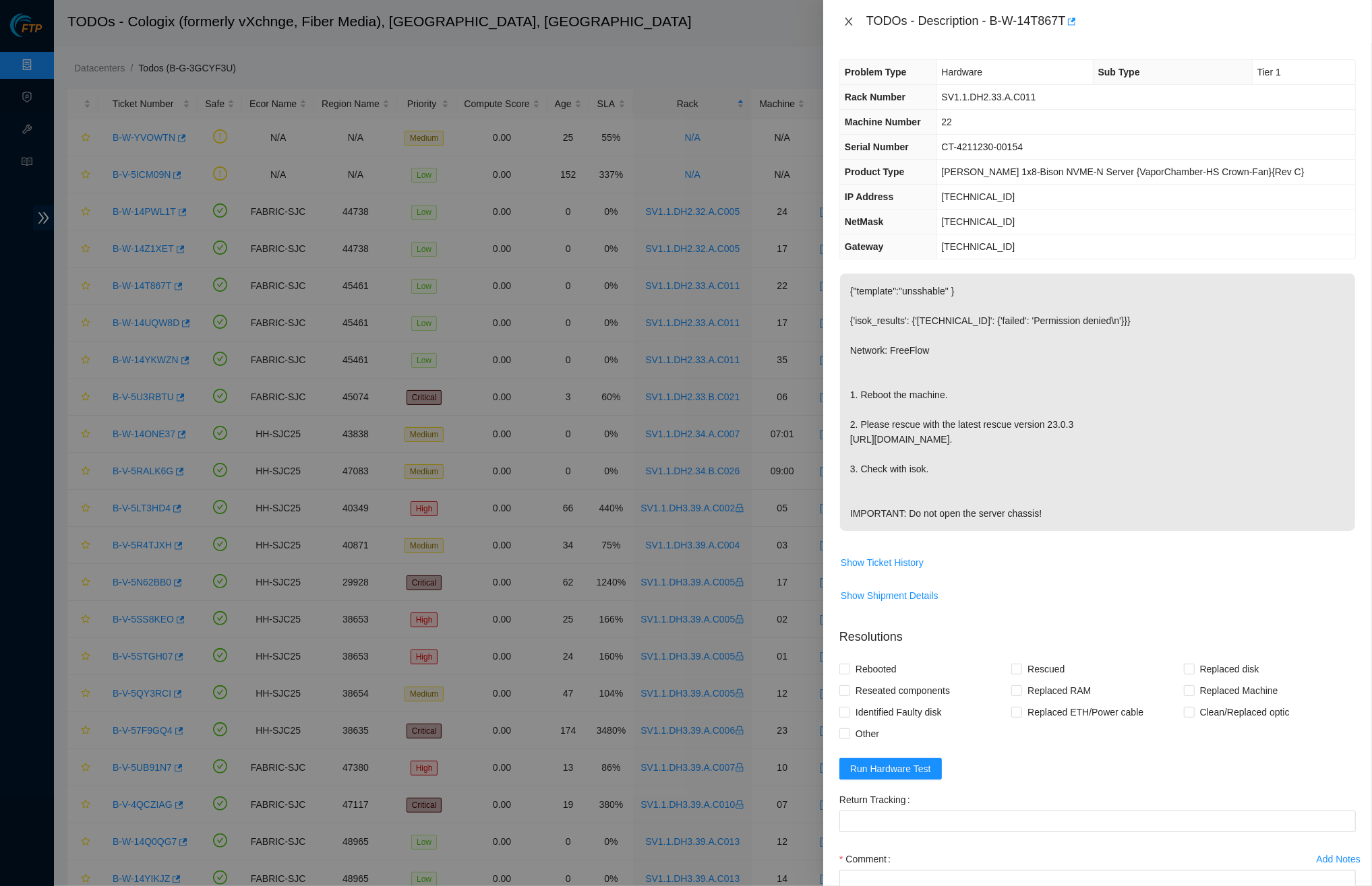
click at [850, 26] on icon "close" at bounding box center [849, 21] width 11 height 11
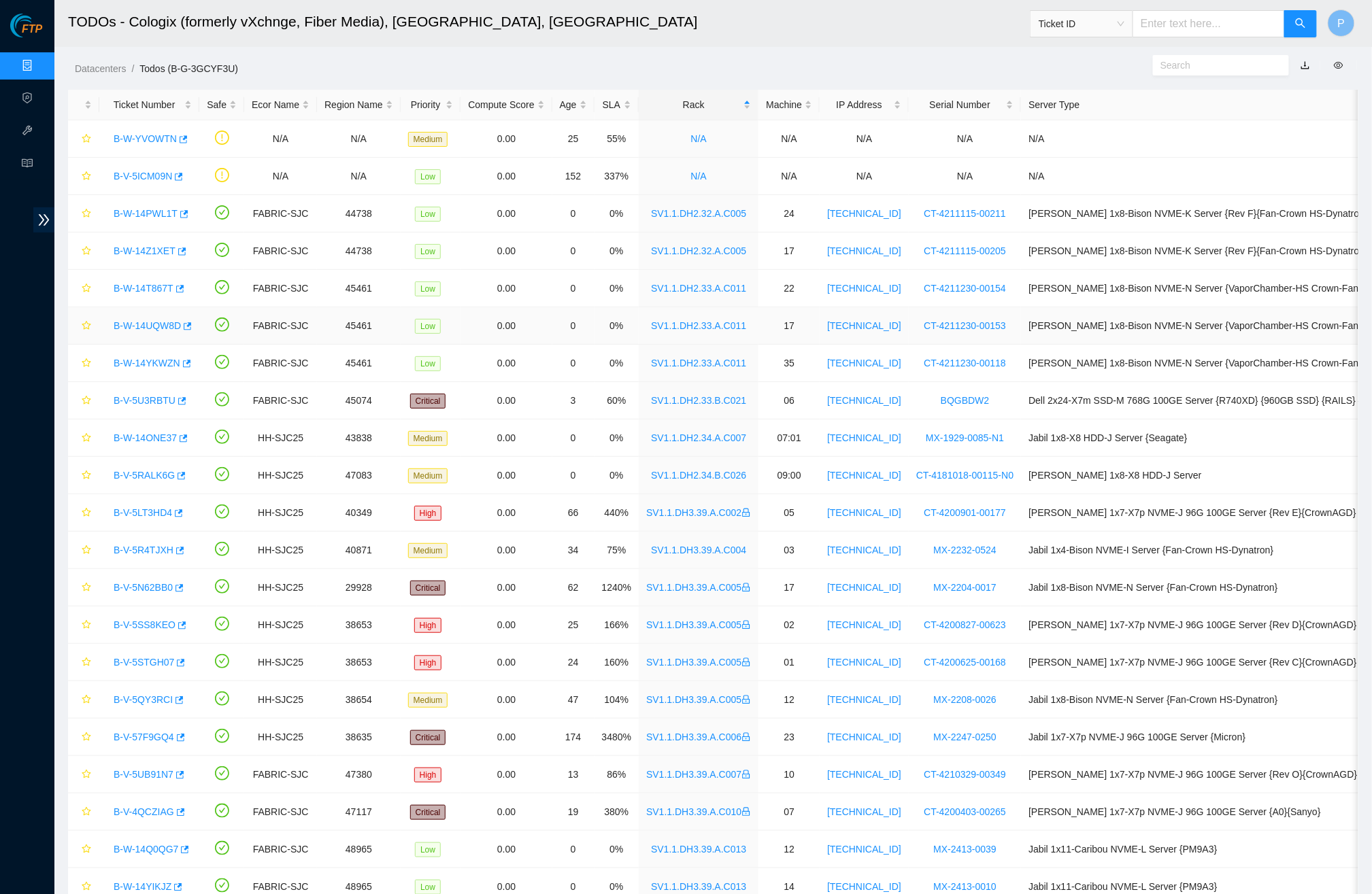
click at [159, 320] on link "B-W-14UQW8D" at bounding box center [148, 326] width 67 height 11
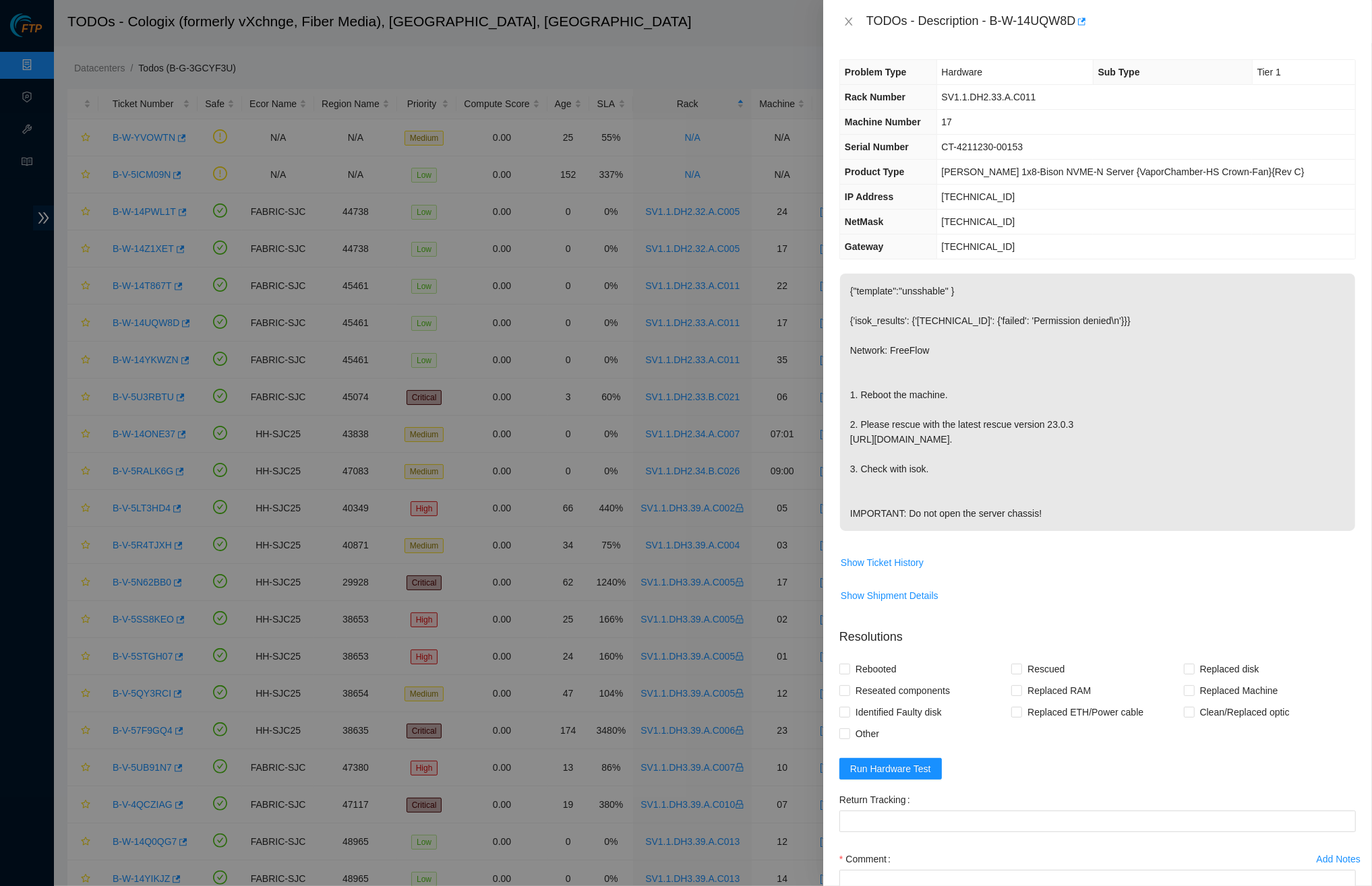
drag, startPoint x: 844, startPoint y: 20, endPoint x: 830, endPoint y: 39, distance: 23.6
click at [845, 21] on icon "close" at bounding box center [849, 21] width 11 height 11
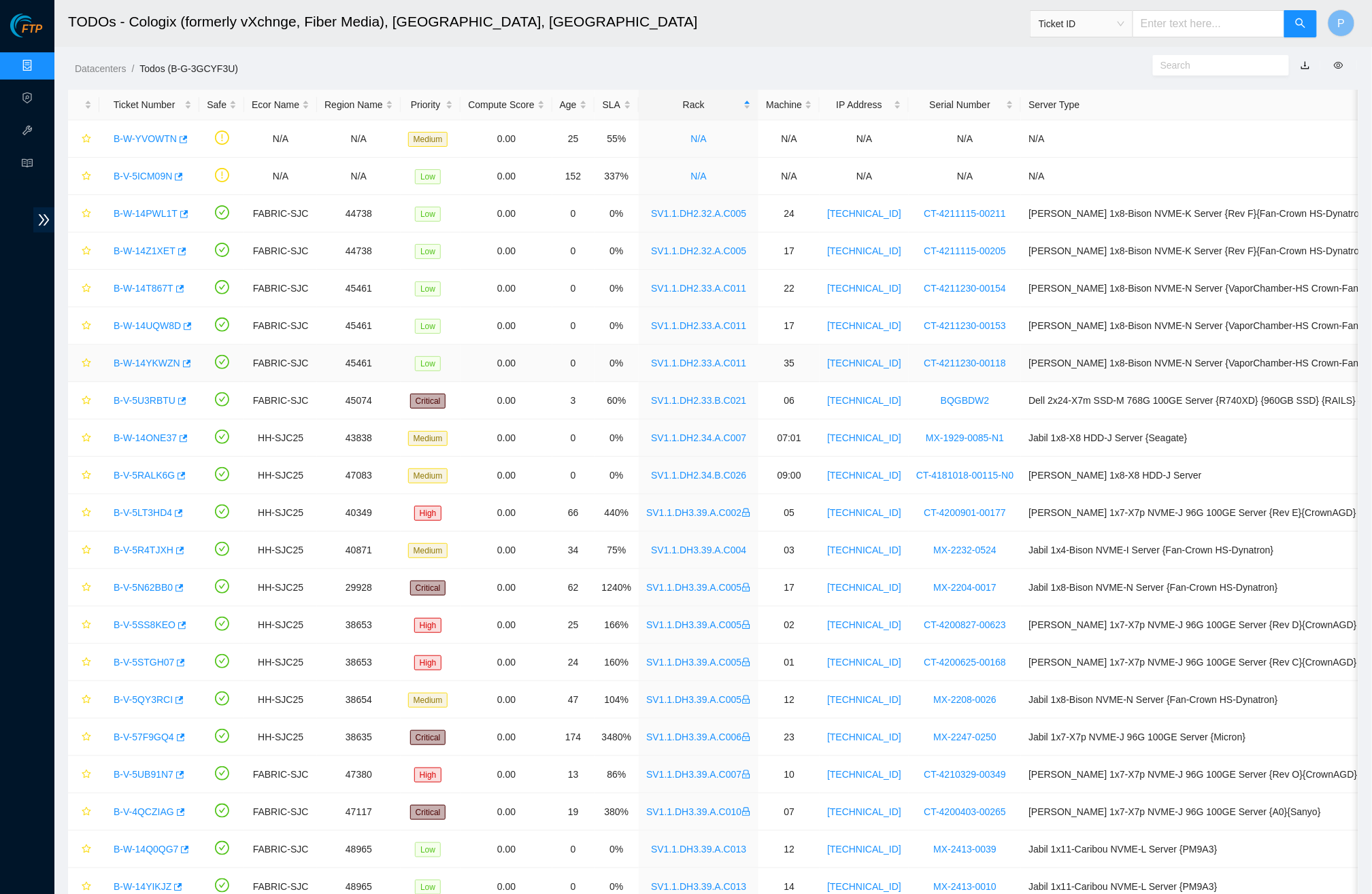
click at [148, 360] on link "B-W-14YKWZN" at bounding box center [147, 363] width 66 height 11
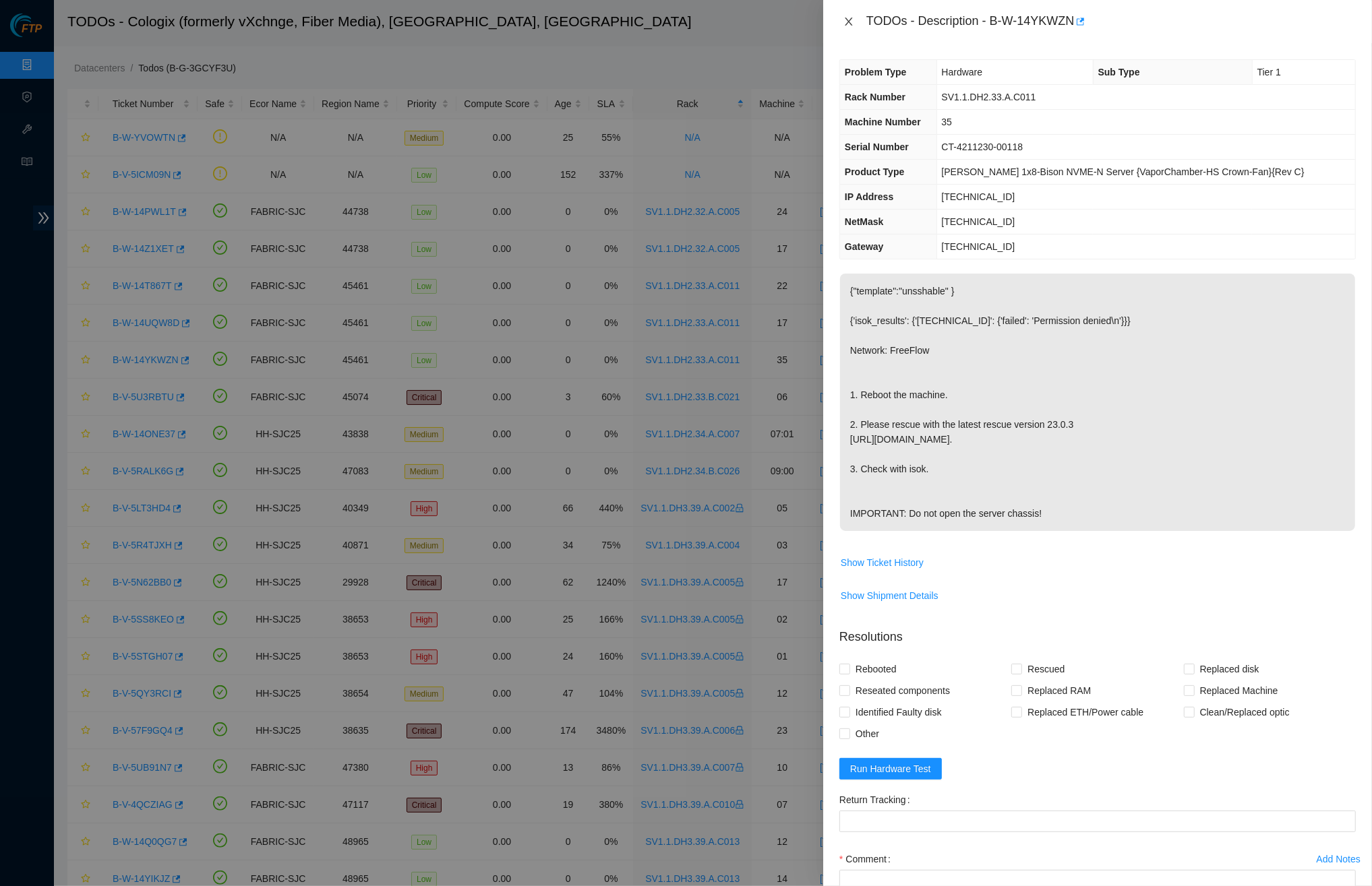
click at [850, 23] on icon "close" at bounding box center [849, 21] width 11 height 11
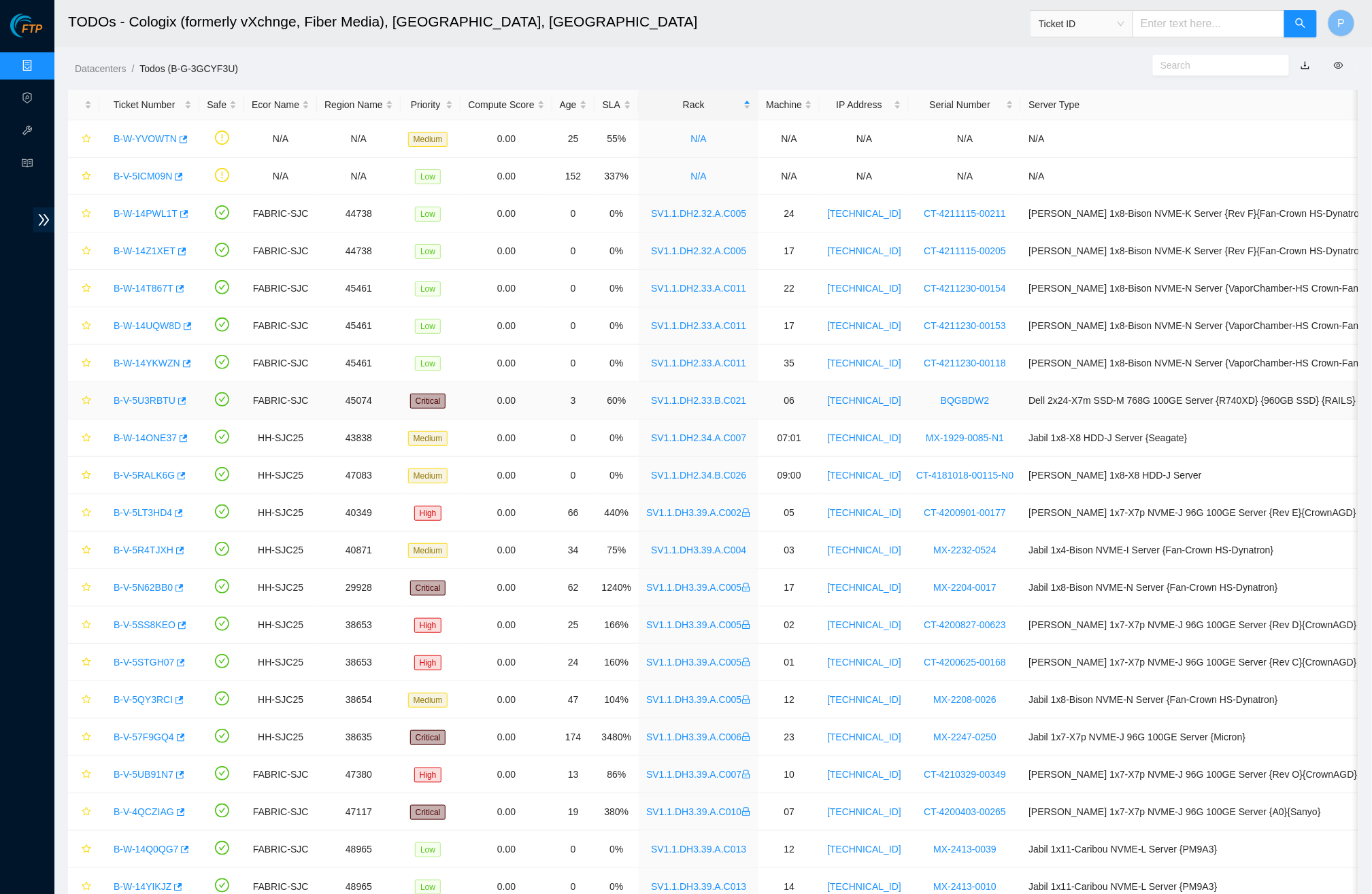
click at [149, 399] on link "B-V-5U3RBTU" at bounding box center [145, 401] width 62 height 11
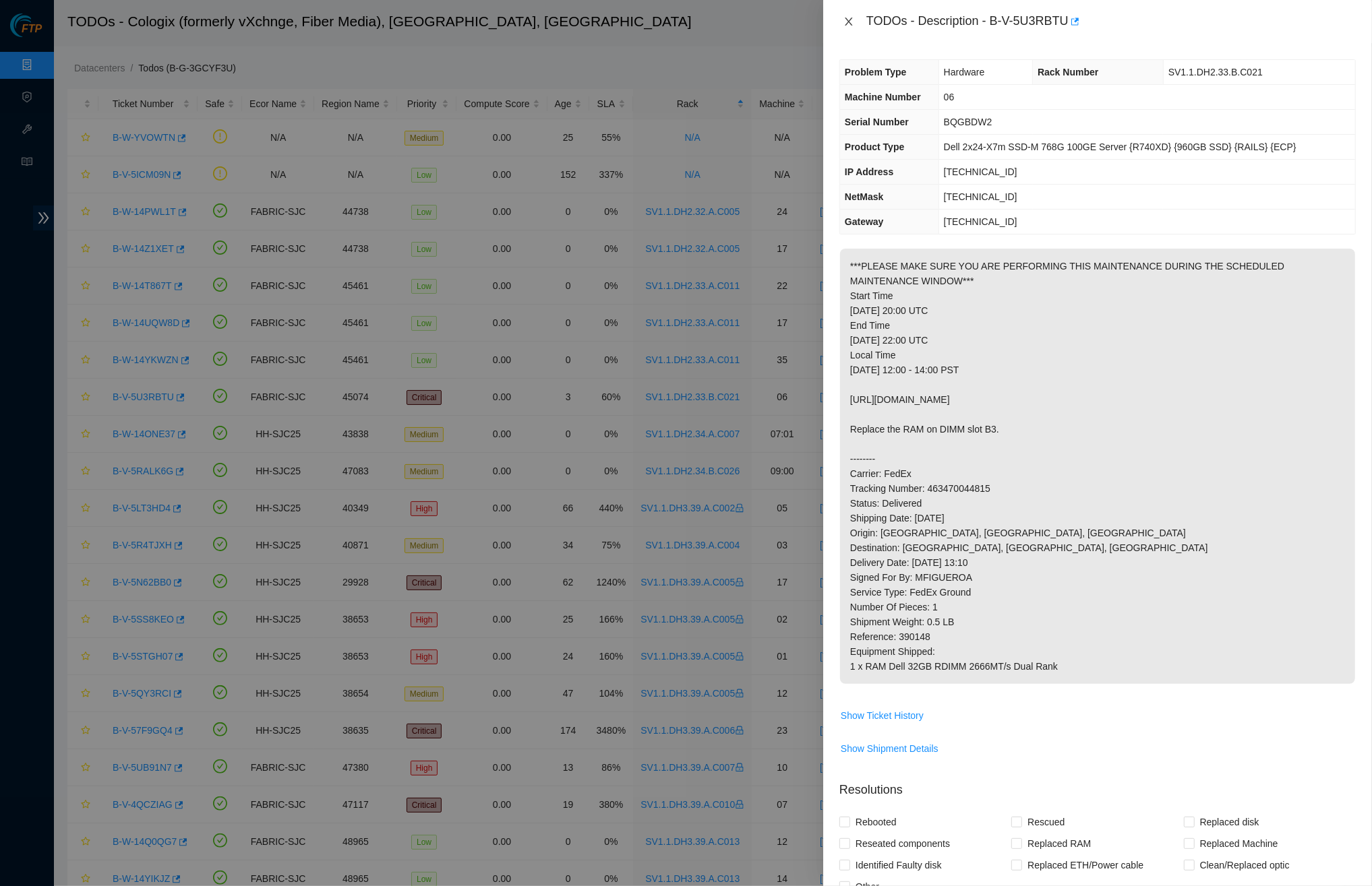
click at [841, 20] on button "Close" at bounding box center [848, 22] width 19 height 13
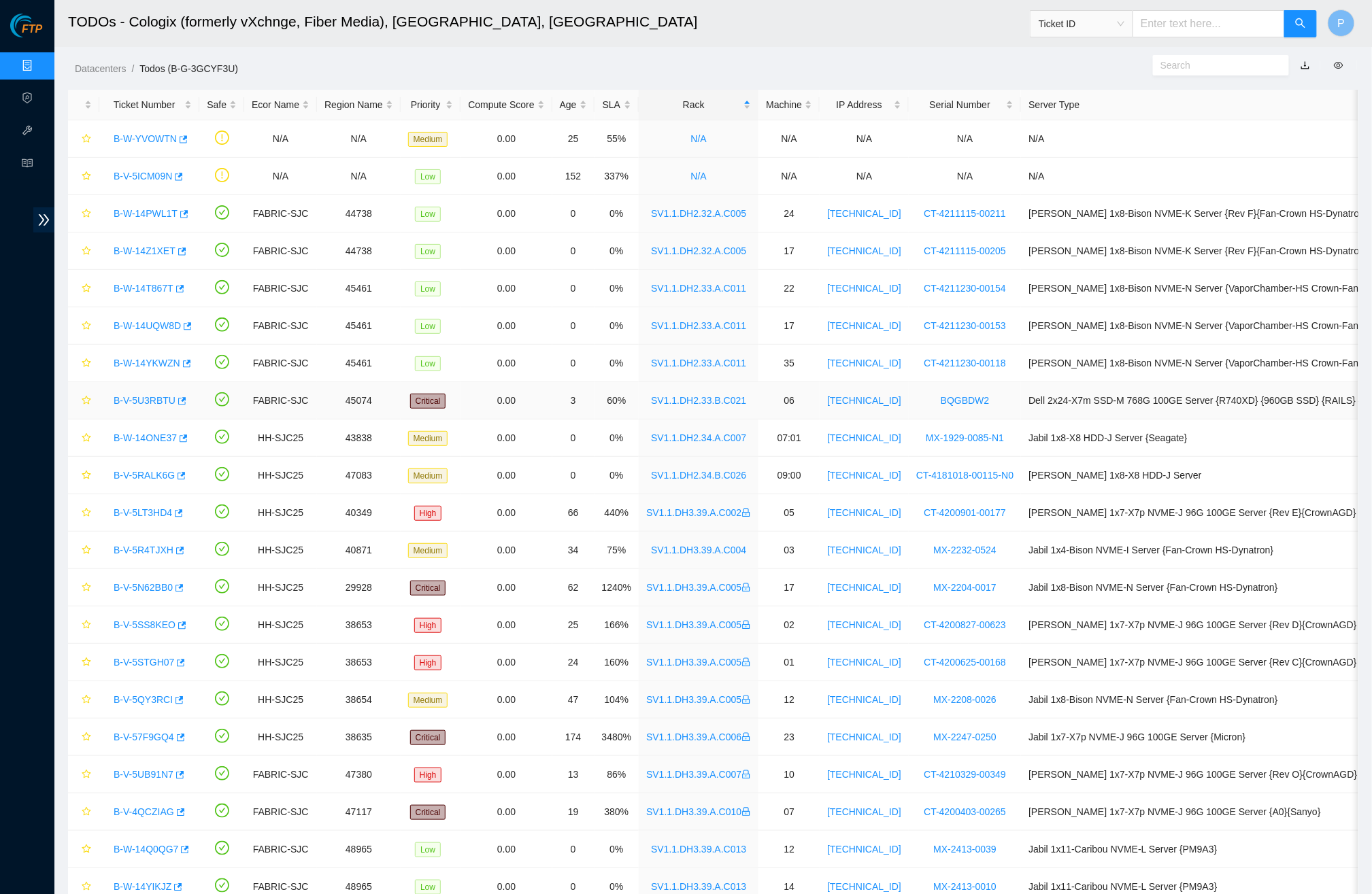
click at [158, 399] on link "B-V-5U3RBTU" at bounding box center [145, 401] width 62 height 11
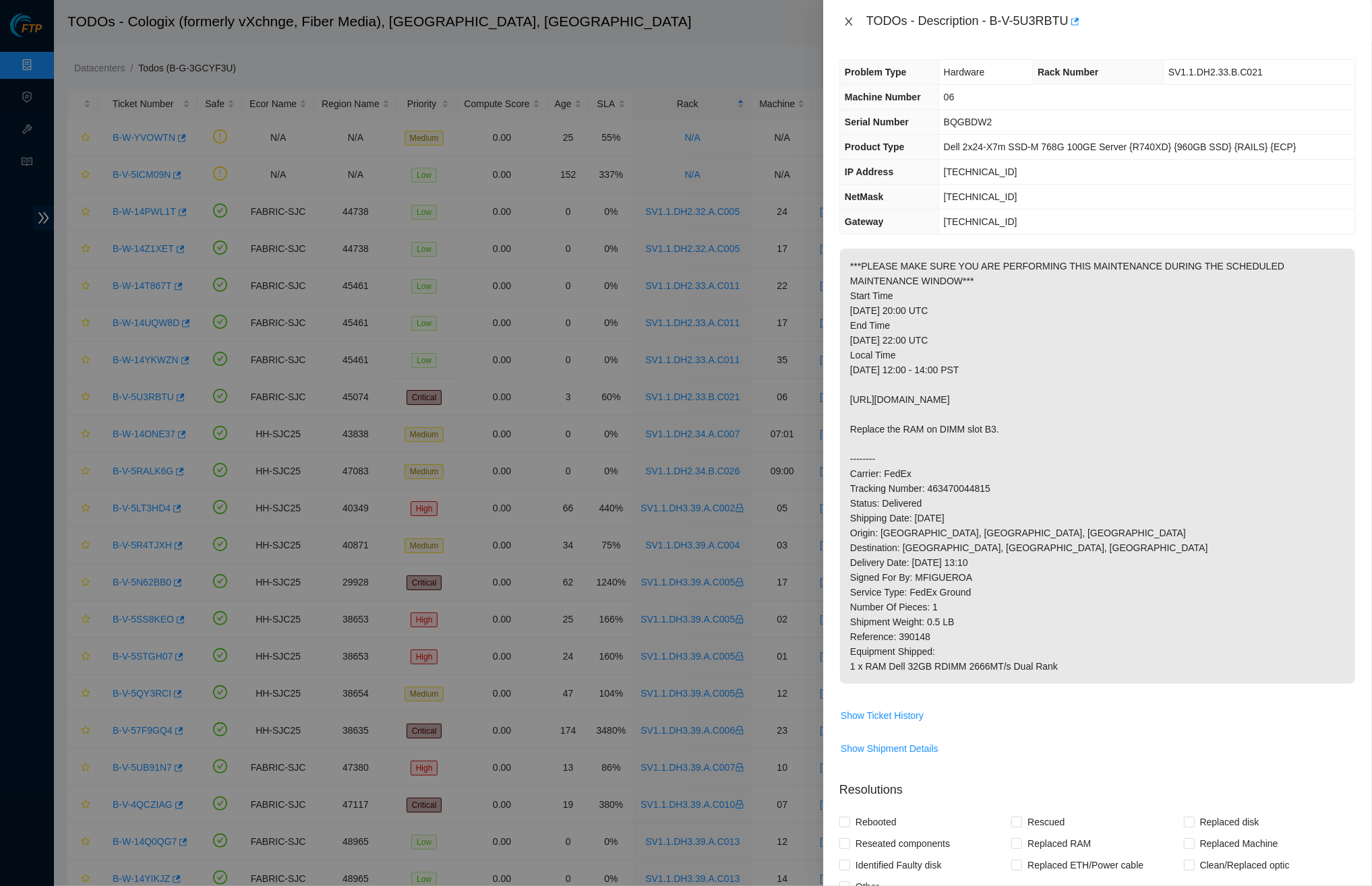
click at [846, 23] on icon "close" at bounding box center [848, 21] width 7 height 8
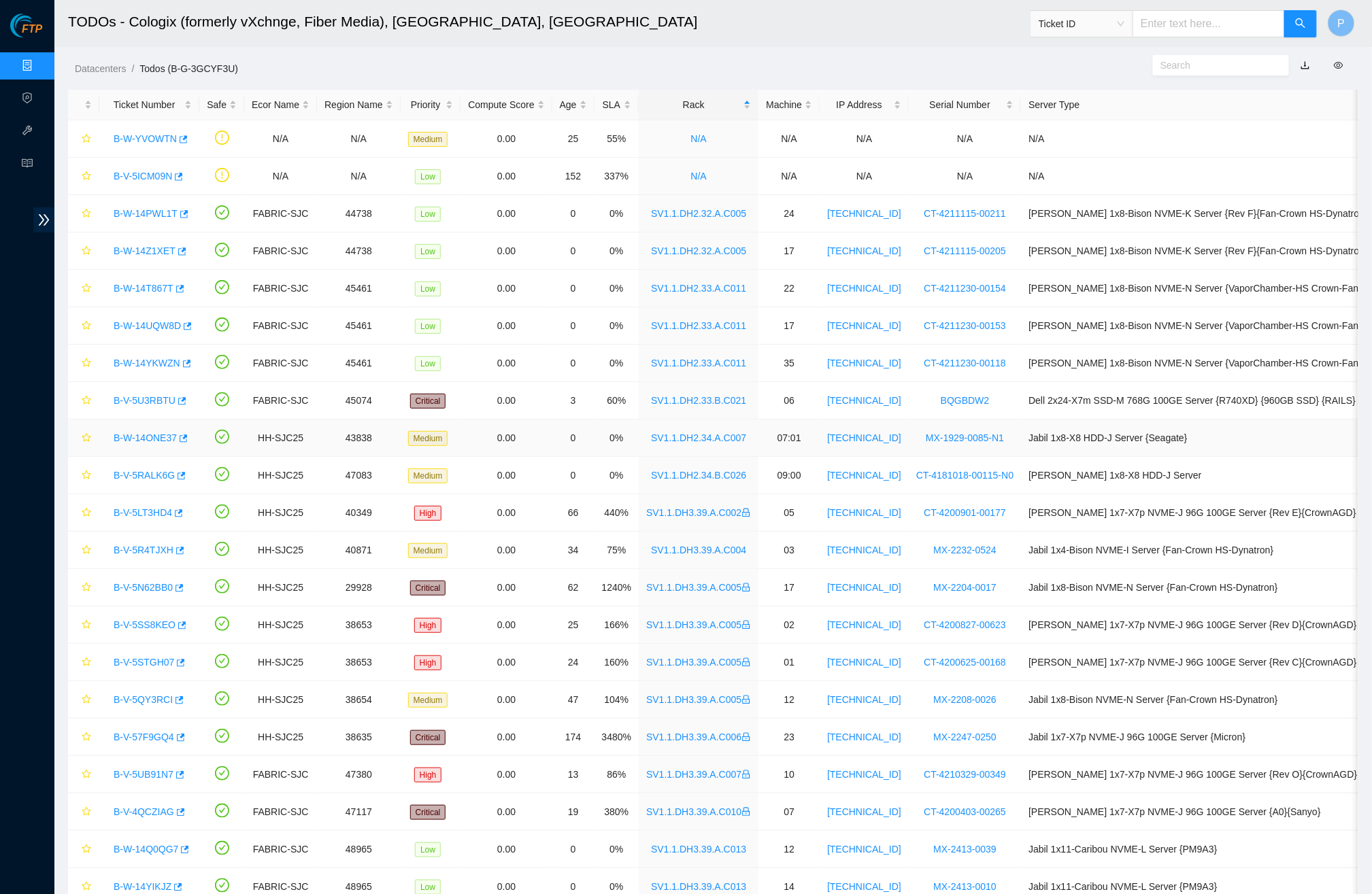
click at [163, 433] on link "B-W-14ONE37" at bounding box center [146, 438] width 64 height 11
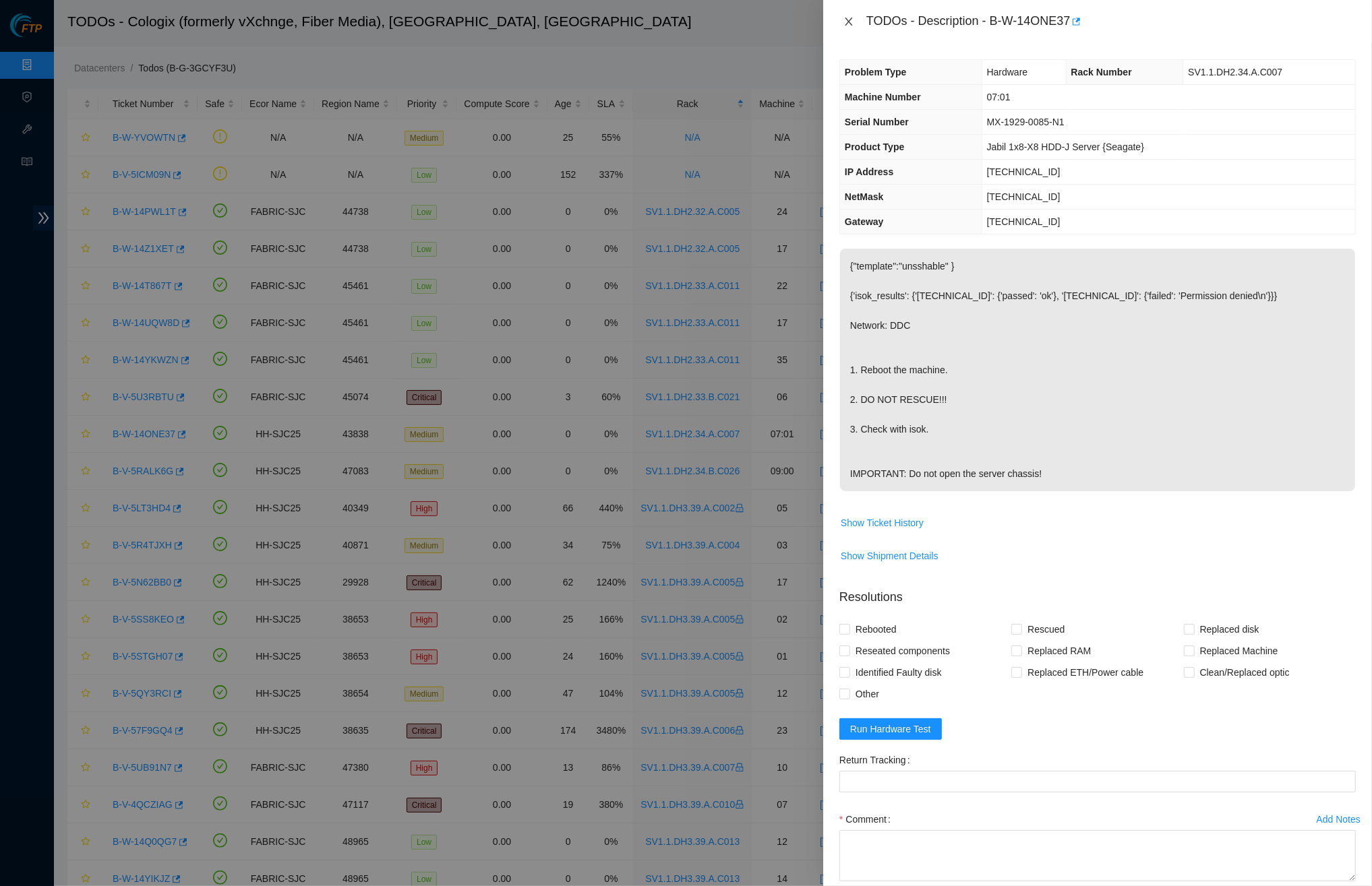
click at [851, 16] on icon "close" at bounding box center [849, 21] width 11 height 11
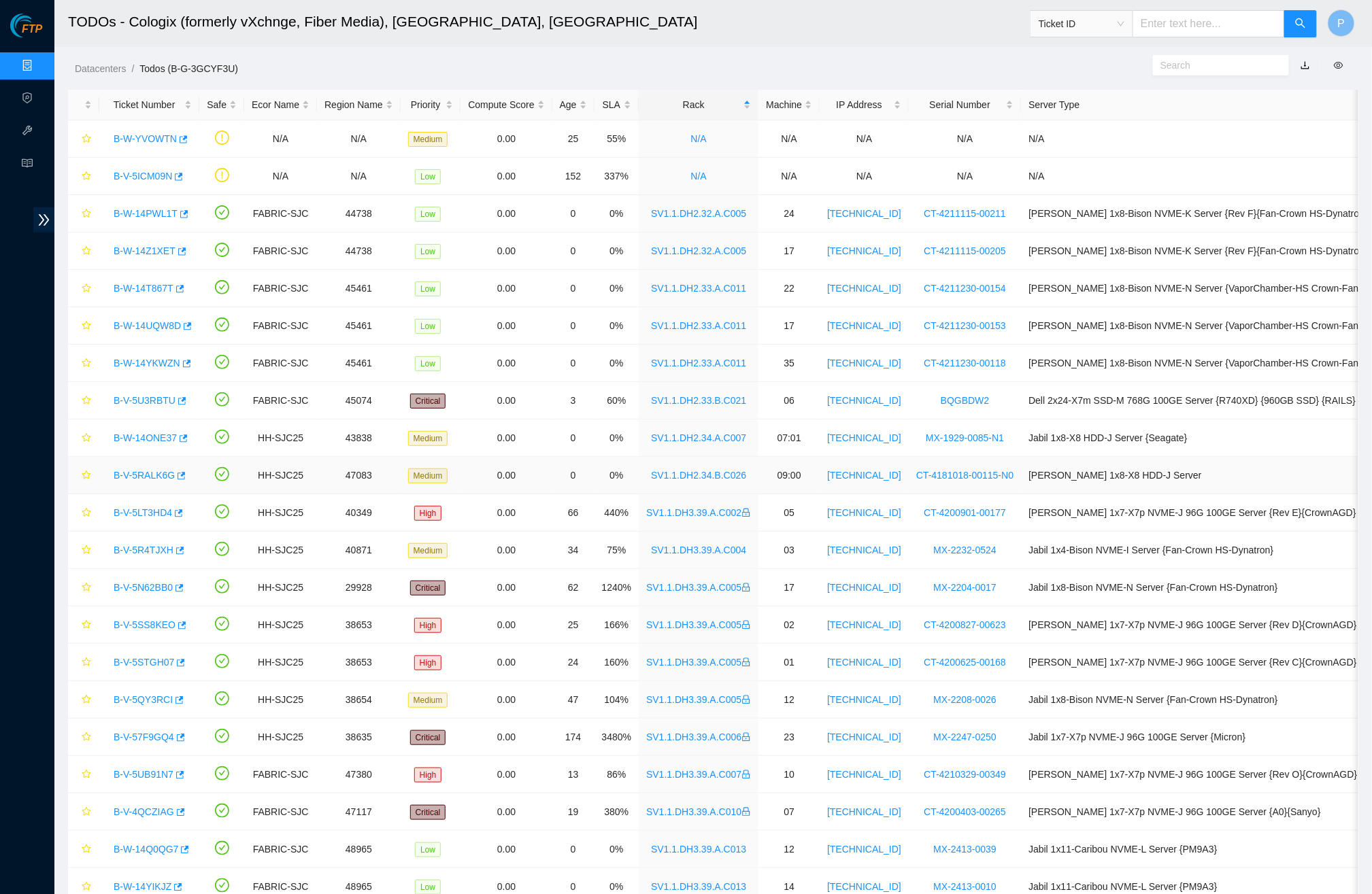
click at [152, 475] on link "B-V-5RALK6G" at bounding box center [145, 475] width 62 height 11
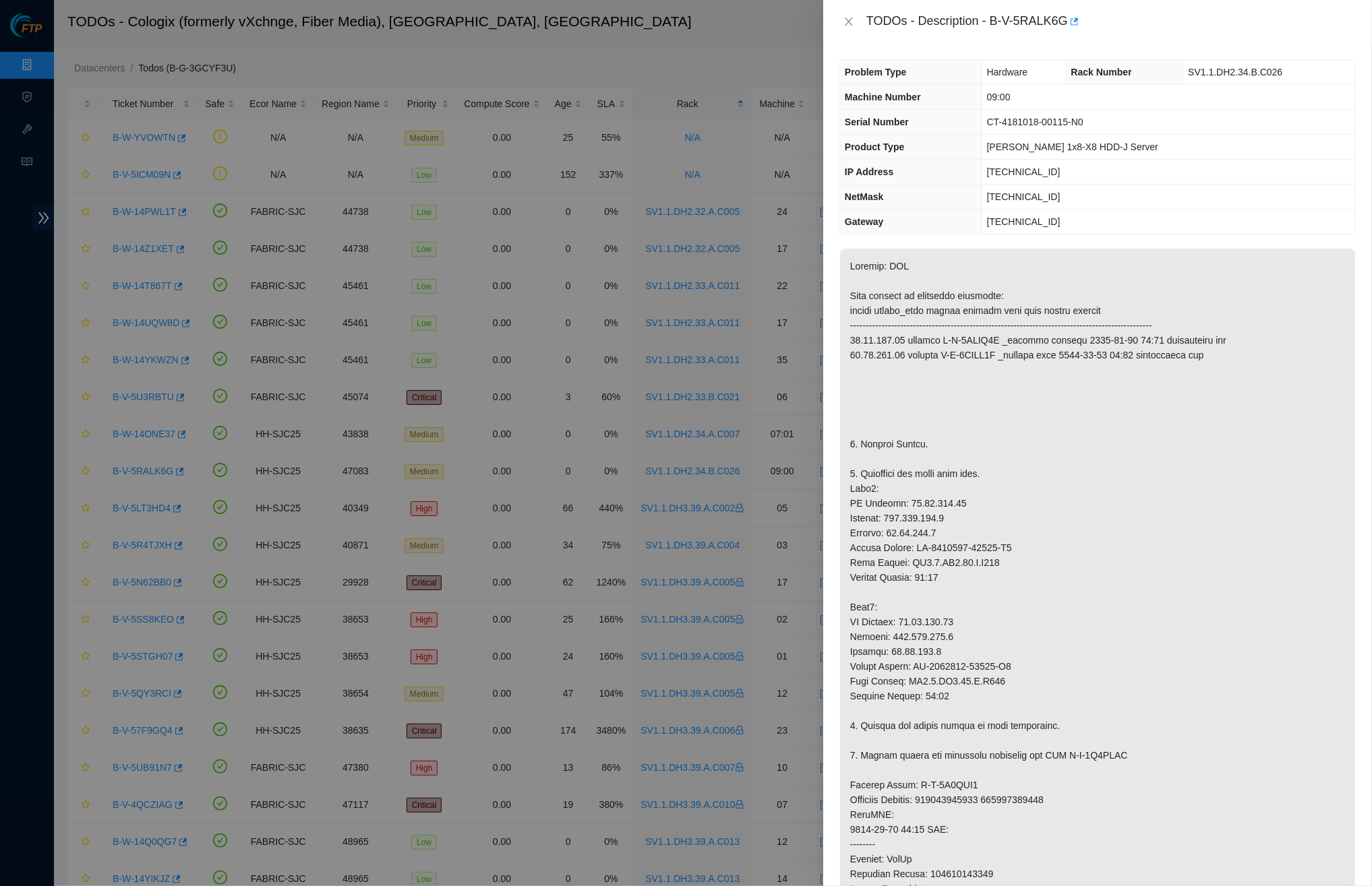
drag, startPoint x: 847, startPoint y: 21, endPoint x: 787, endPoint y: 124, distance: 119.2
click at [848, 23] on icon "close" at bounding box center [849, 21] width 11 height 11
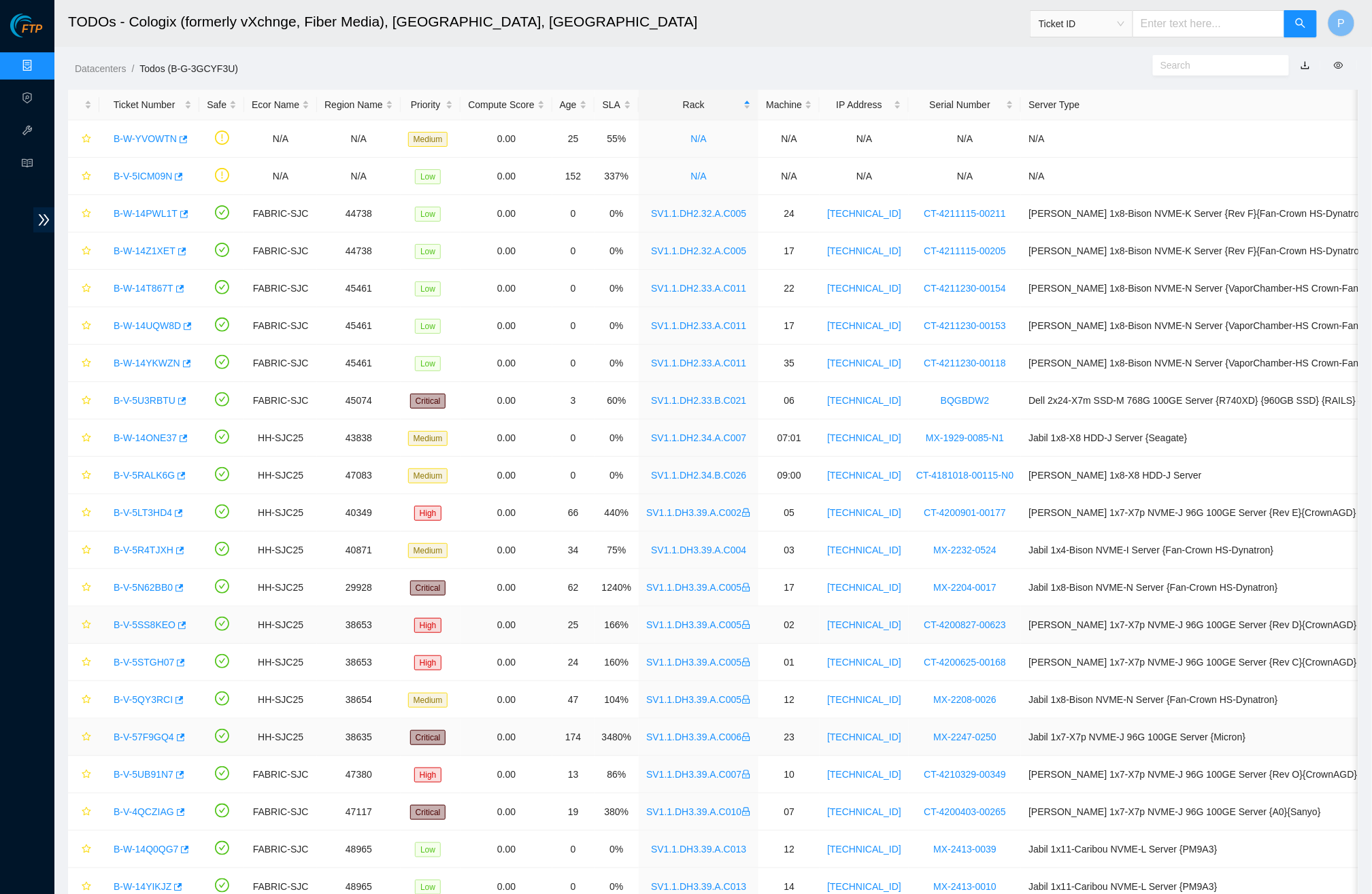
scroll to position [104, 0]
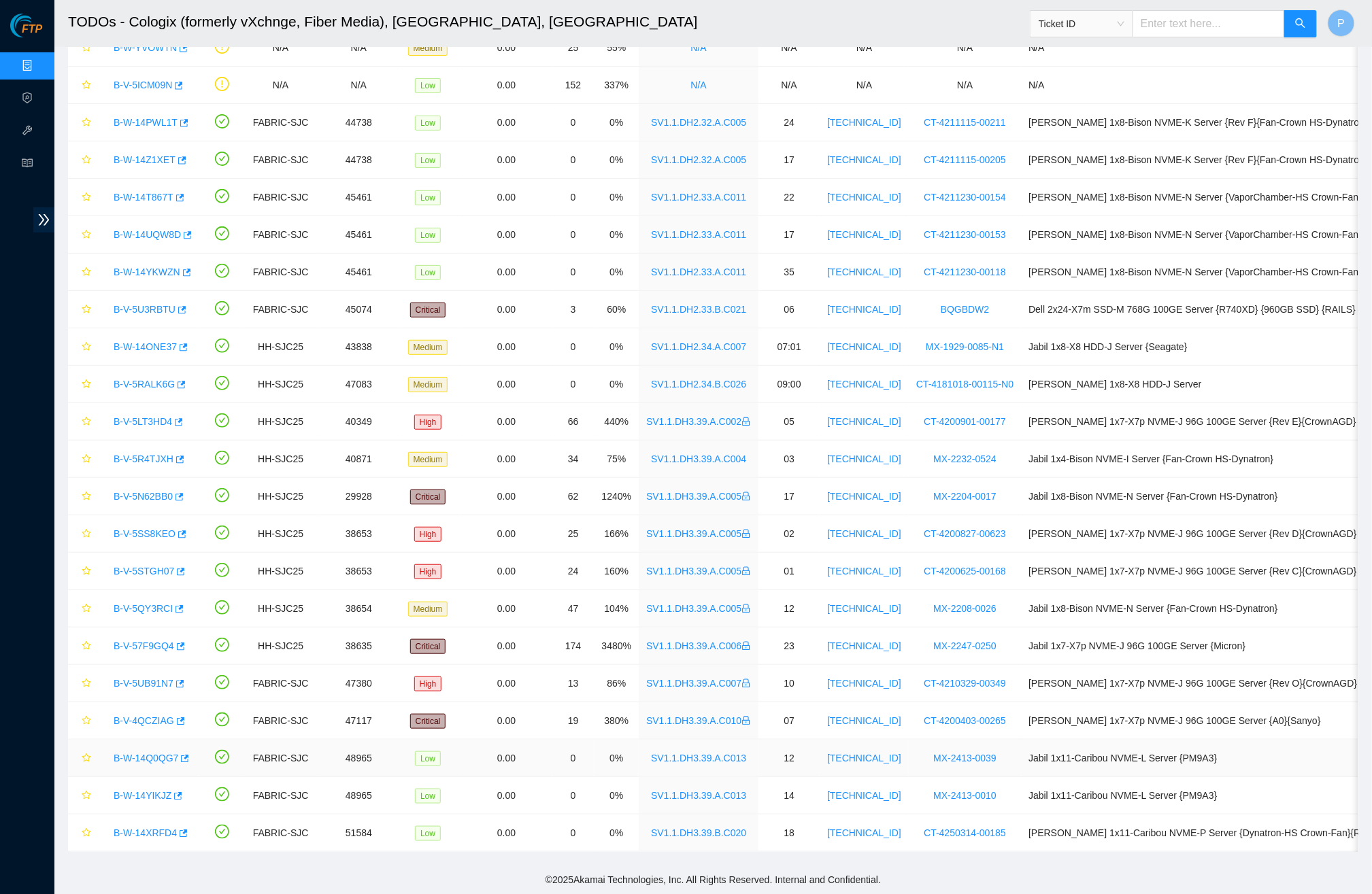
click at [137, 753] on link "B-W-14Q0QG7" at bounding box center [146, 759] width 64 height 11
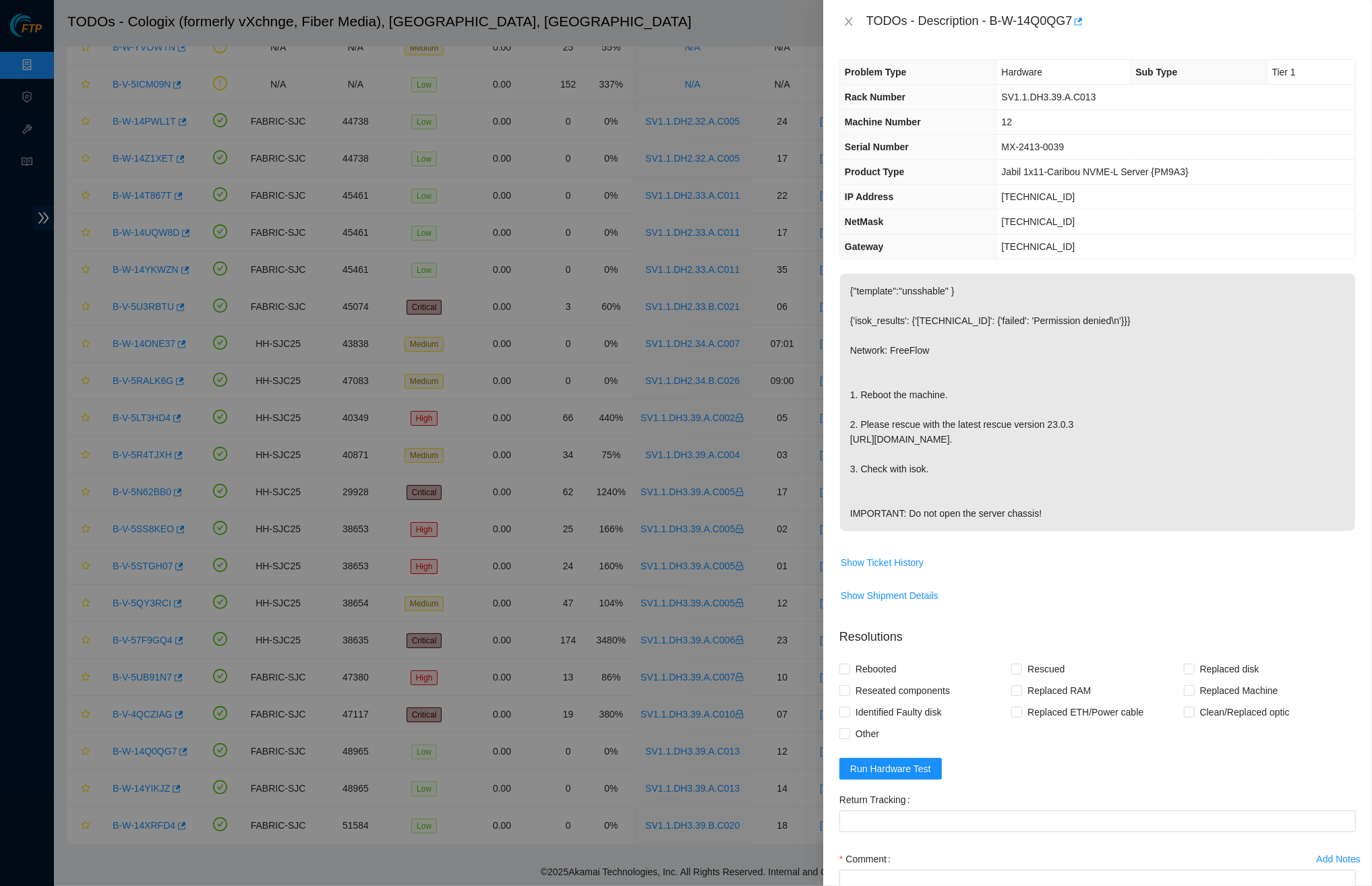
click at [843, 30] on div "TODOs - Description - B-W-14Q0QG7" at bounding box center [1097, 21] width 517 height 21
drag, startPoint x: 845, startPoint y: 23, endPoint x: 842, endPoint y: 34, distance: 11.4
click at [846, 24] on icon "close" at bounding box center [849, 21] width 11 height 11
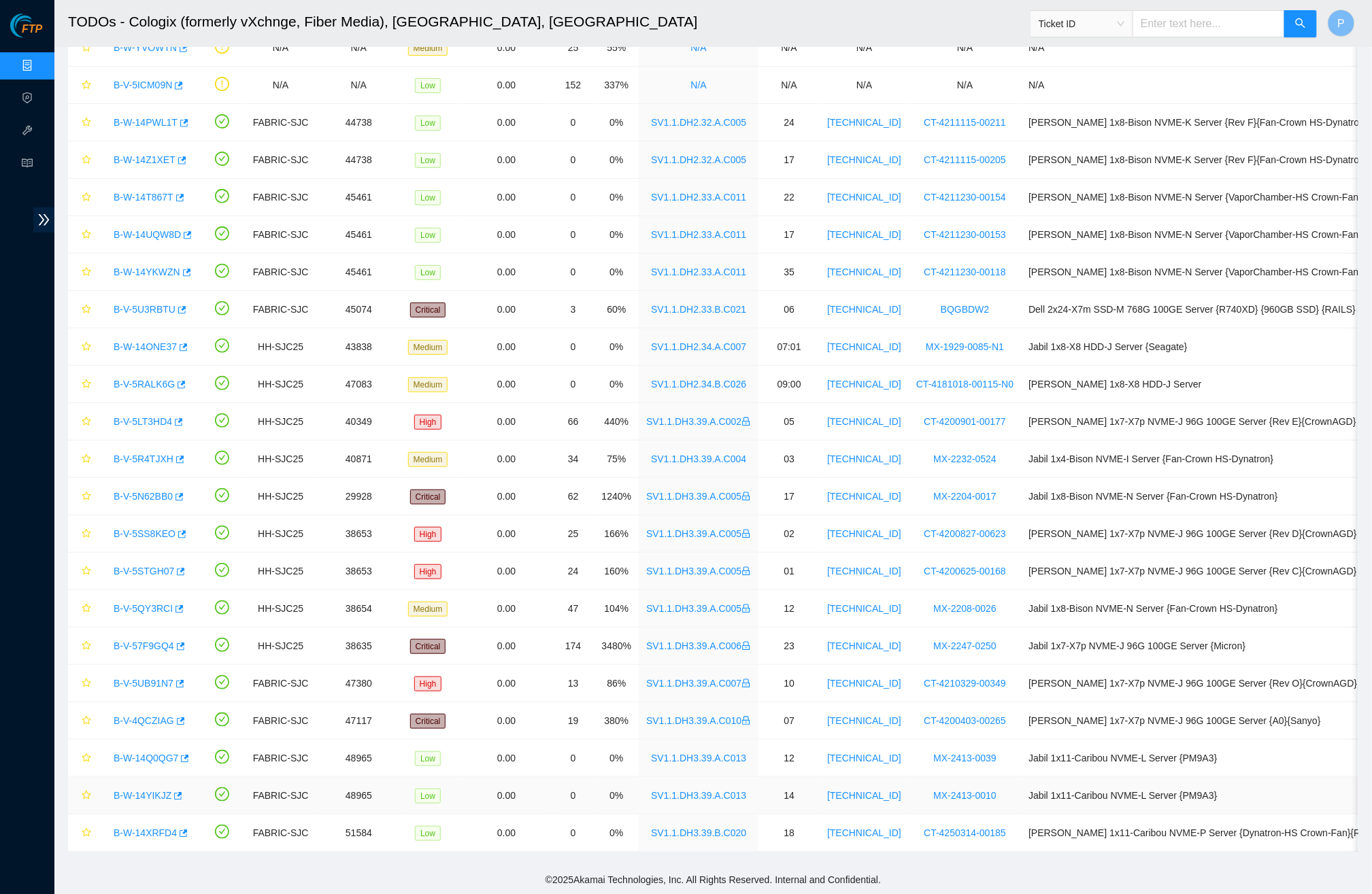
click at [163, 790] on link "B-W-14YIKJZ" at bounding box center [143, 796] width 58 height 11
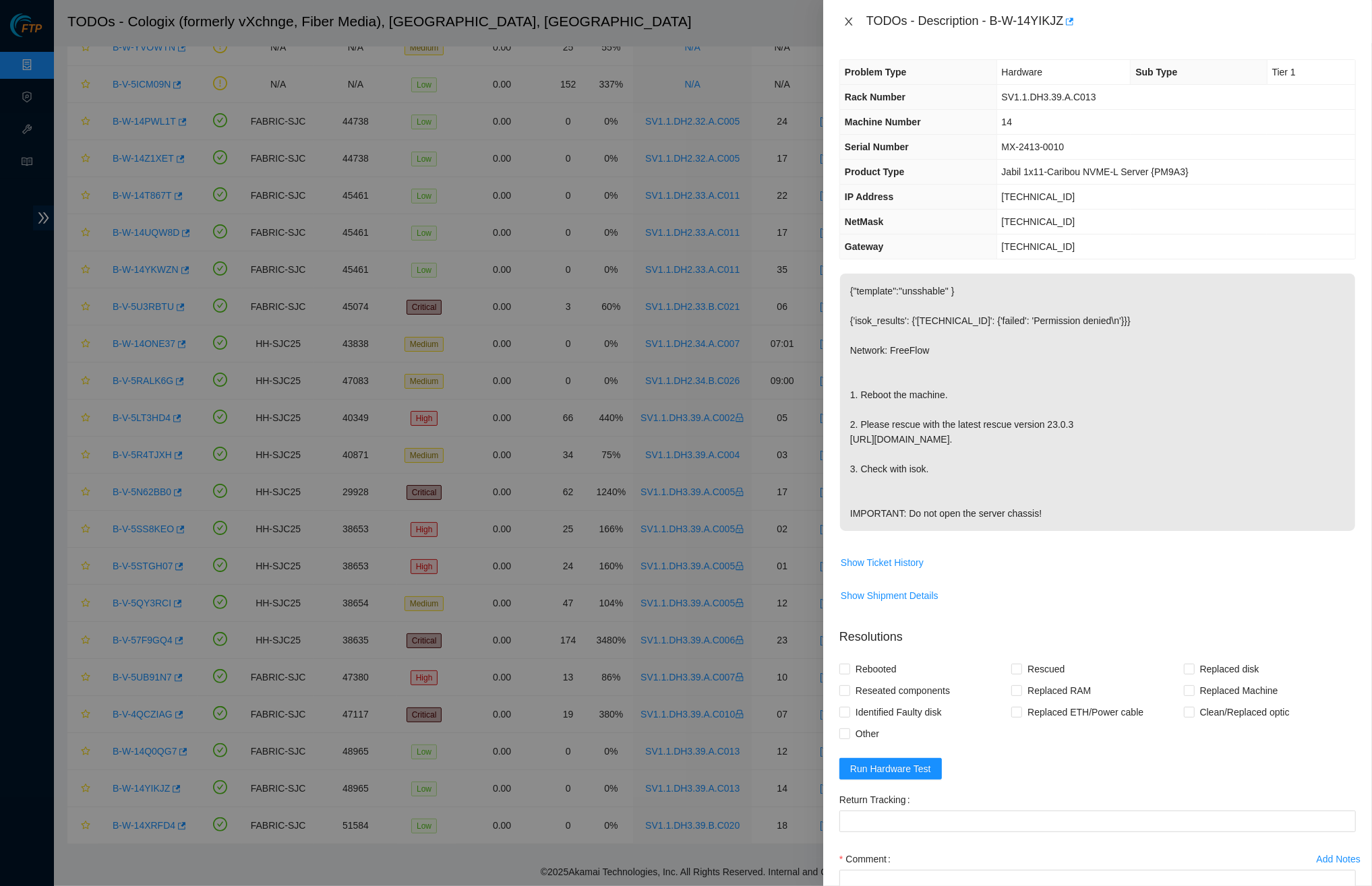
click at [846, 25] on icon "close" at bounding box center [849, 21] width 11 height 11
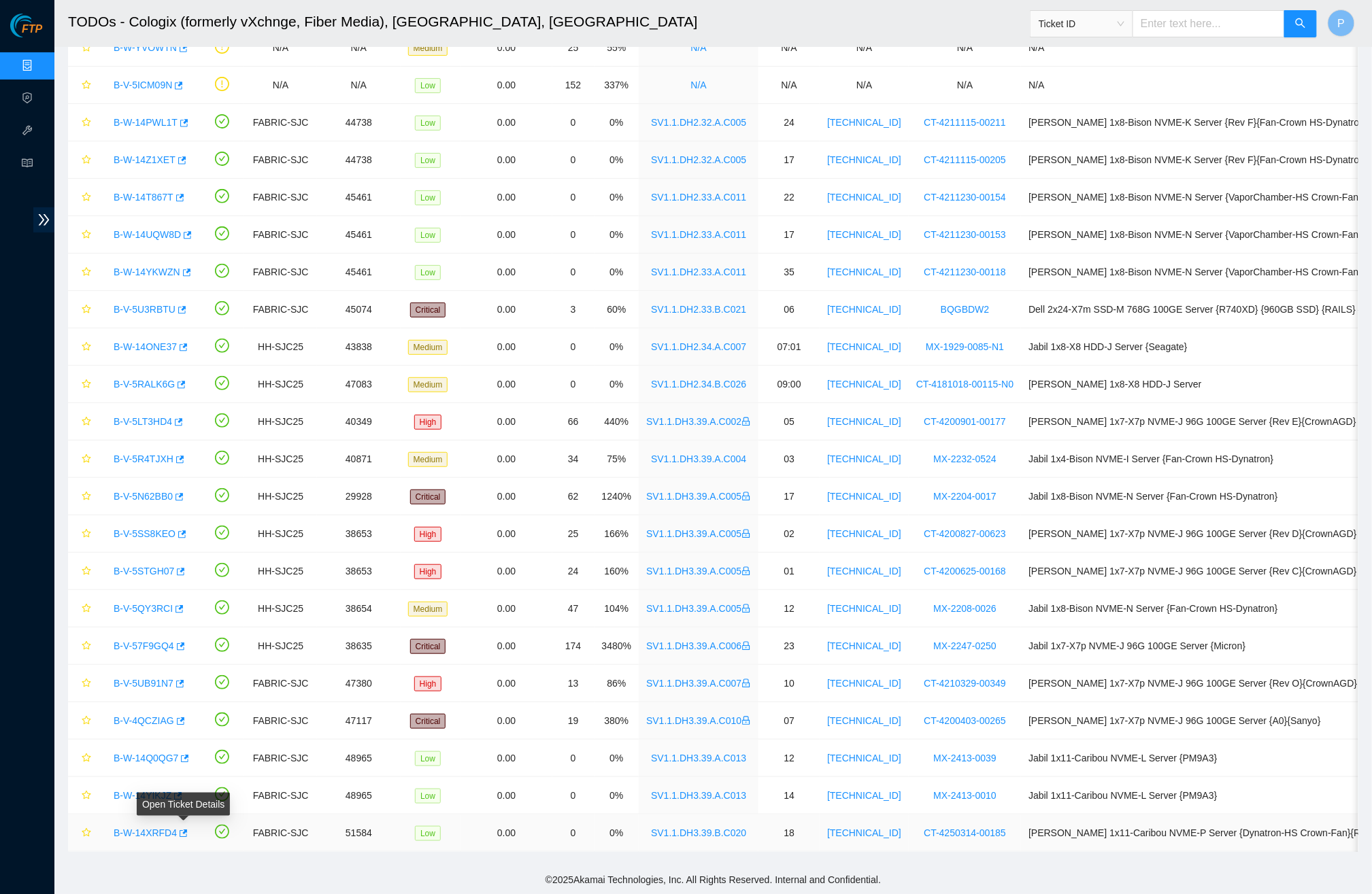
click at [146, 828] on link "B-W-14XRFD4" at bounding box center [146, 833] width 64 height 11
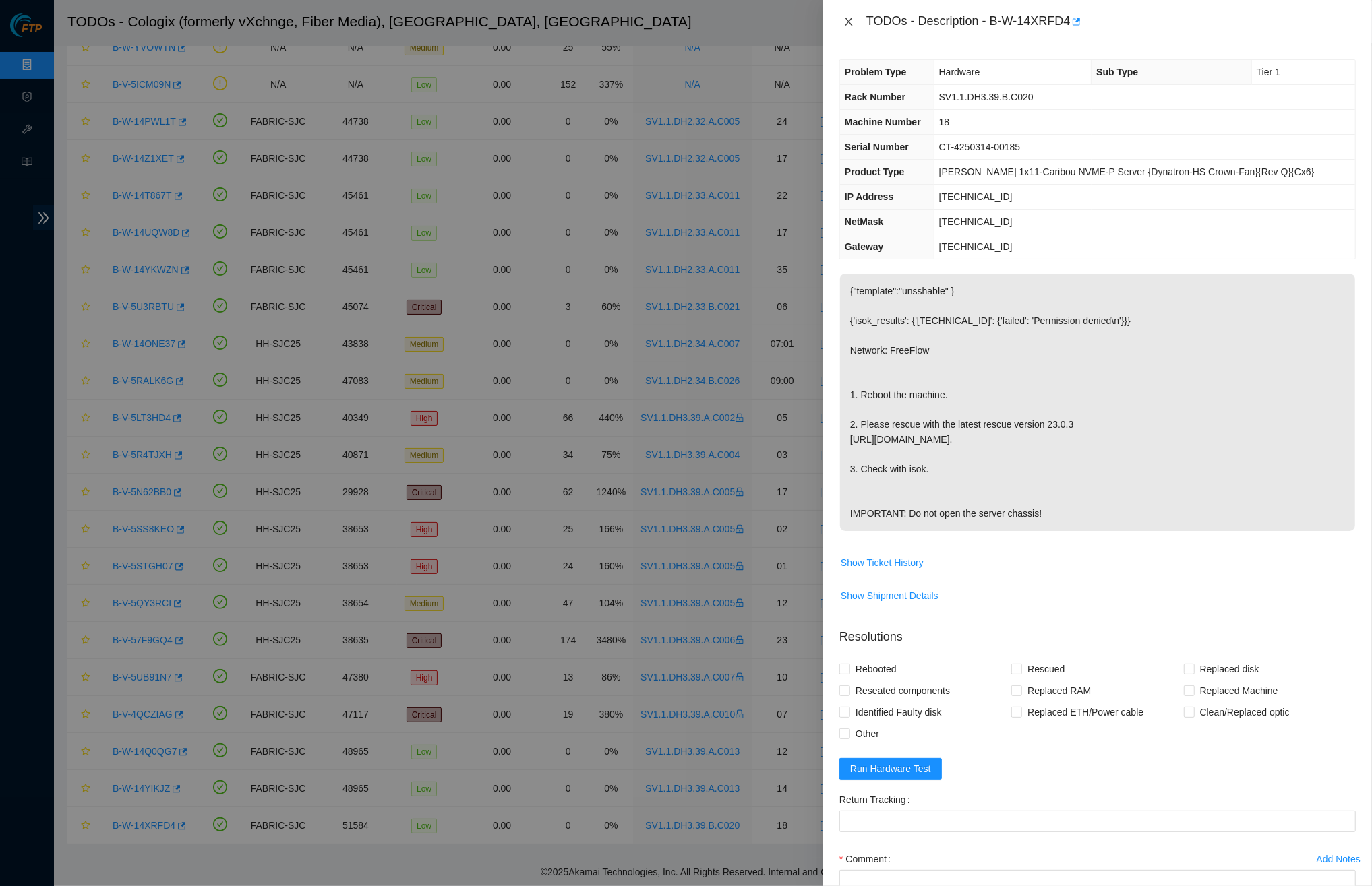
click at [850, 23] on icon "close" at bounding box center [849, 21] width 11 height 11
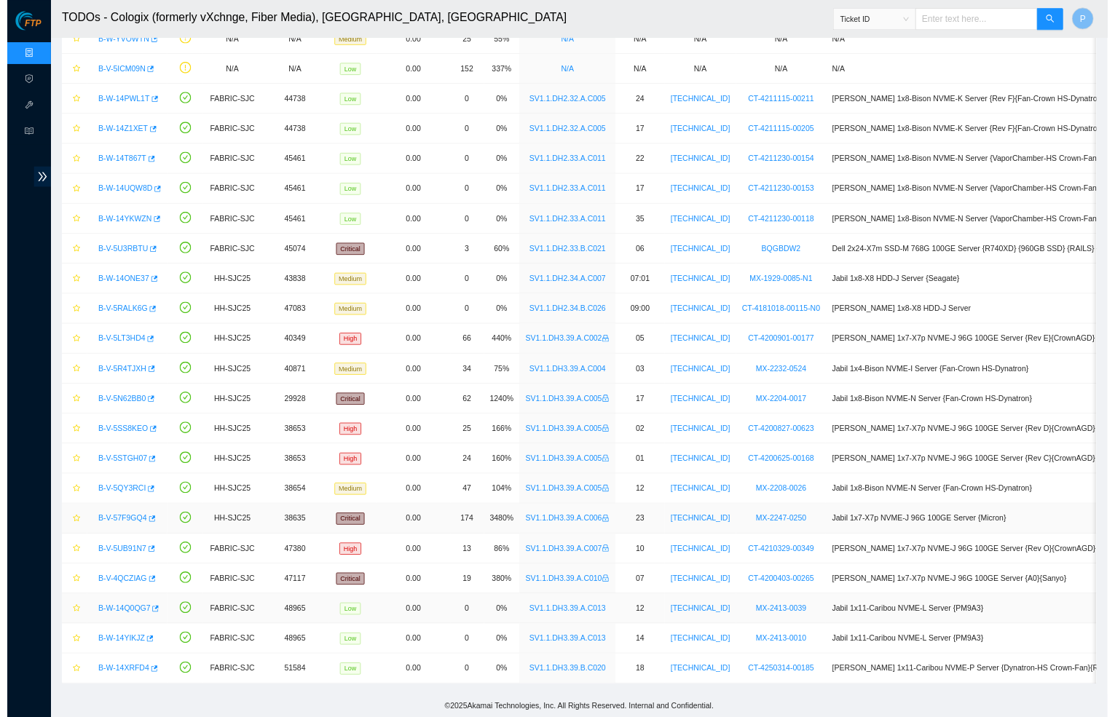
scroll to position [0, 0]
